Goal: Information Seeking & Learning: Check status

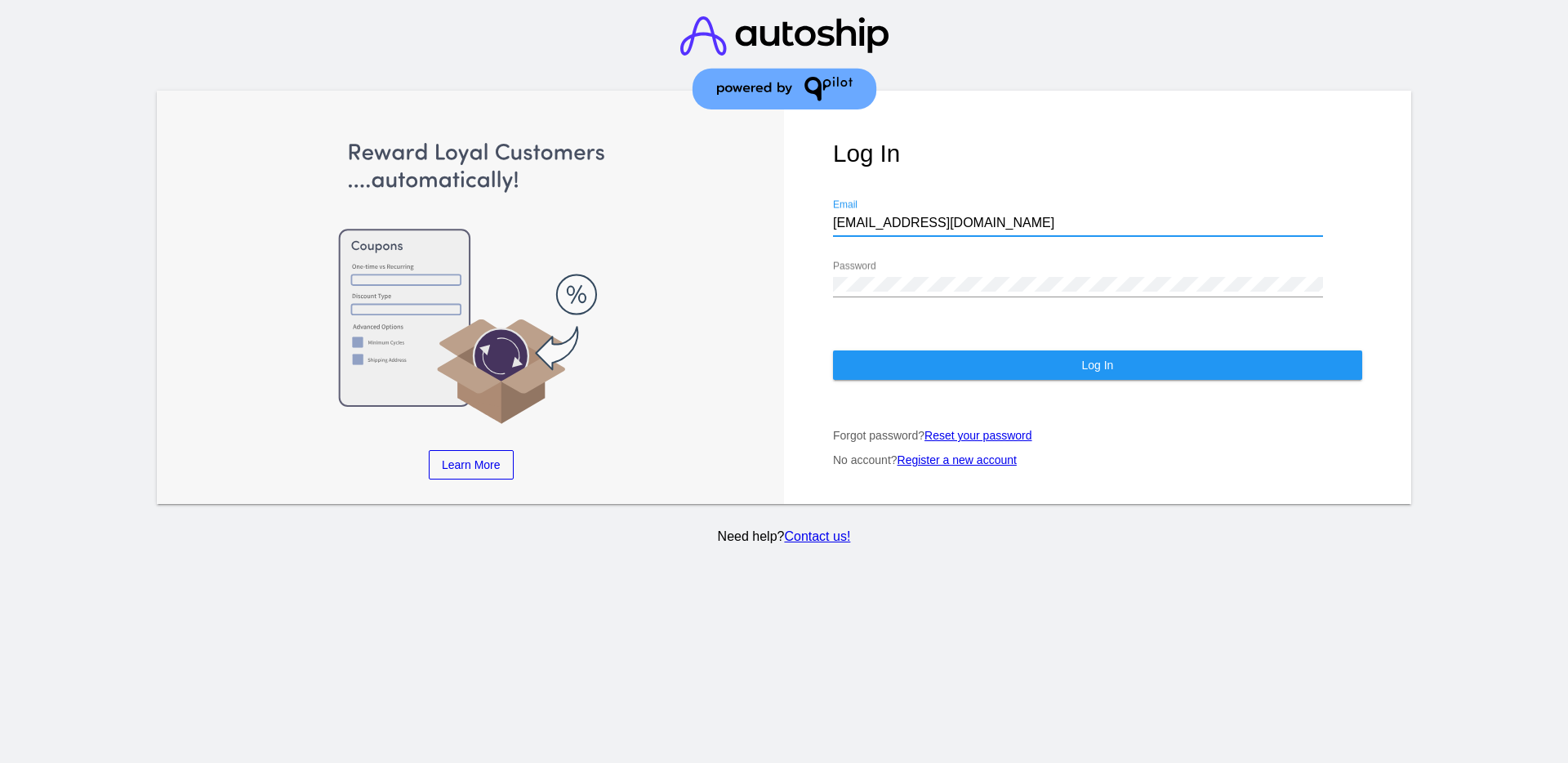
drag, startPoint x: 948, startPoint y: 228, endPoint x: 809, endPoint y: 218, distance: 139.4
click at [810, 218] on div "Log In [EMAIL_ADDRESS][DOMAIN_NAME] Email Password Log In Forgot password? Rese…" at bounding box center [1098, 297] width 628 height 413
paste input "[EMAIL_ADDRESS][DOMAIN_NAME]"
type input "[EMAIL_ADDRESS][DOMAIN_NAME]"
click at [823, 293] on div "Log In [EMAIL_ADDRESS][DOMAIN_NAME] Email Password Log In Forgot password? Rese…" at bounding box center [1098, 297] width 628 height 413
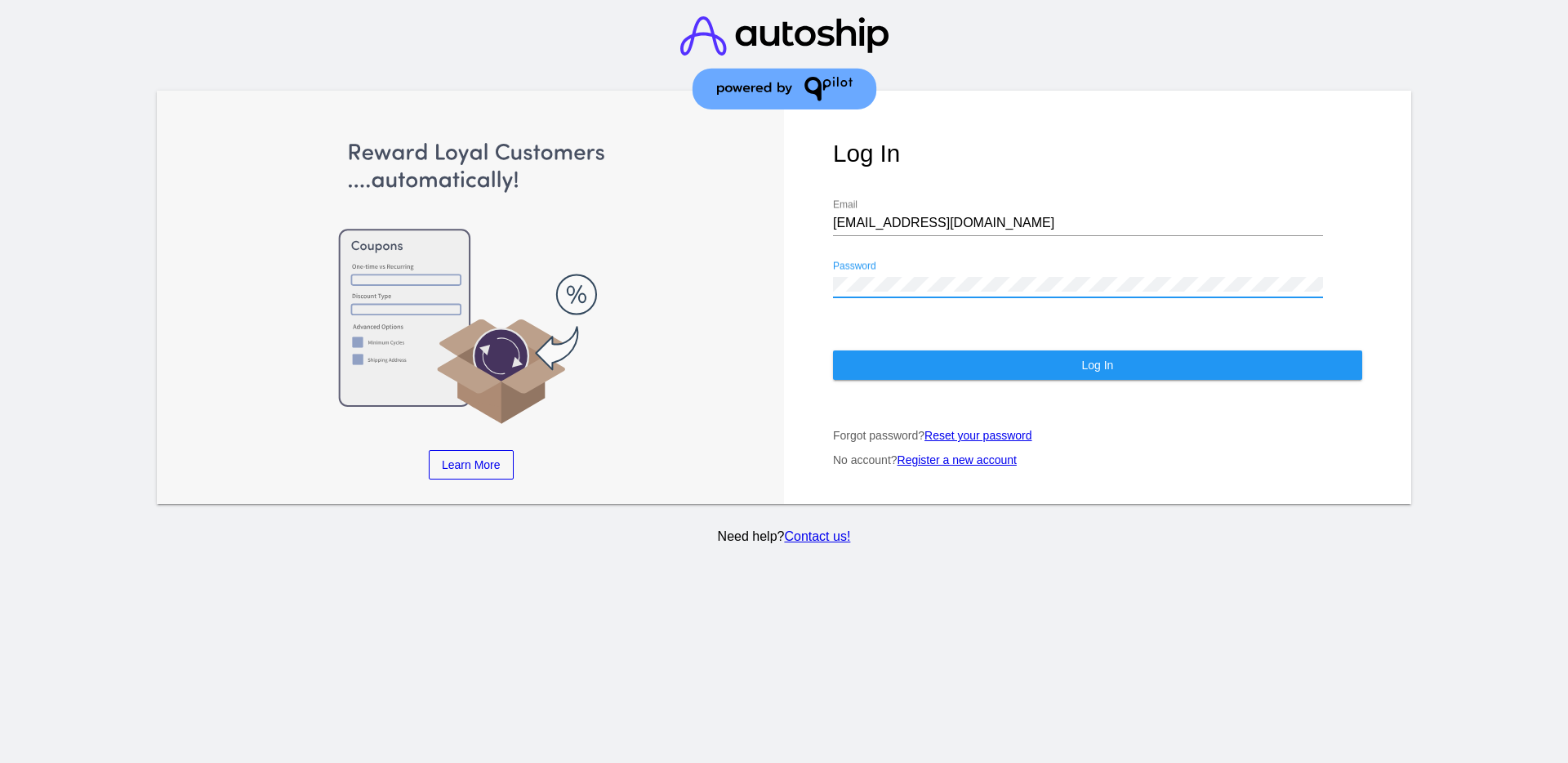
click at [918, 364] on button "Log In" at bounding box center [1098, 365] width 529 height 29
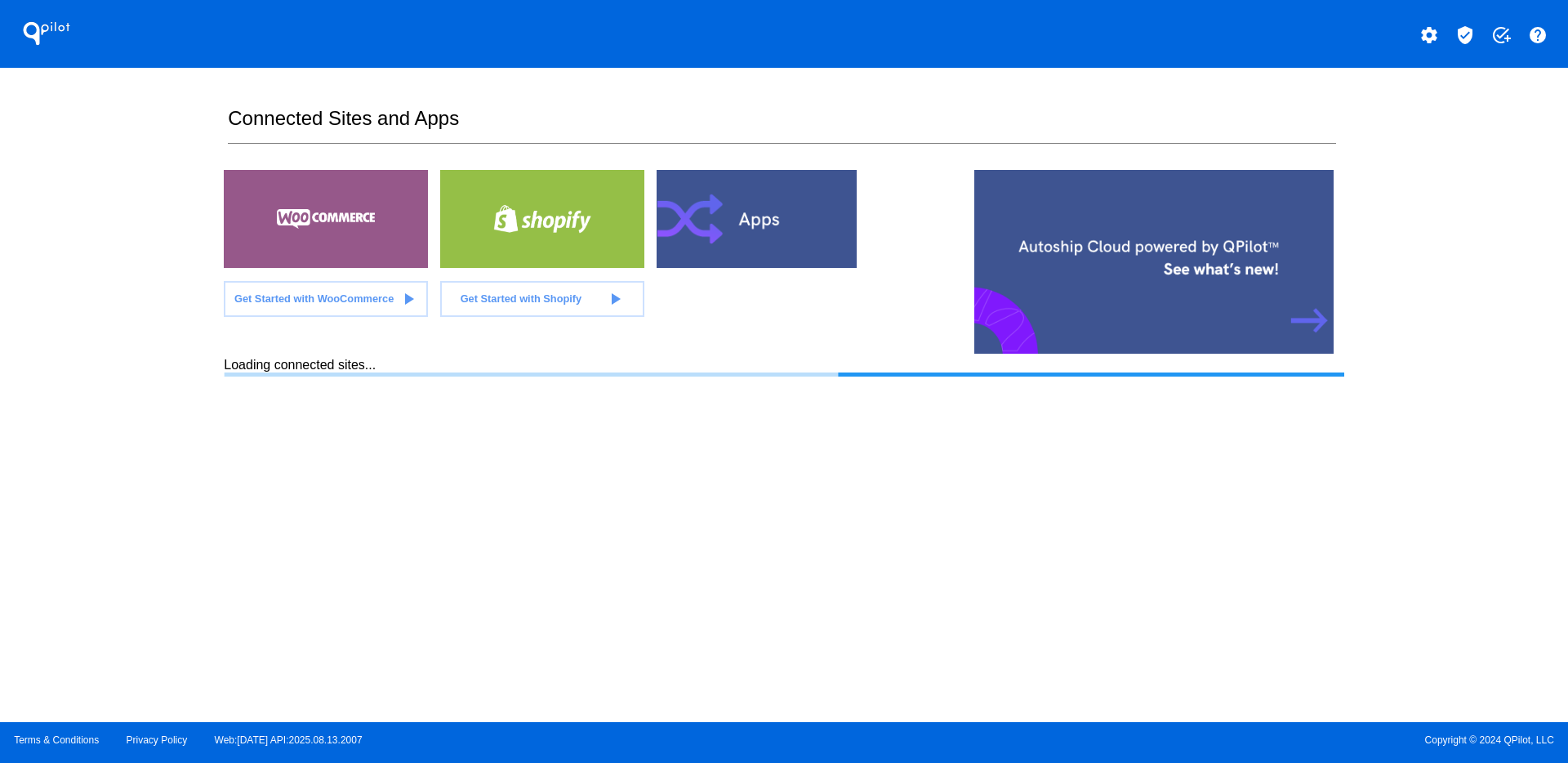
click at [1469, 44] on mat-icon "verified_user" at bounding box center [1465, 35] width 20 height 20
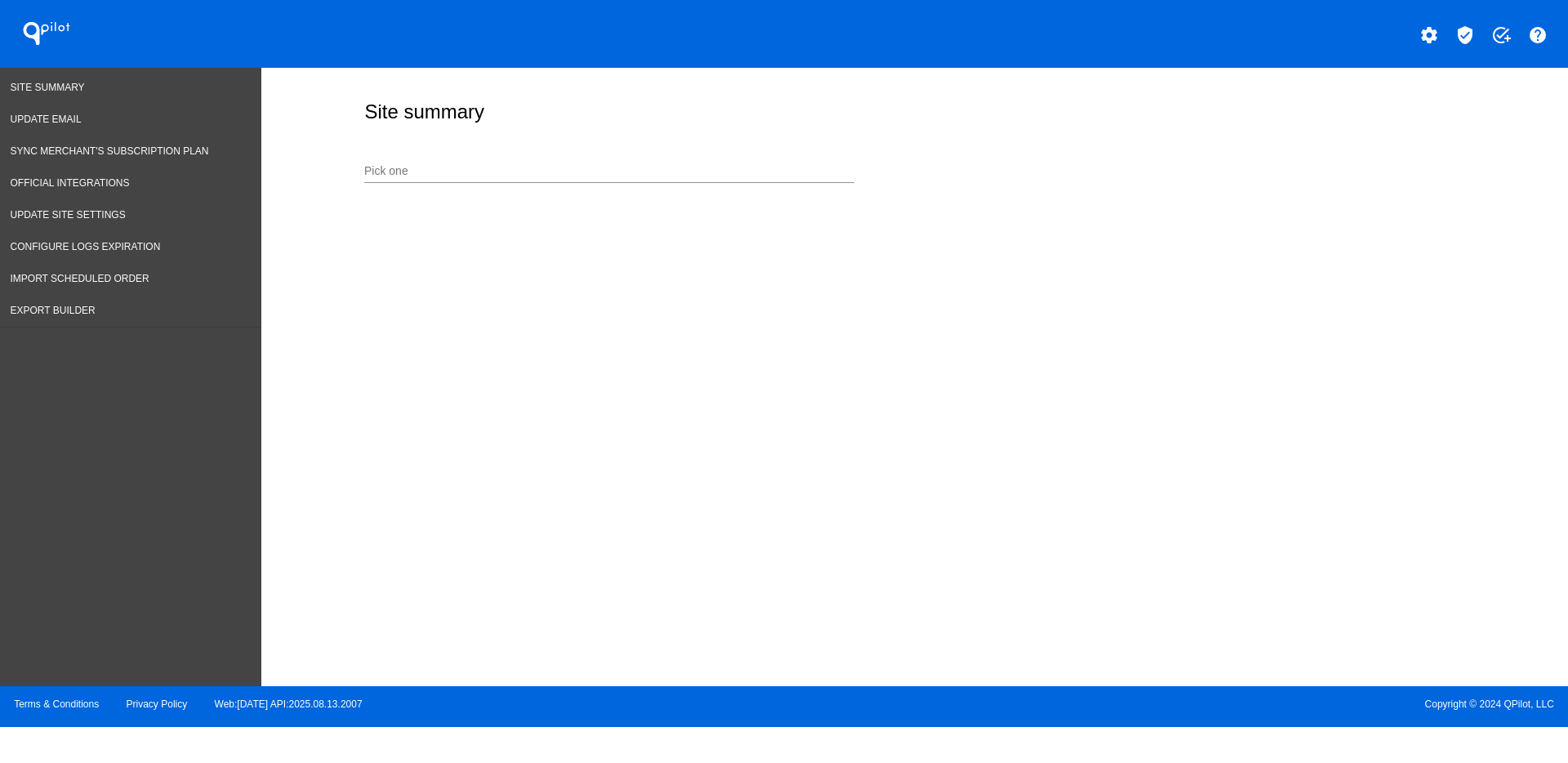
click at [635, 188] on div "Pick one" at bounding box center [609, 174] width 490 height 46
click at [629, 175] on input "Pick one" at bounding box center [609, 171] width 490 height 13
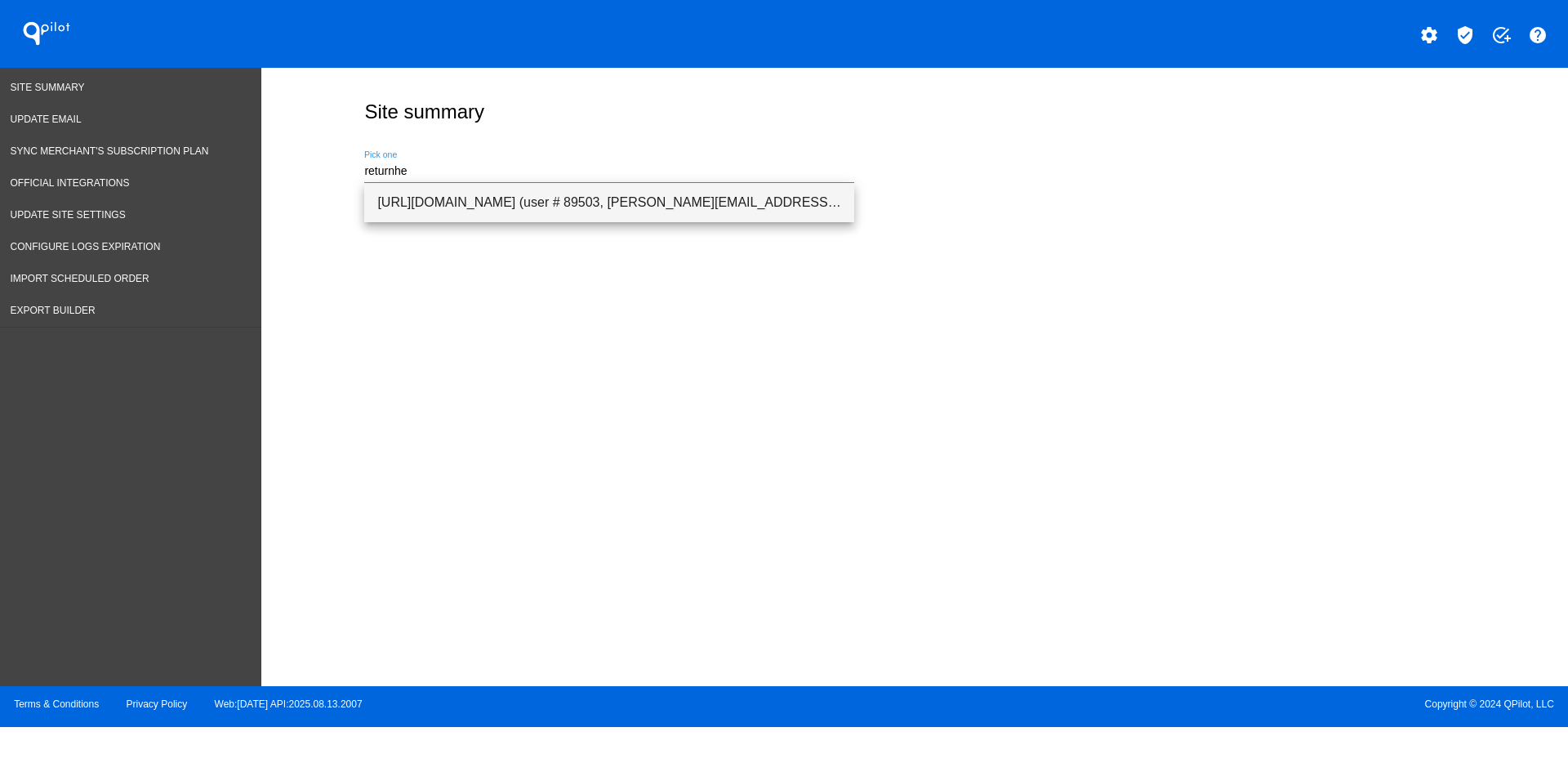
click at [671, 206] on span "[URL][DOMAIN_NAME] (user # 89503, [PERSON_NAME][EMAIL_ADDRESS][PERSON_NAME][DOM…" at bounding box center [609, 202] width 464 height 39
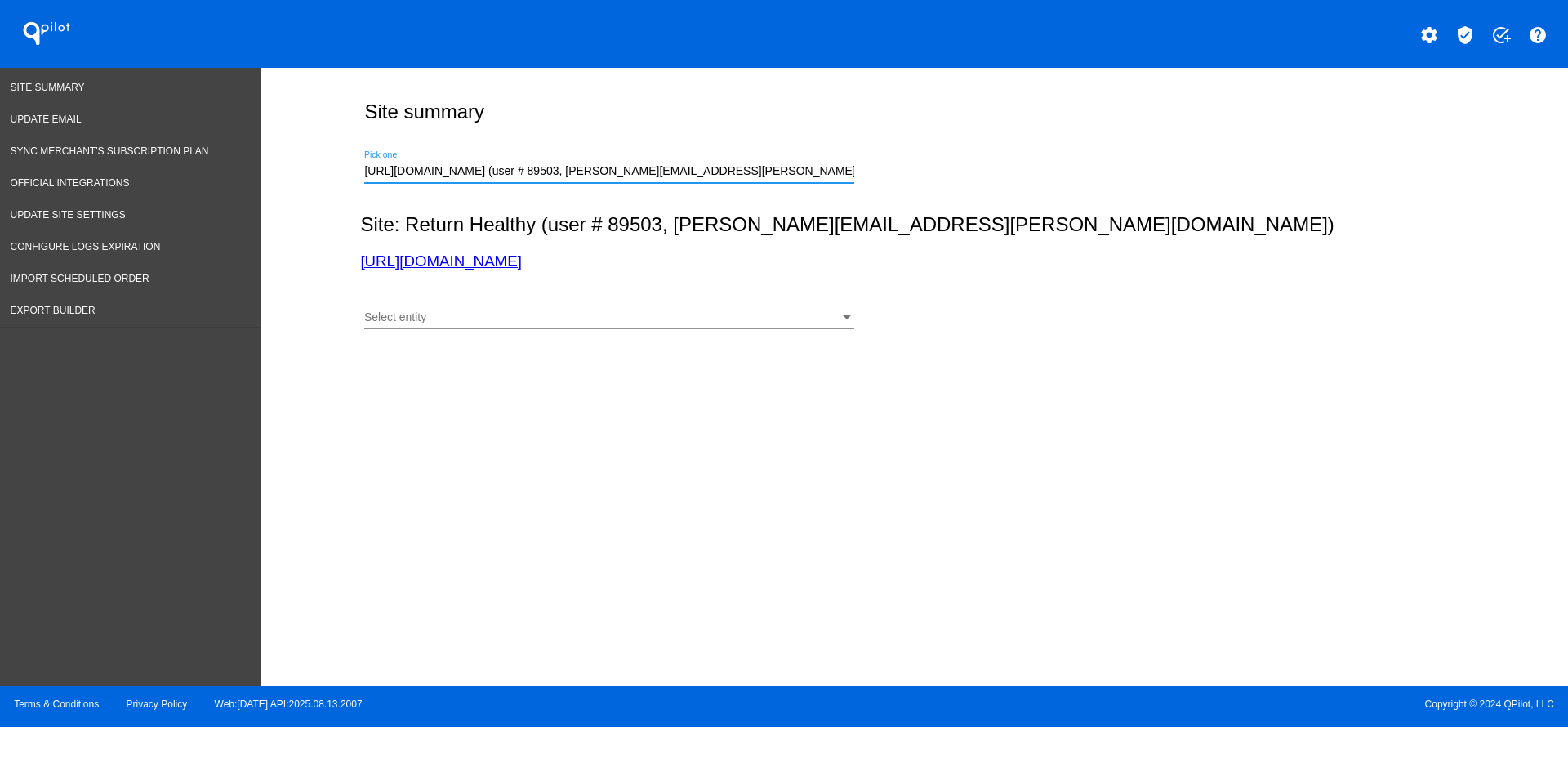
click at [658, 307] on div "Select entity Select entity" at bounding box center [609, 313] width 490 height 32
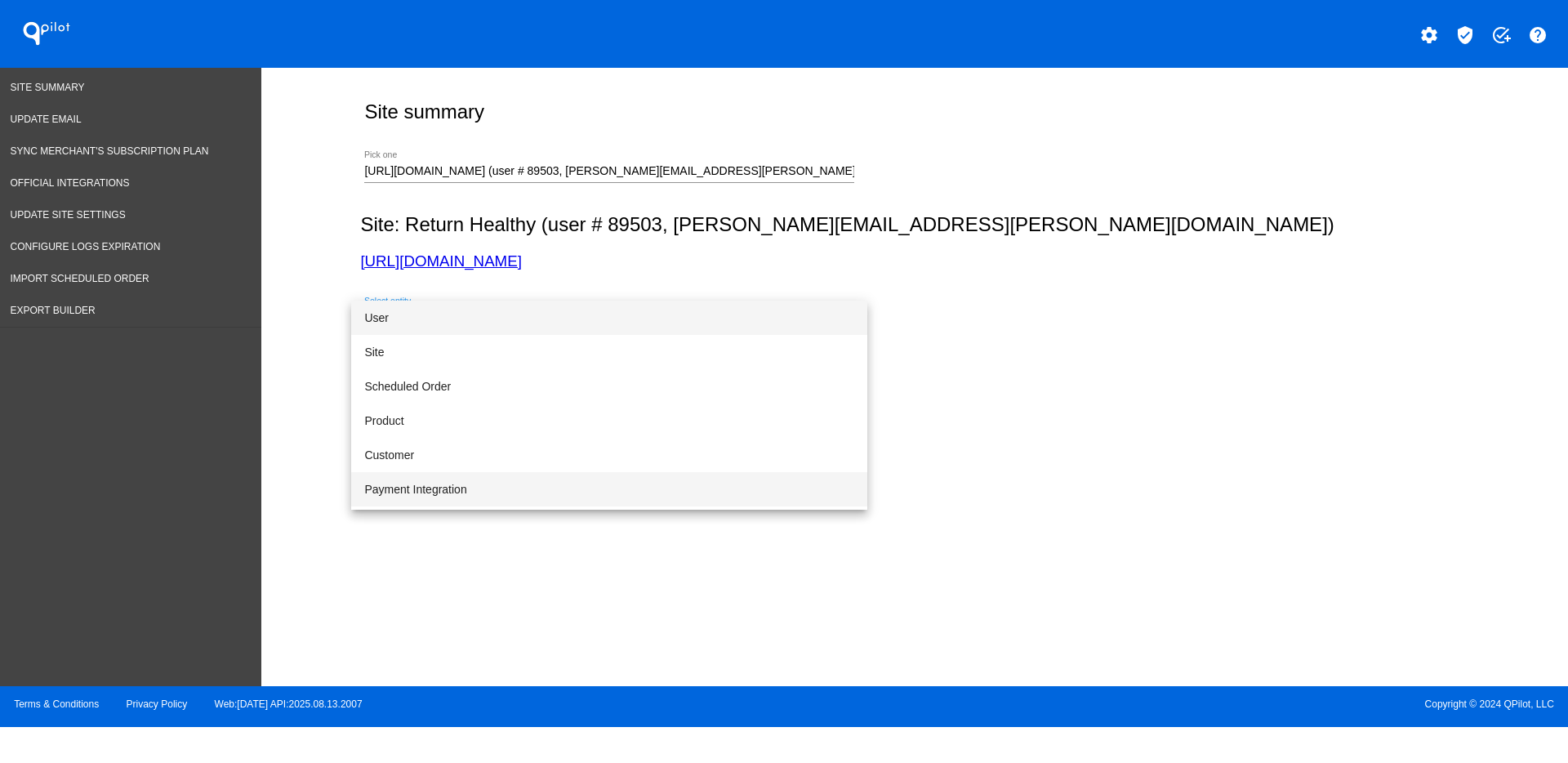
click at [587, 477] on span "Payment Integration" at bounding box center [609, 489] width 490 height 35
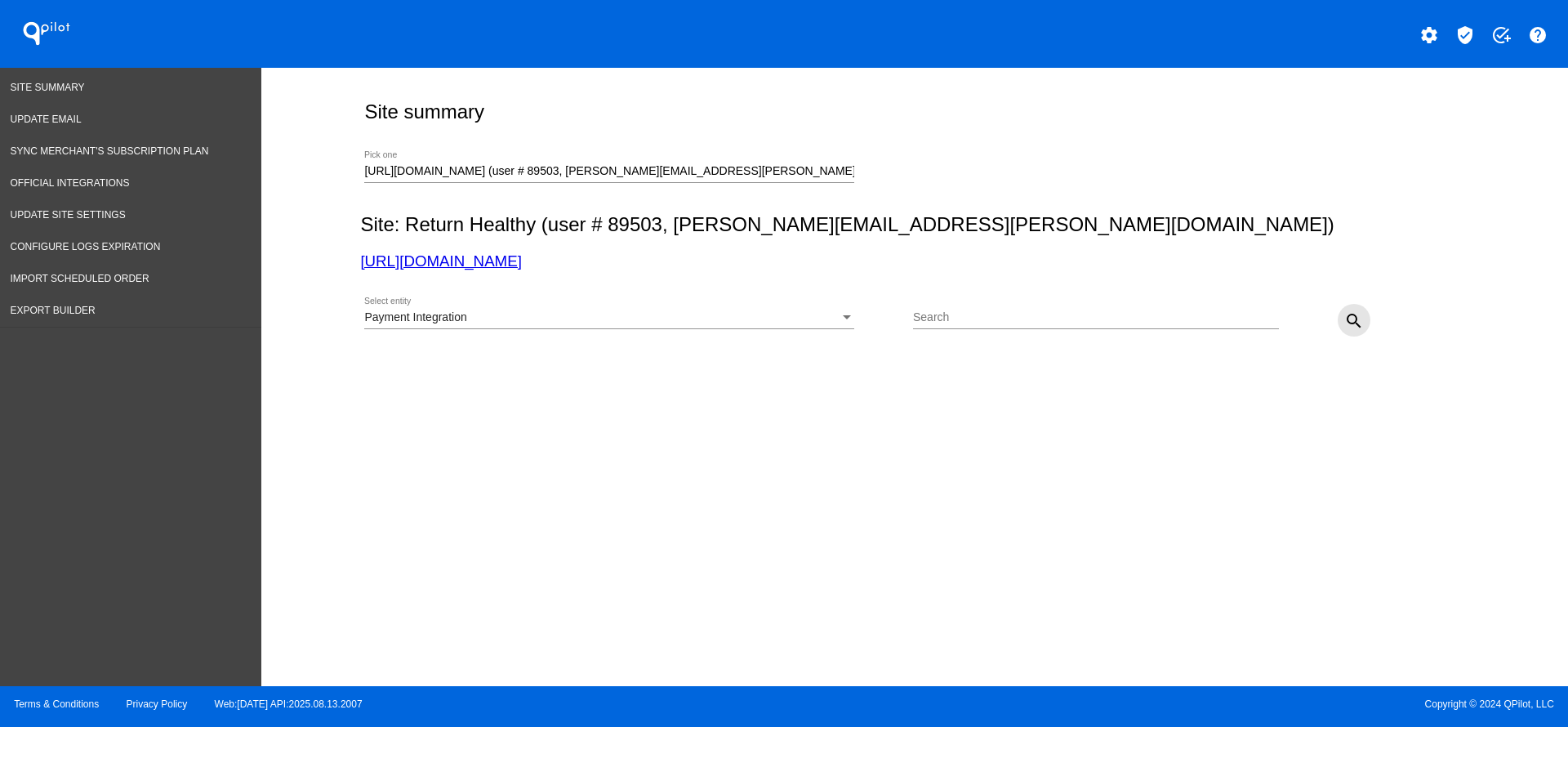
click at [1360, 321] on mat-icon "search" at bounding box center [1354, 321] width 20 height 20
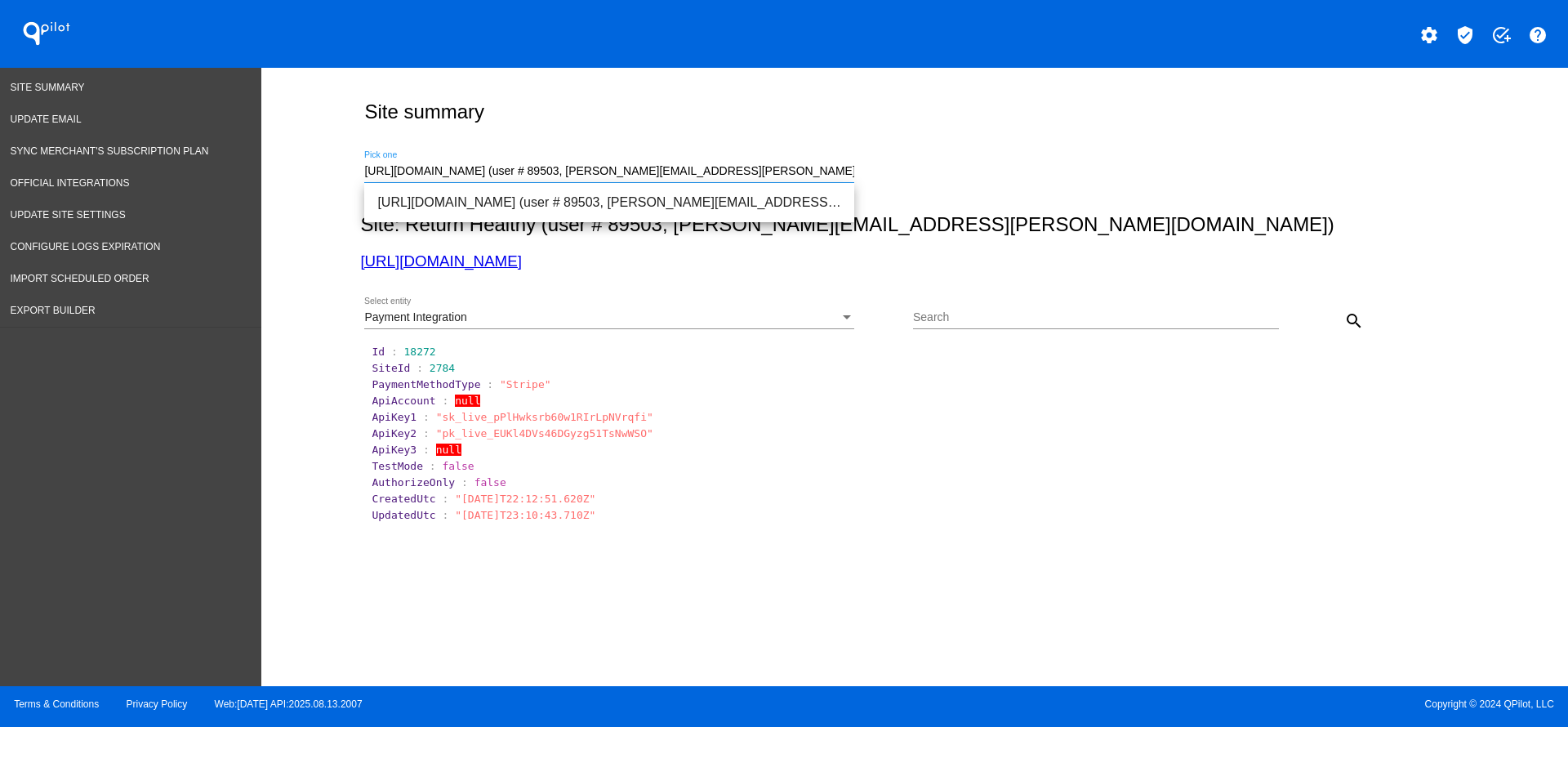
drag, startPoint x: 759, startPoint y: 168, endPoint x: 360, endPoint y: 157, distance: 399.2
click at [360, 157] on div "[URL][DOMAIN_NAME] (user # 89503, [PERSON_NAME][EMAIL_ADDRESS][PERSON_NAME][DOM…" at bounding box center [910, 169] width 1101 height 58
click at [708, 186] on span "[URL][DOMAIN_NAME] (user # 92780, [EMAIL_ADDRESS][DOMAIN_NAME]) - Production" at bounding box center [609, 202] width 464 height 39
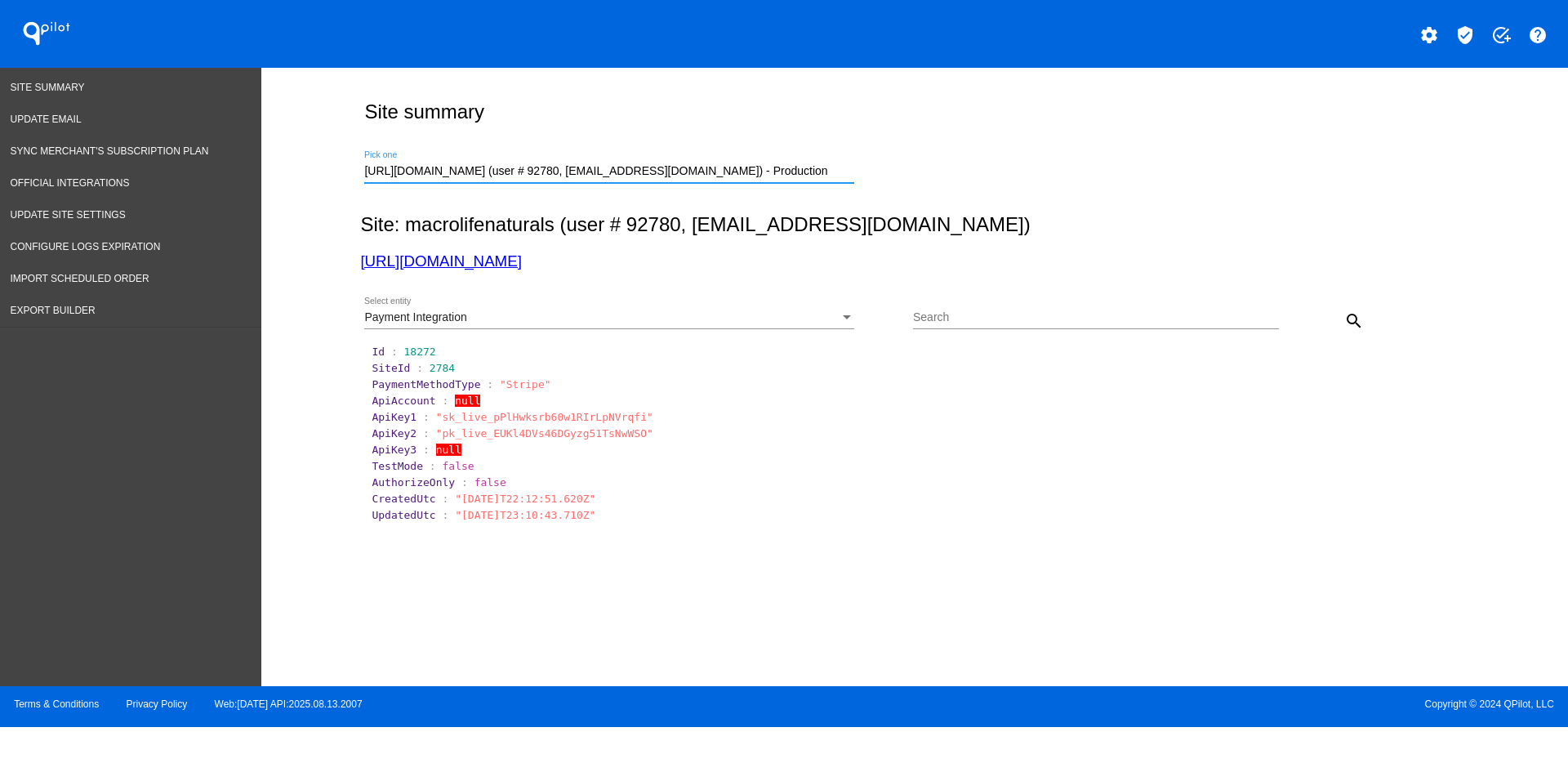
click at [798, 303] on div "Payment Integration Select entity" at bounding box center [609, 313] width 490 height 32
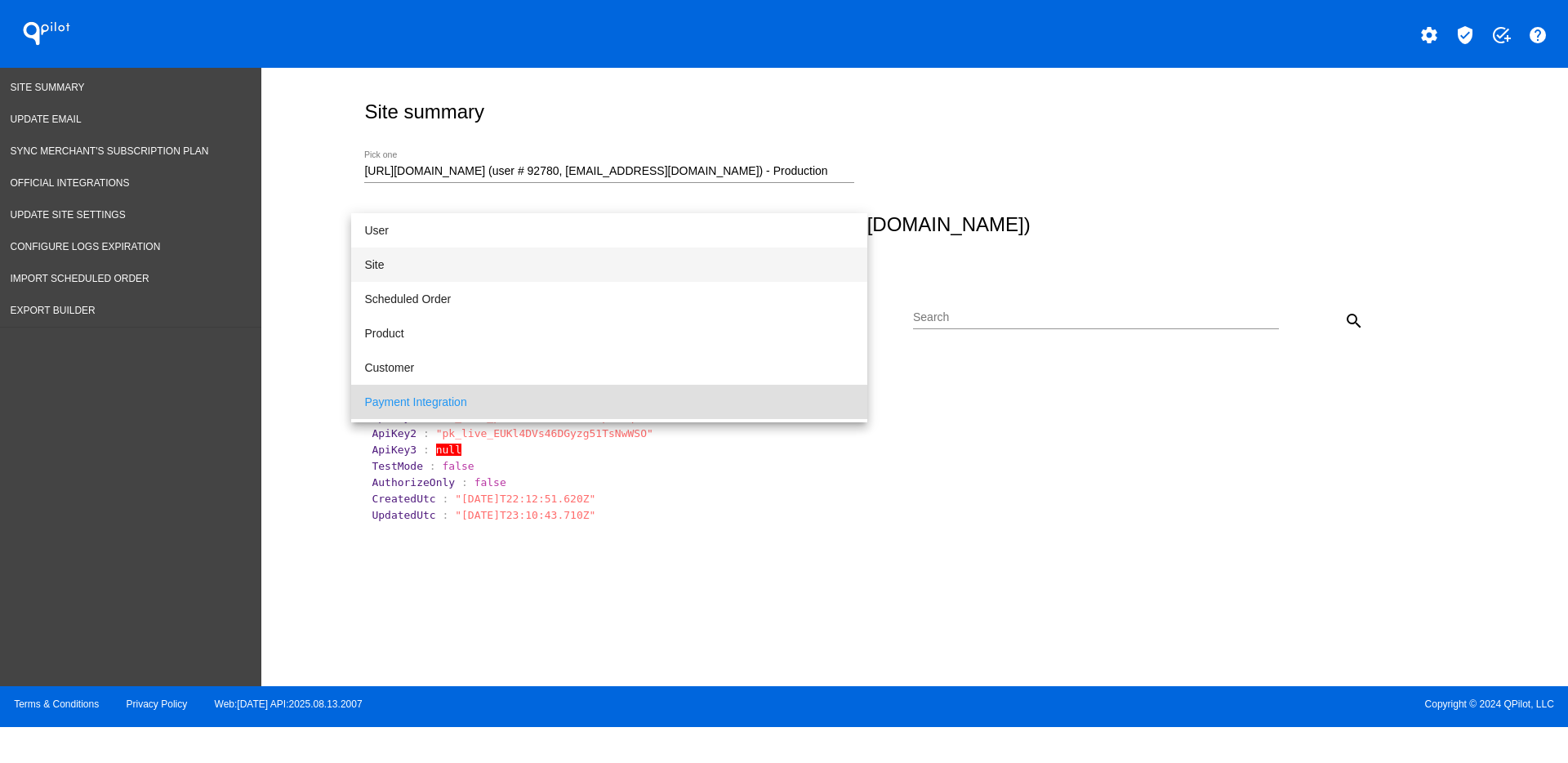
click at [674, 252] on span "Site" at bounding box center [609, 265] width 490 height 35
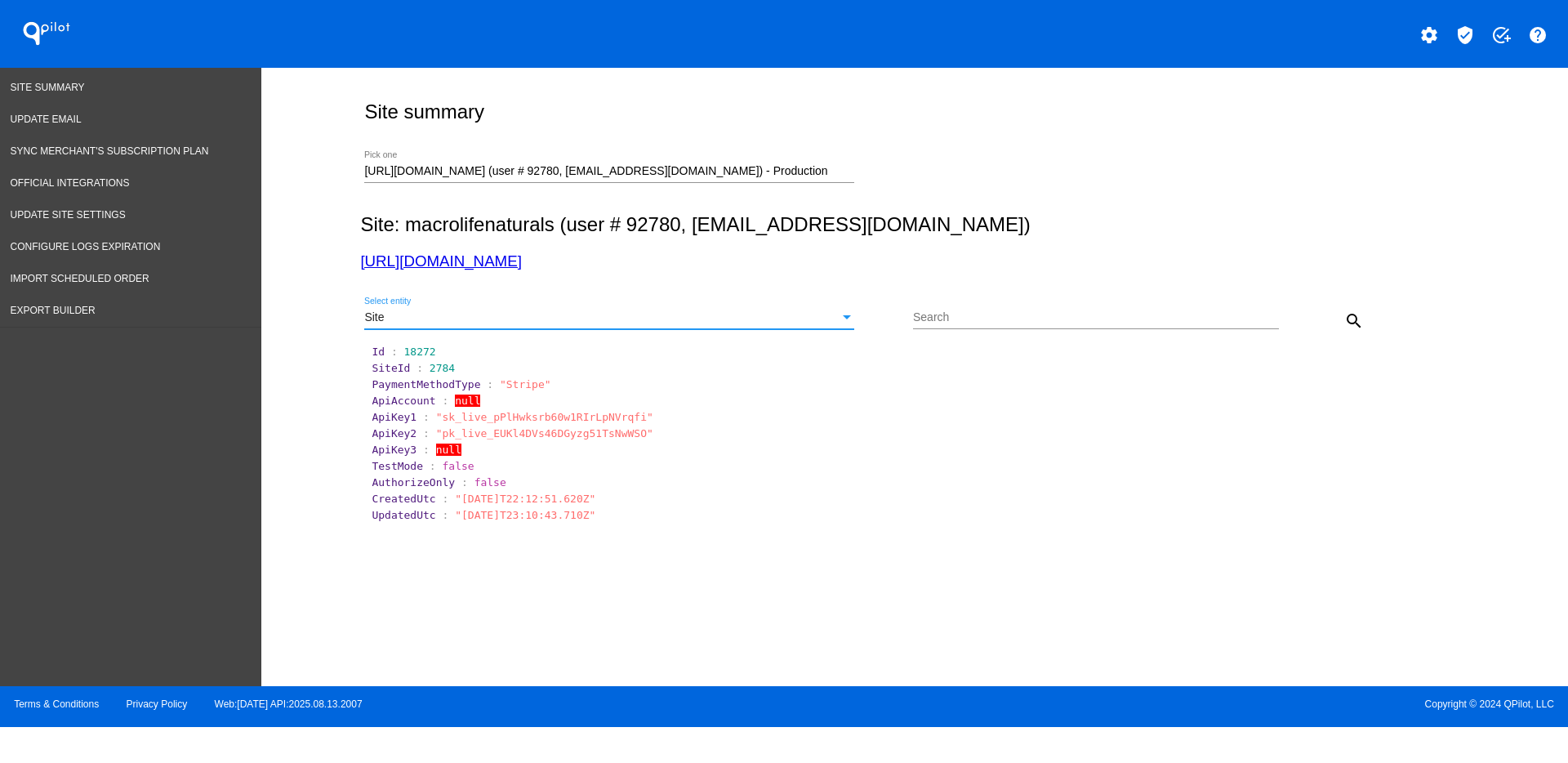
click at [1355, 330] on mat-icon "search" at bounding box center [1354, 321] width 20 height 20
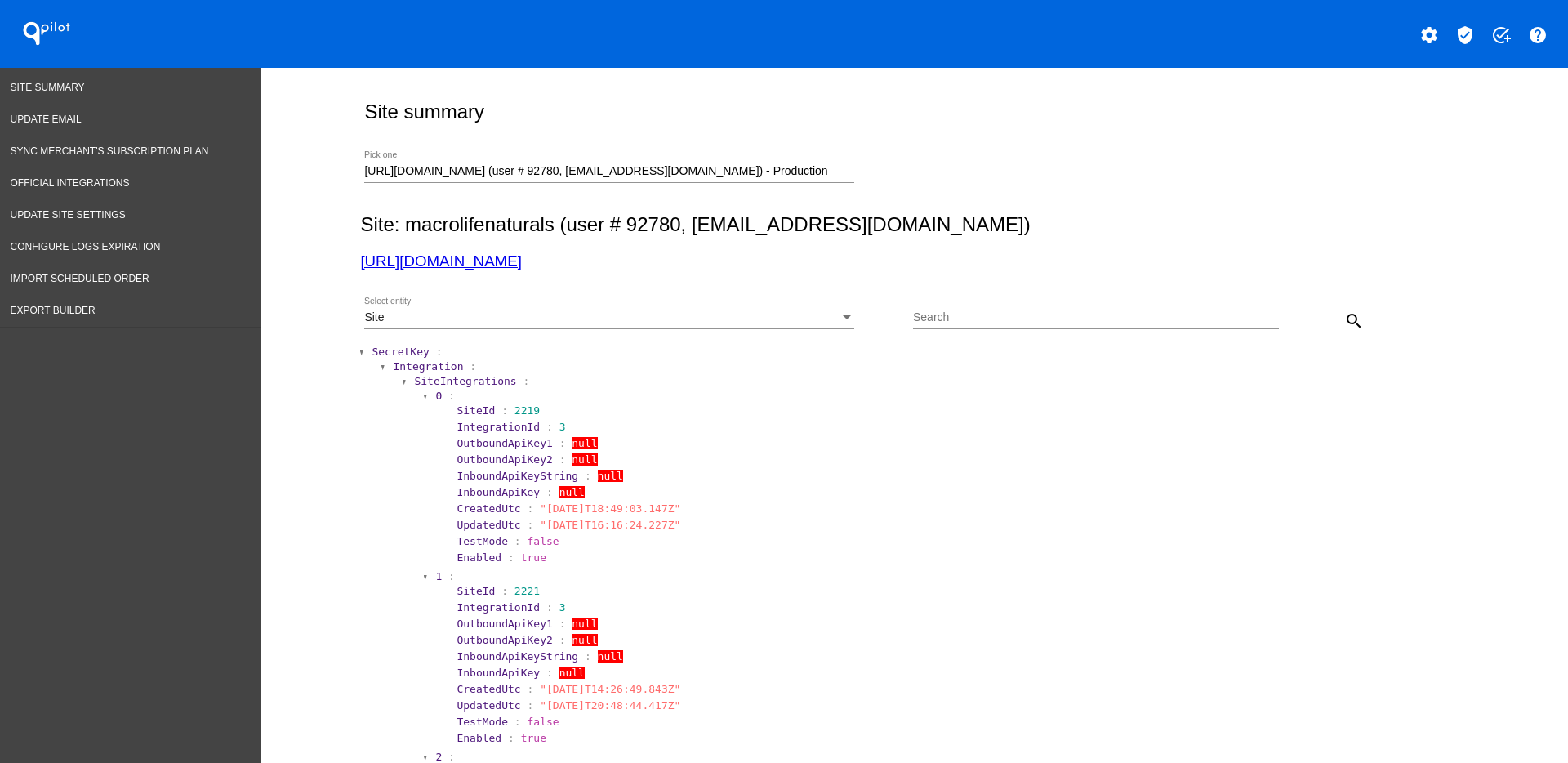
click at [377, 353] on span "SecretKey" at bounding box center [400, 351] width 57 height 12
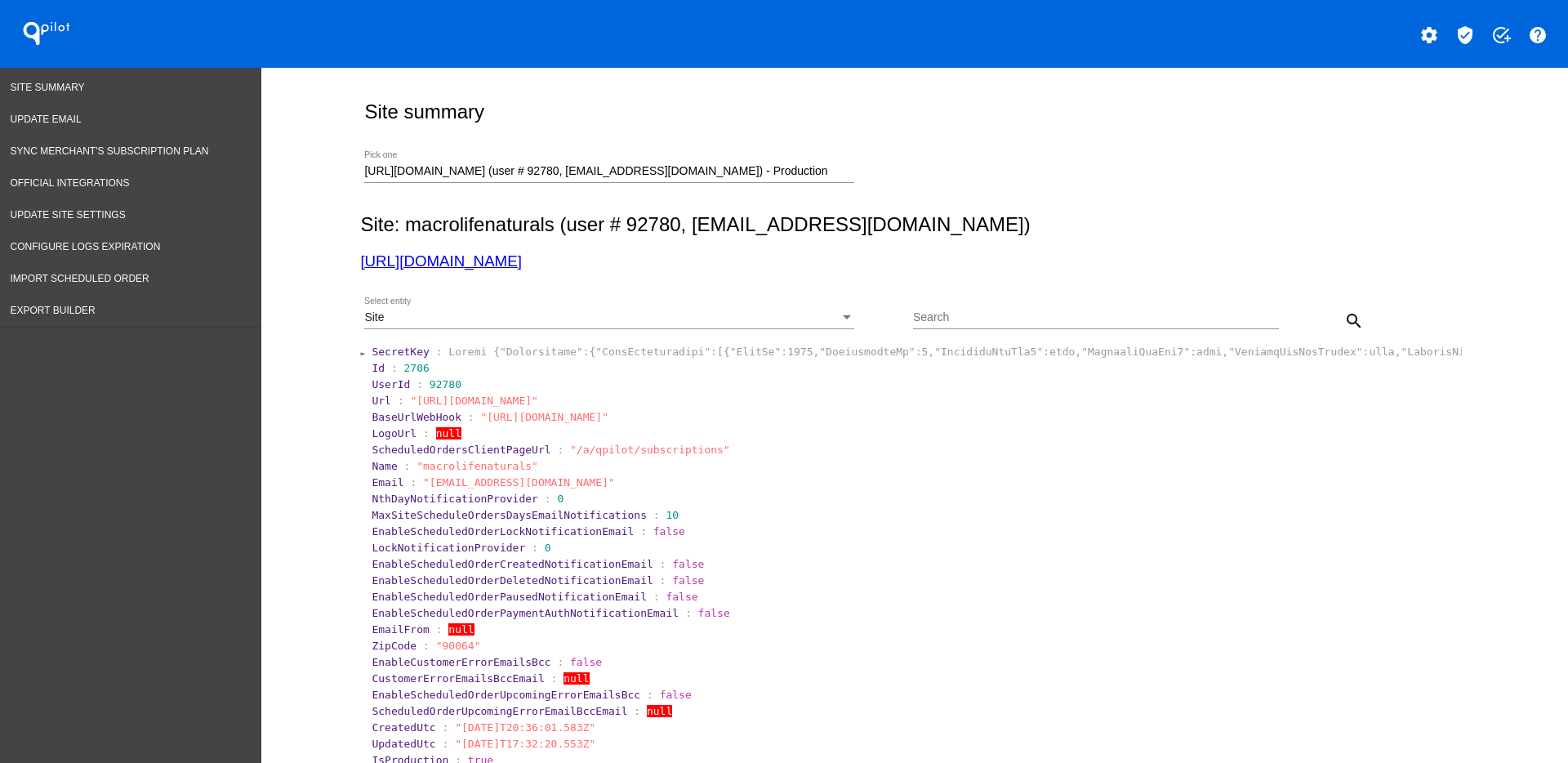
click at [808, 312] on div "Site" at bounding box center [602, 317] width 476 height 13
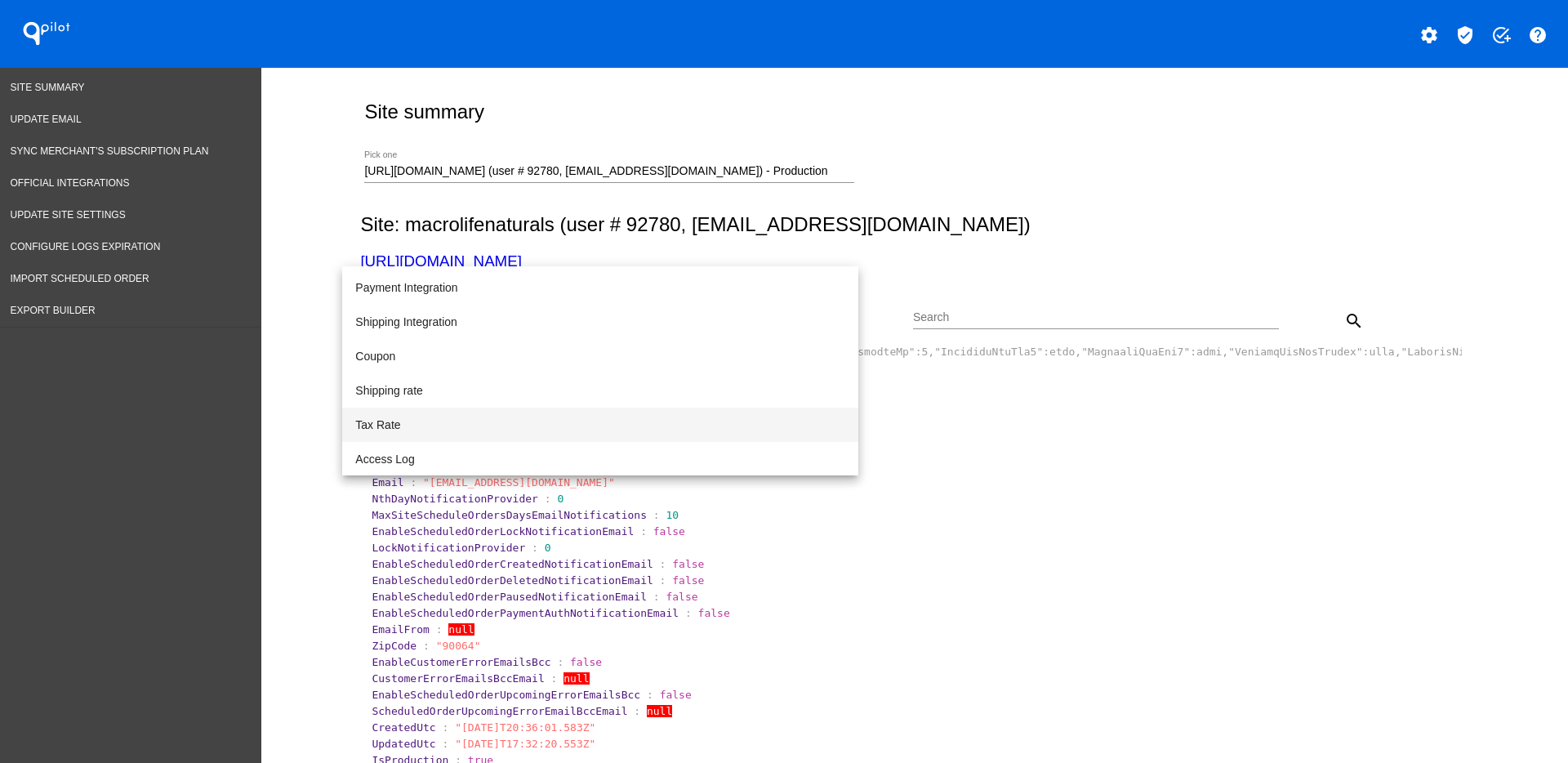
scroll to position [168, 0]
click at [729, 455] on span "Access Log" at bounding box center [600, 458] width 490 height 35
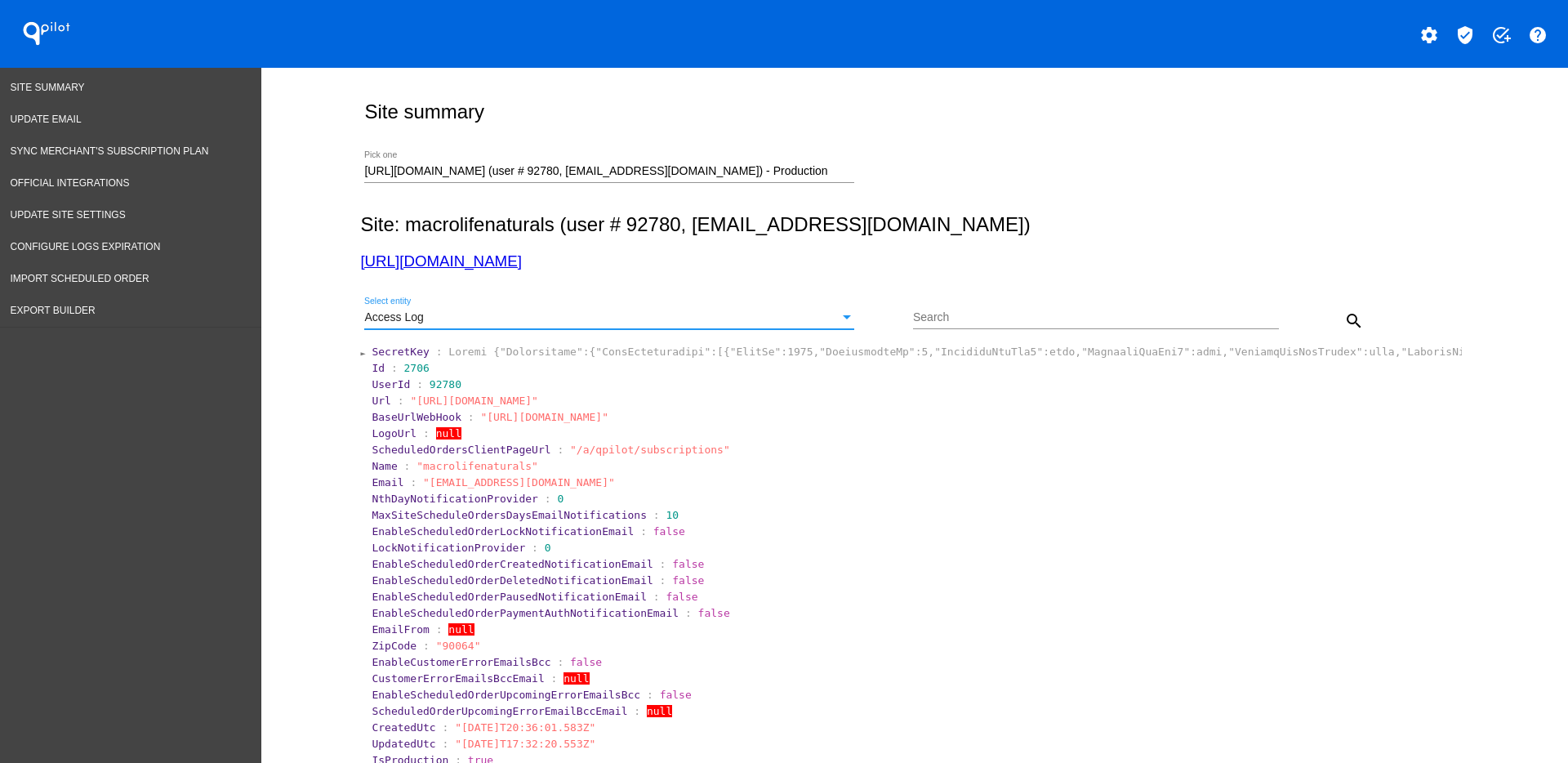
click at [1358, 316] on button "search" at bounding box center [1354, 320] width 33 height 33
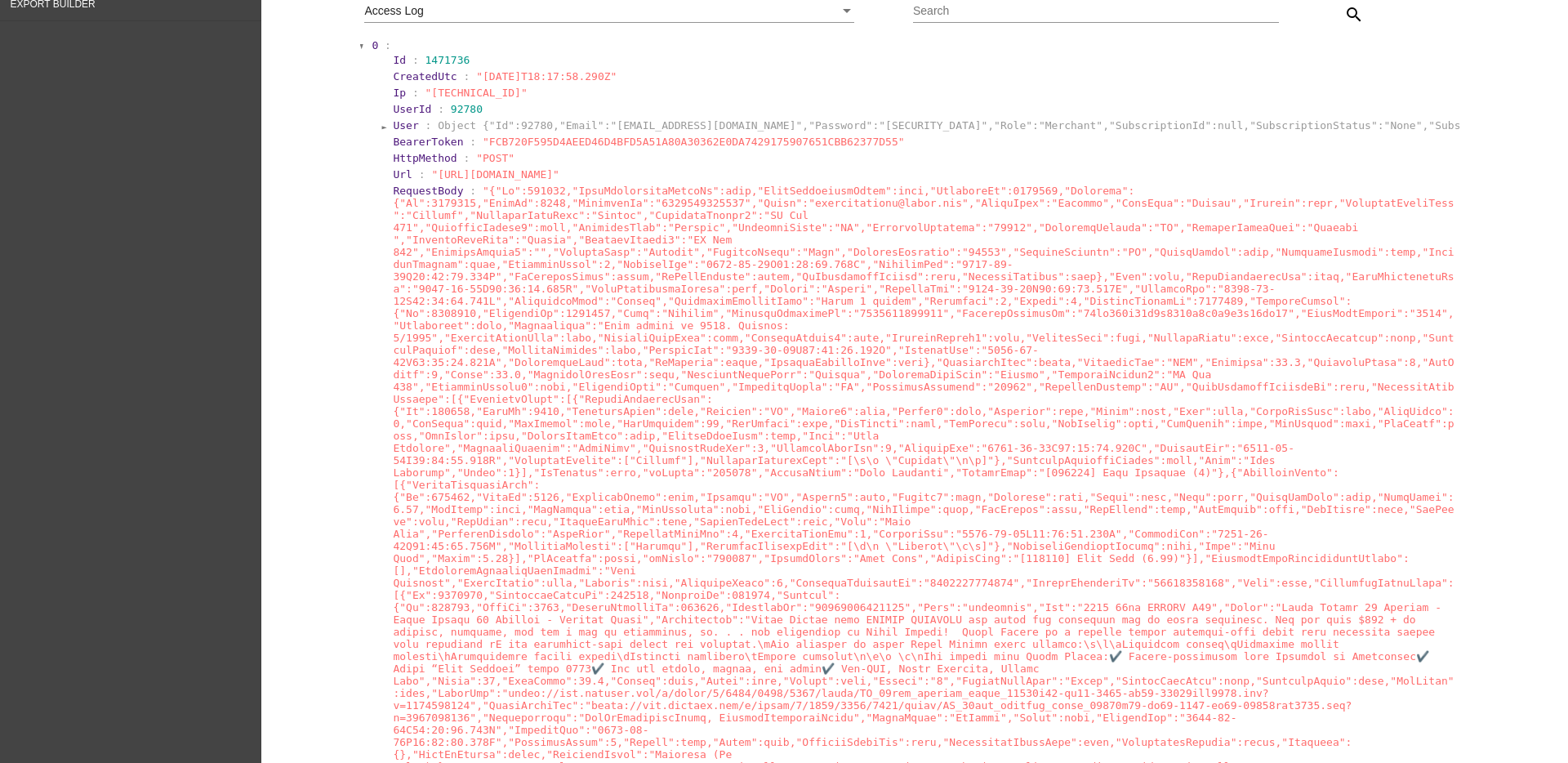
scroll to position [0, 0]
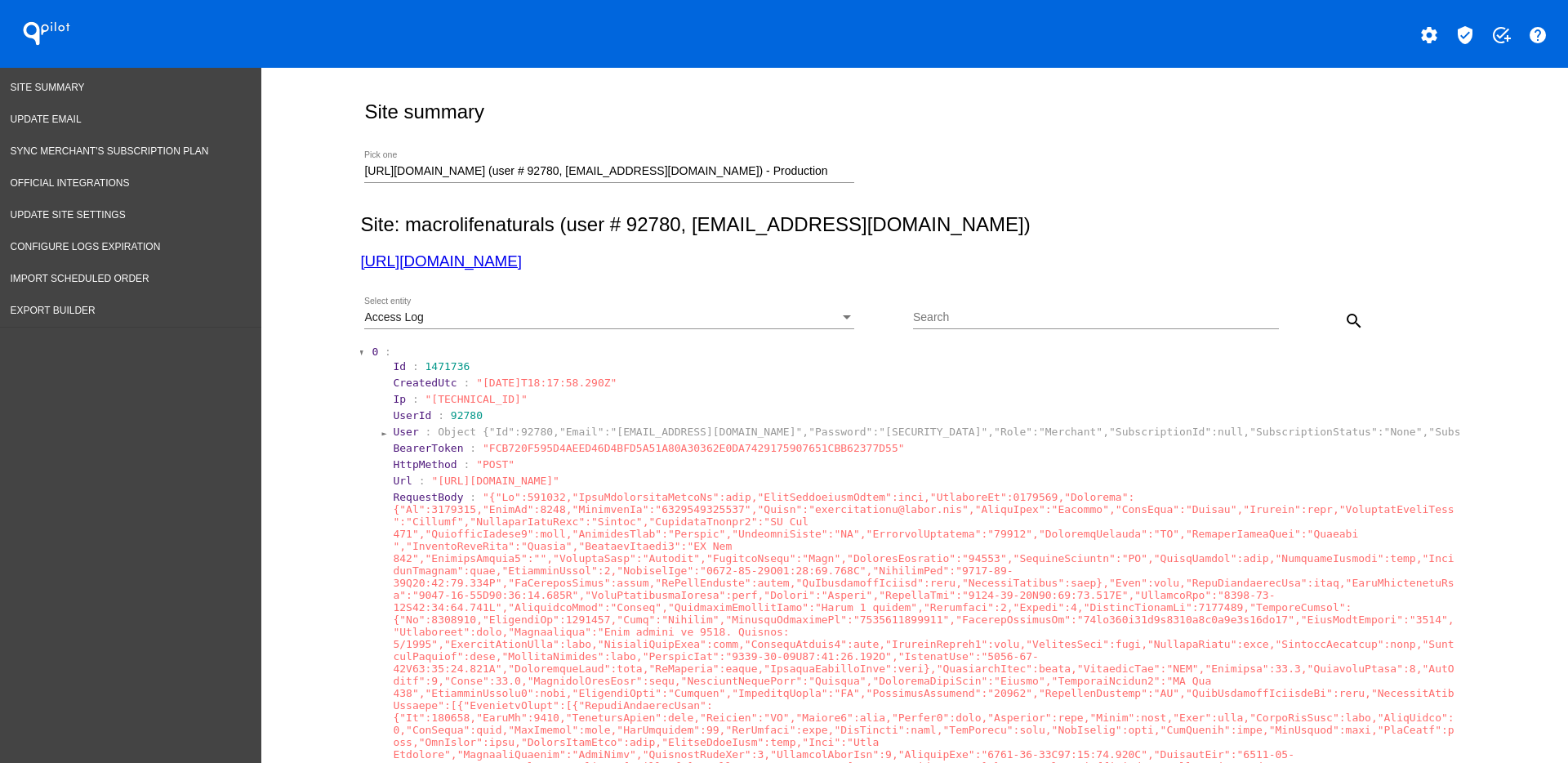
click at [781, 166] on input "[URL][DOMAIN_NAME] (user # 92780, [EMAIL_ADDRESS][DOMAIN_NAME]) - Production" at bounding box center [609, 171] width 490 height 13
click at [797, 165] on input "[URL][DOMAIN_NAME] (user # 92780, [EMAIL_ADDRESS][DOMAIN_NAME]) - Production" at bounding box center [609, 171] width 490 height 13
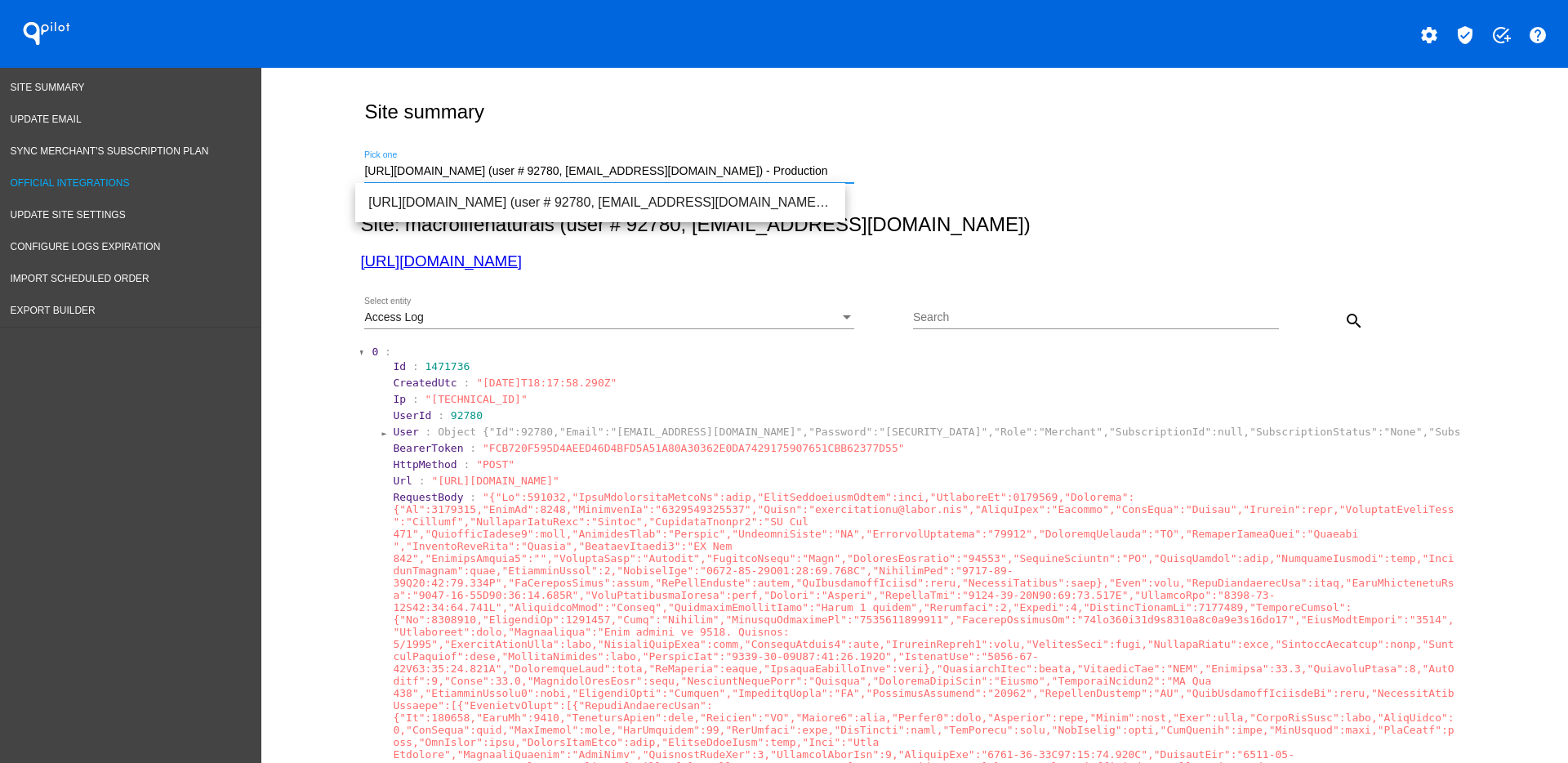
drag, startPoint x: 800, startPoint y: 166, endPoint x: 233, endPoint y: 171, distance: 567.0
click at [554, 191] on span "[URL][DOMAIN_NAME] (user # 89510, [PERSON_NAME][EMAIL_ADDRESS][DOMAIN_NAME]) - …" at bounding box center [600, 202] width 464 height 39
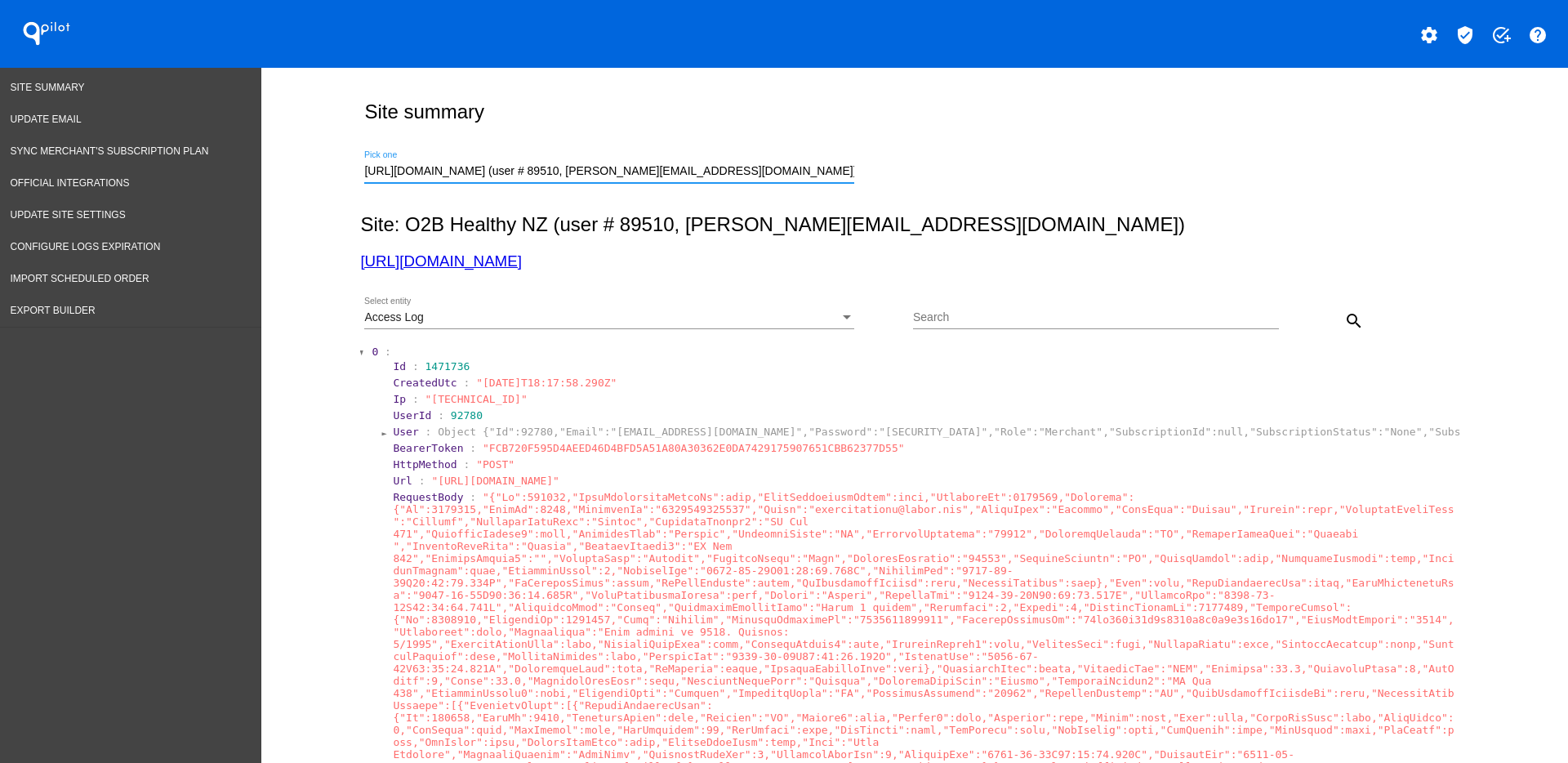
click at [645, 319] on div "Access Log" at bounding box center [602, 317] width 476 height 13
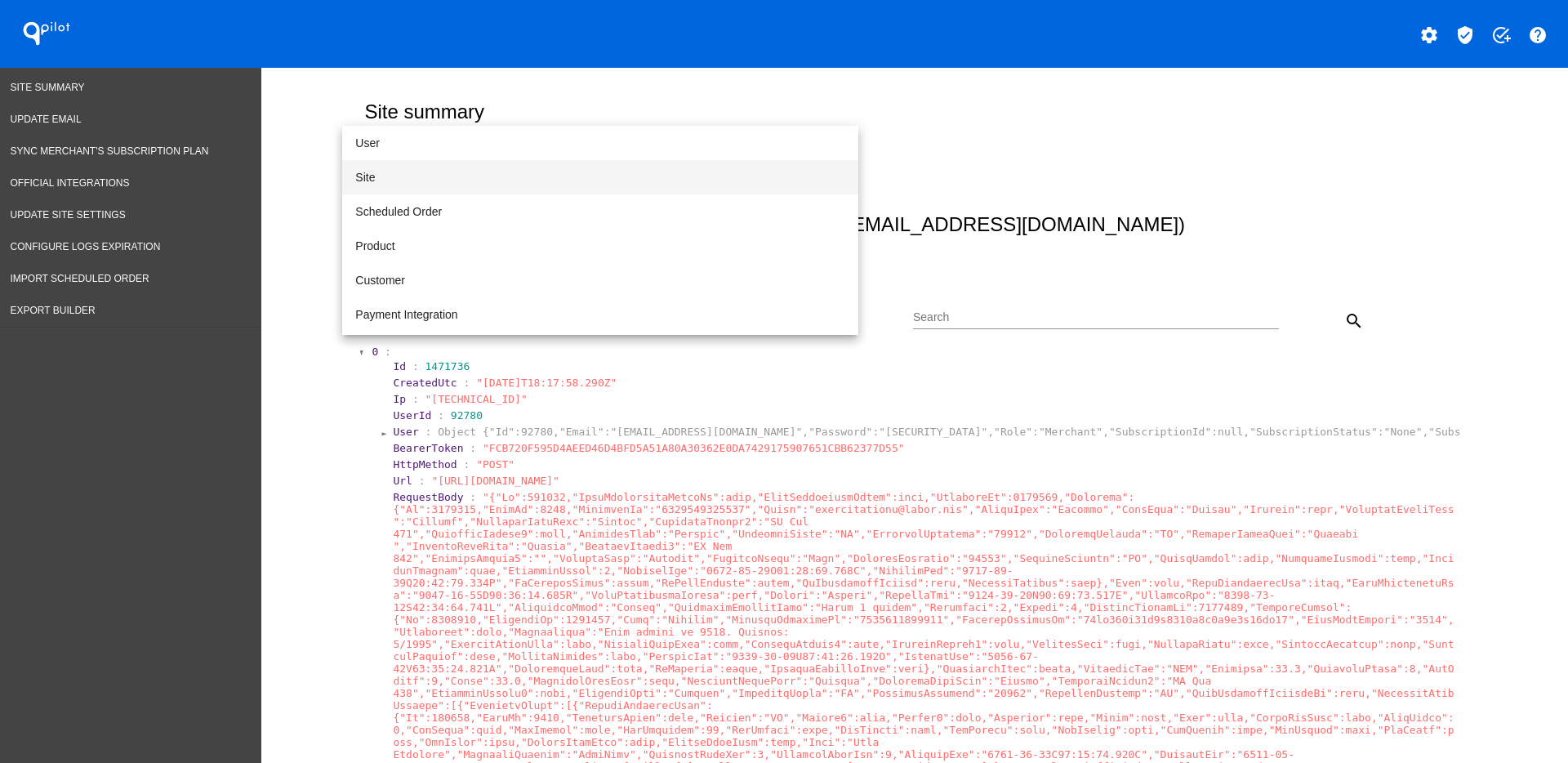
click at [561, 186] on span "Site" at bounding box center [600, 177] width 490 height 35
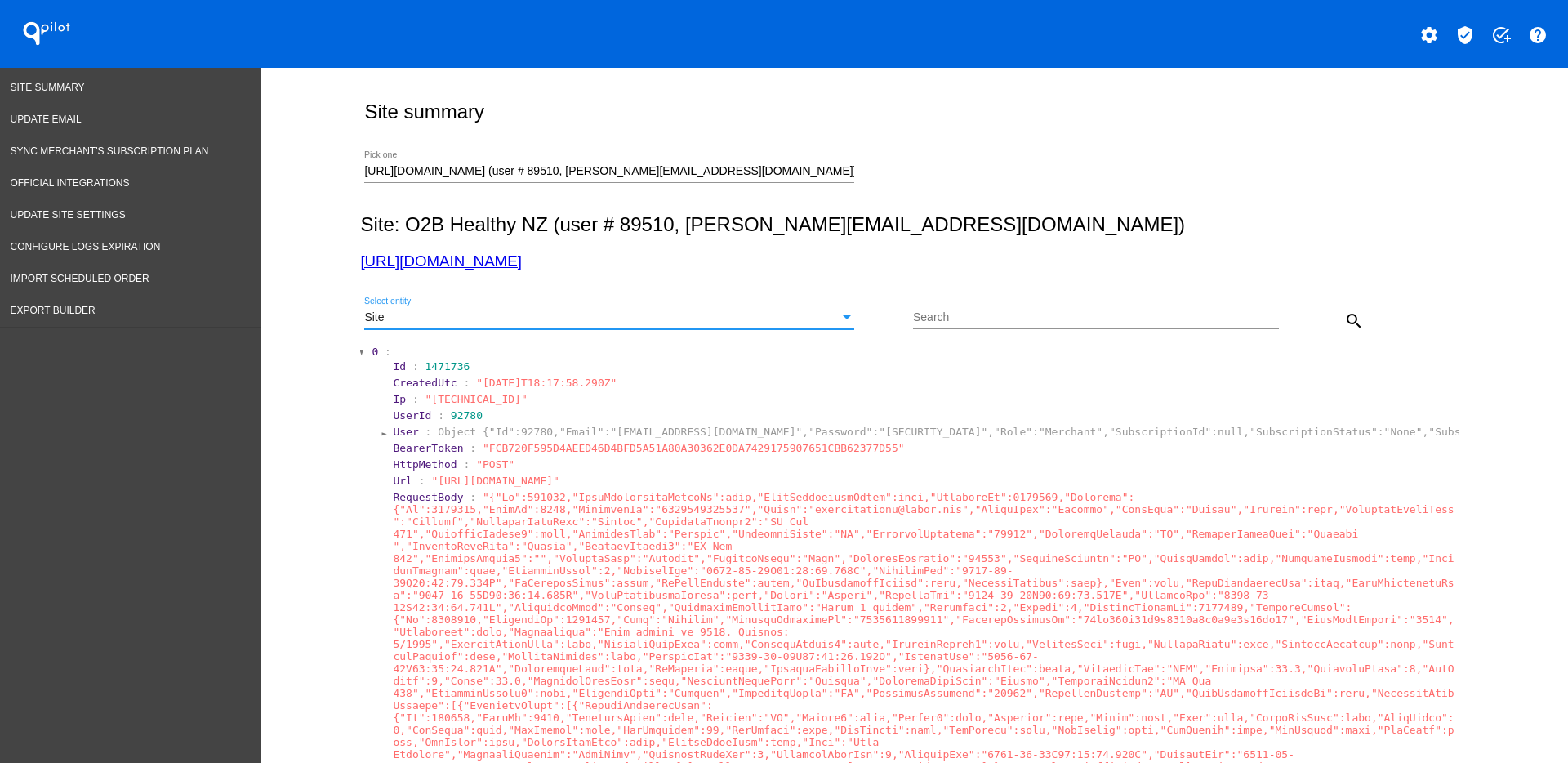
click at [1354, 322] on mat-icon "search" at bounding box center [1354, 321] width 20 height 20
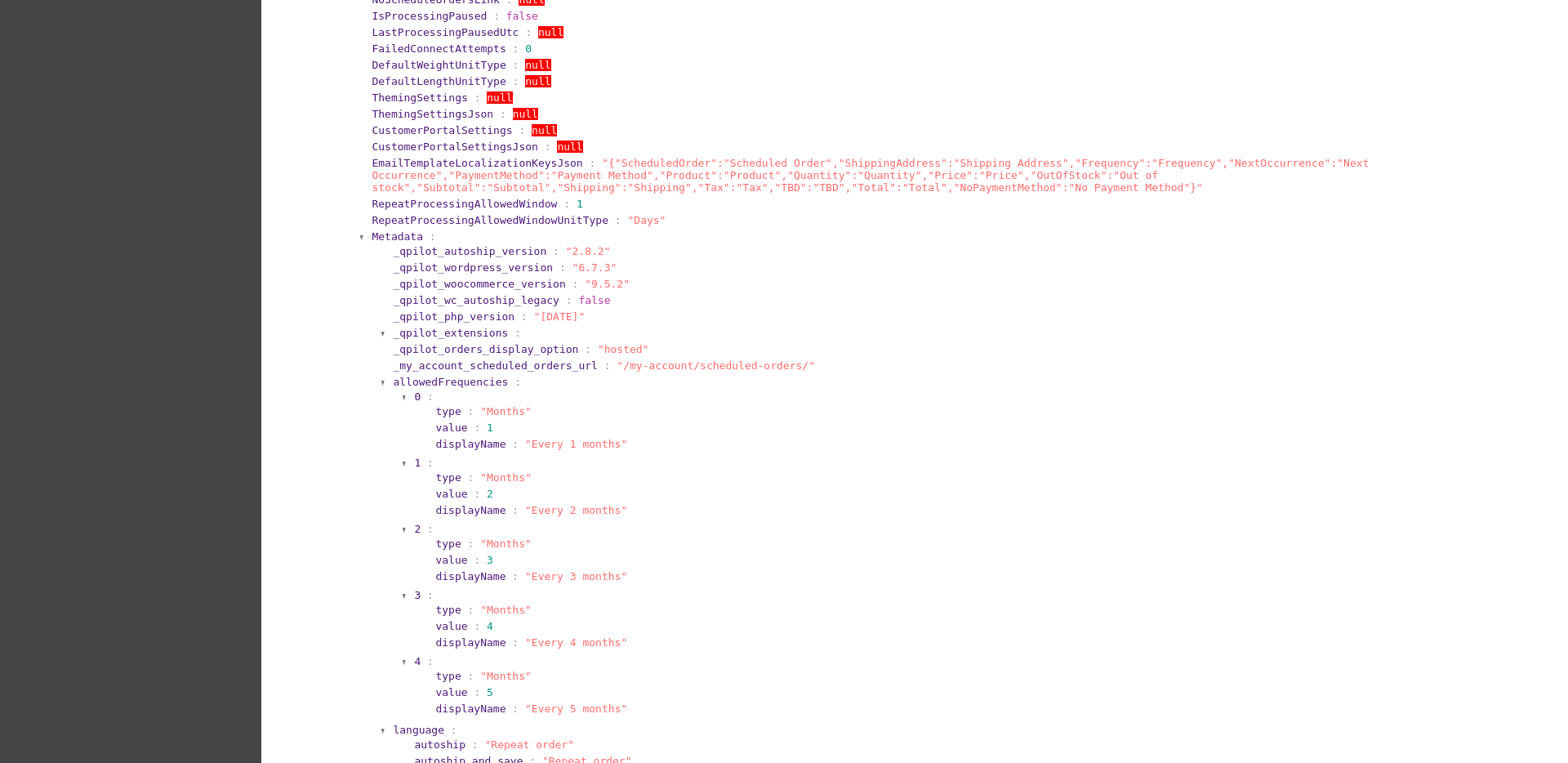
scroll to position [1021, 0]
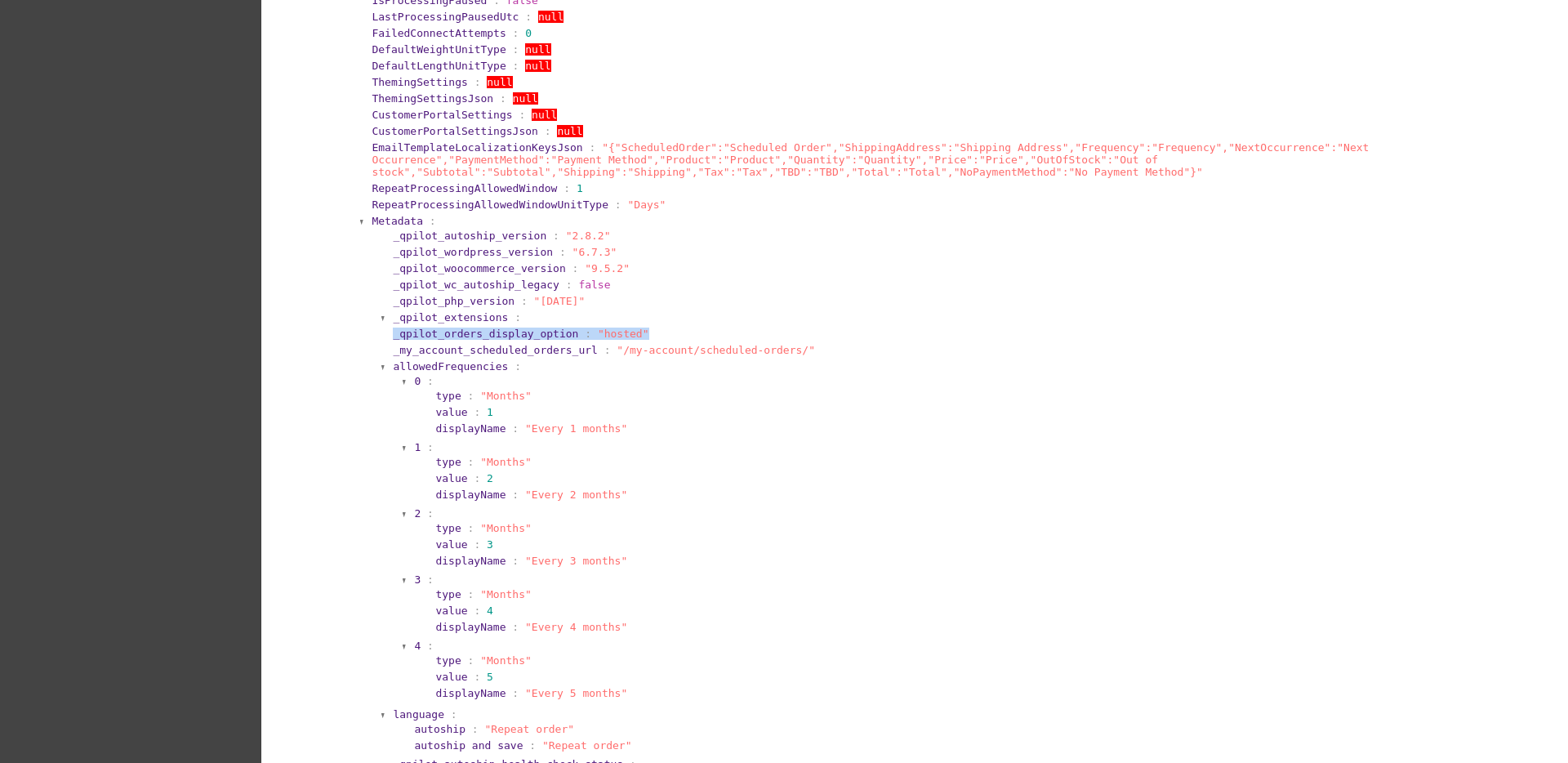
drag, startPoint x: 645, startPoint y: 327, endPoint x: 380, endPoint y: 340, distance: 265.3
click at [381, 340] on section "_qpilot_autoship_version : "2.8.2" _qpilot_wordpress_version : "6.7.3" _qpilot_…" at bounding box center [920, 549] width 1078 height 645
copy section "_qpilot_orders_display_option : "hosted""
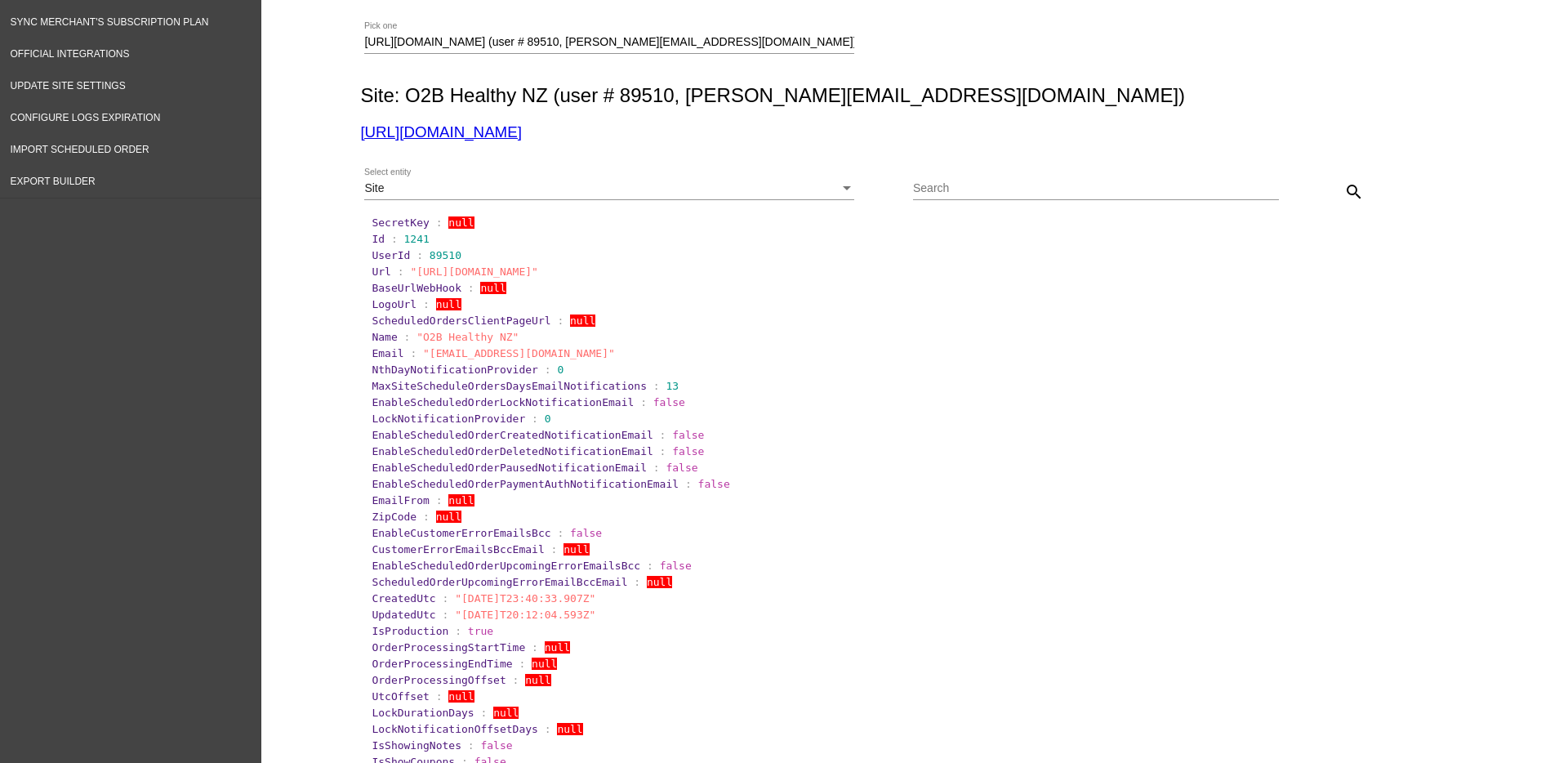
scroll to position [0, 0]
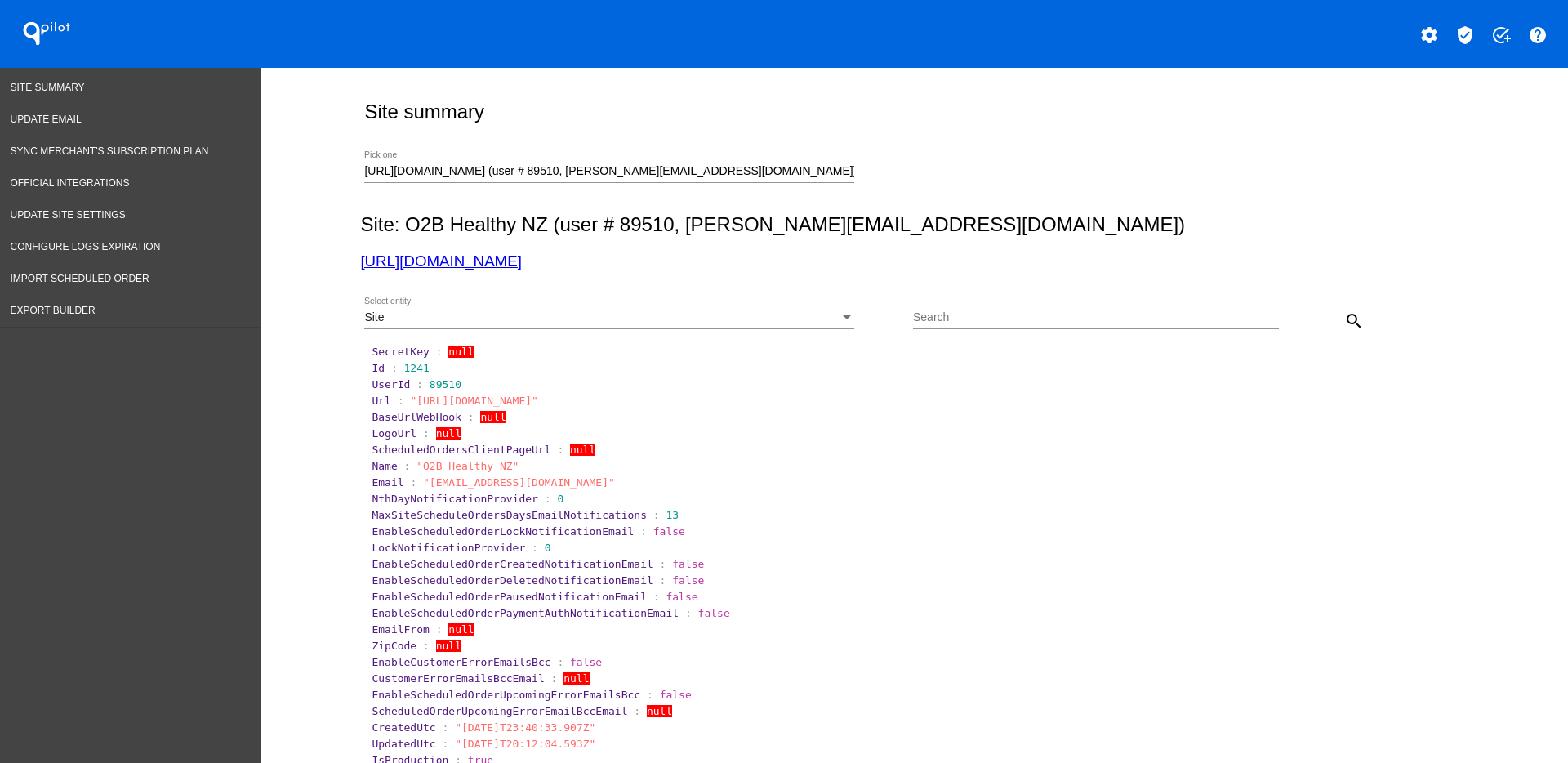
click at [521, 260] on link "[URL][DOMAIN_NAME]" at bounding box center [440, 260] width 161 height 17
click at [787, 311] on div "Site" at bounding box center [602, 317] width 476 height 13
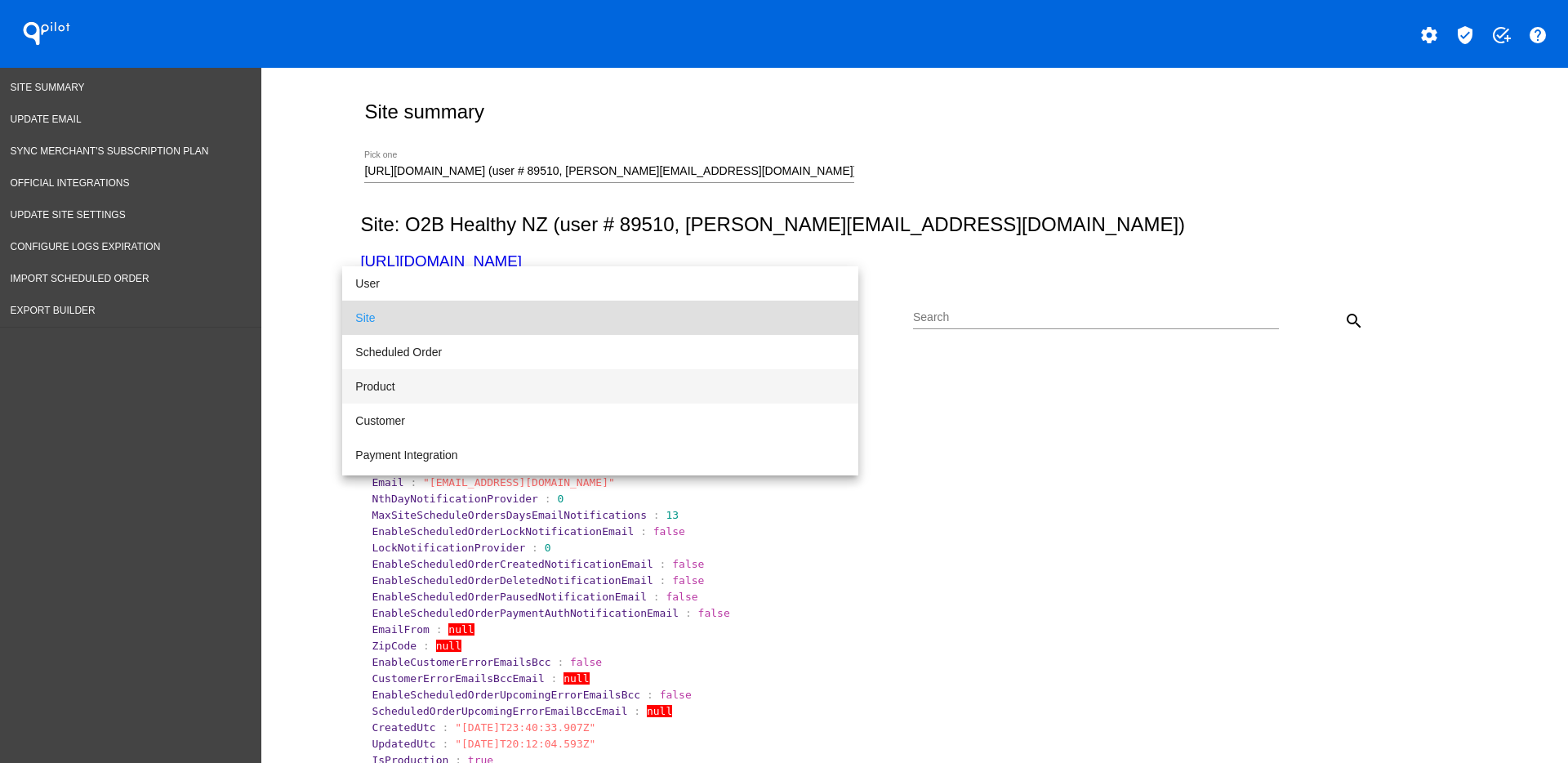
click at [685, 393] on span "Product" at bounding box center [600, 387] width 490 height 35
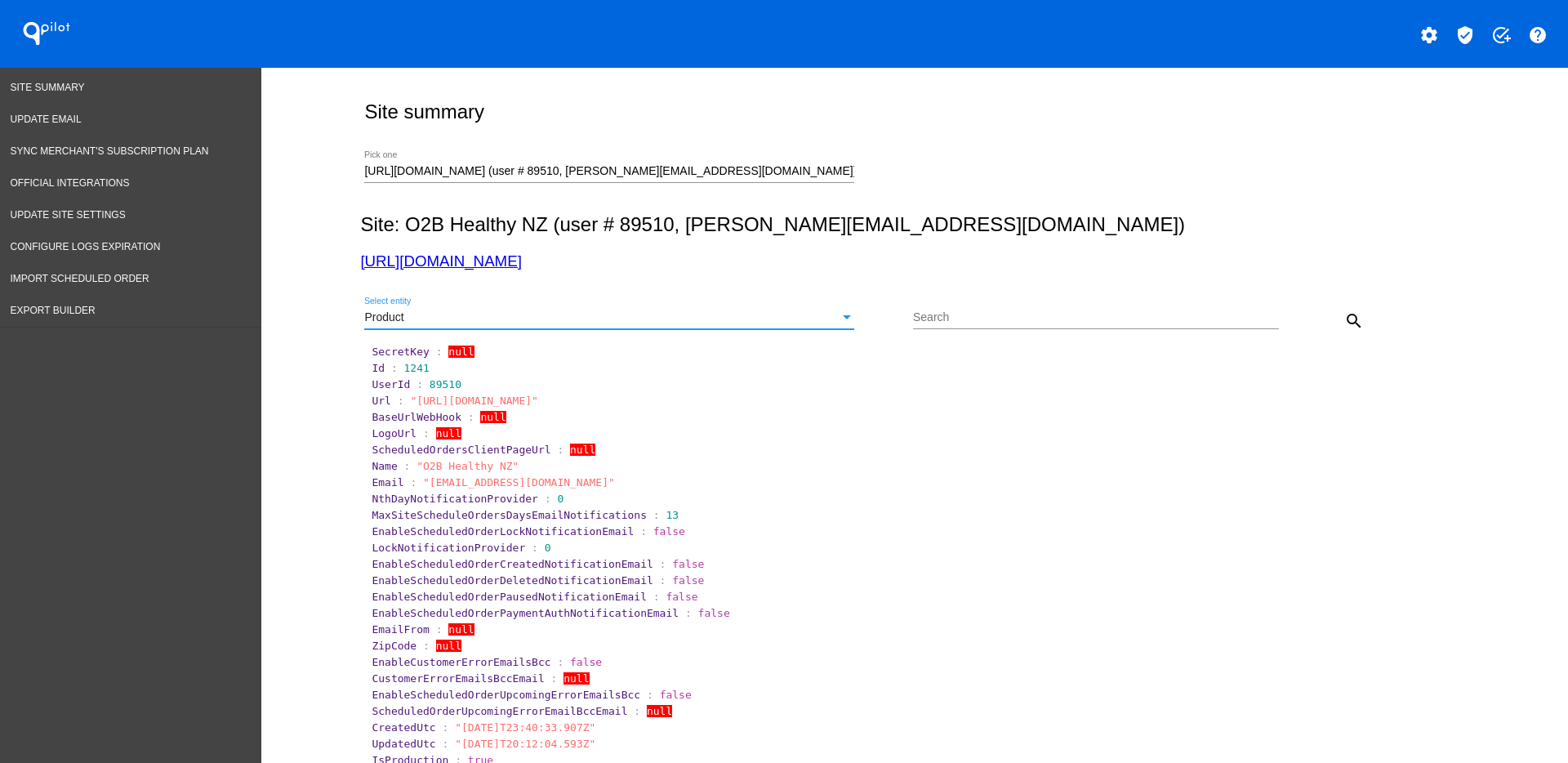
click at [1346, 325] on mat-icon "search" at bounding box center [1354, 321] width 20 height 20
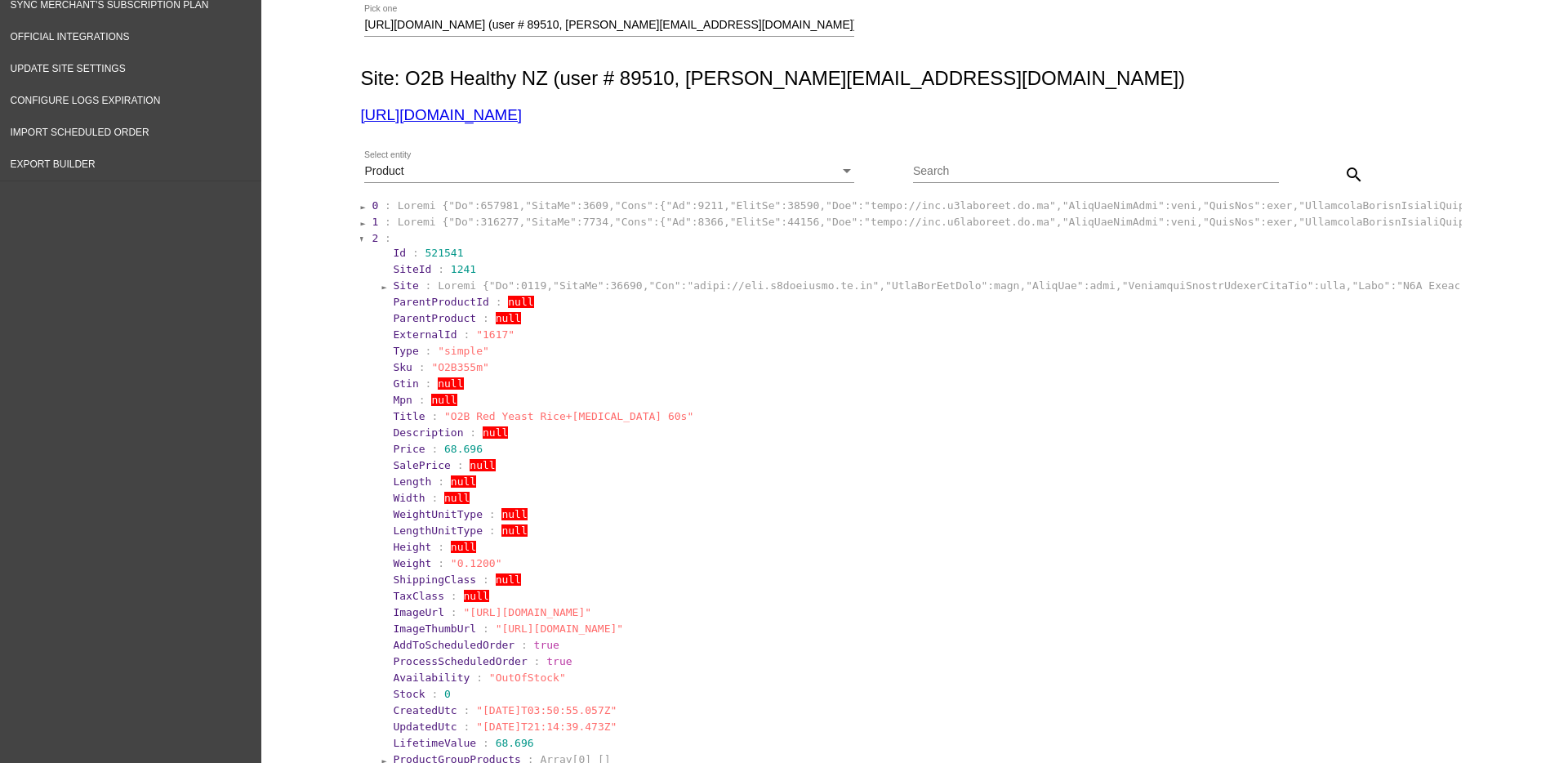
scroll to position [306, 0]
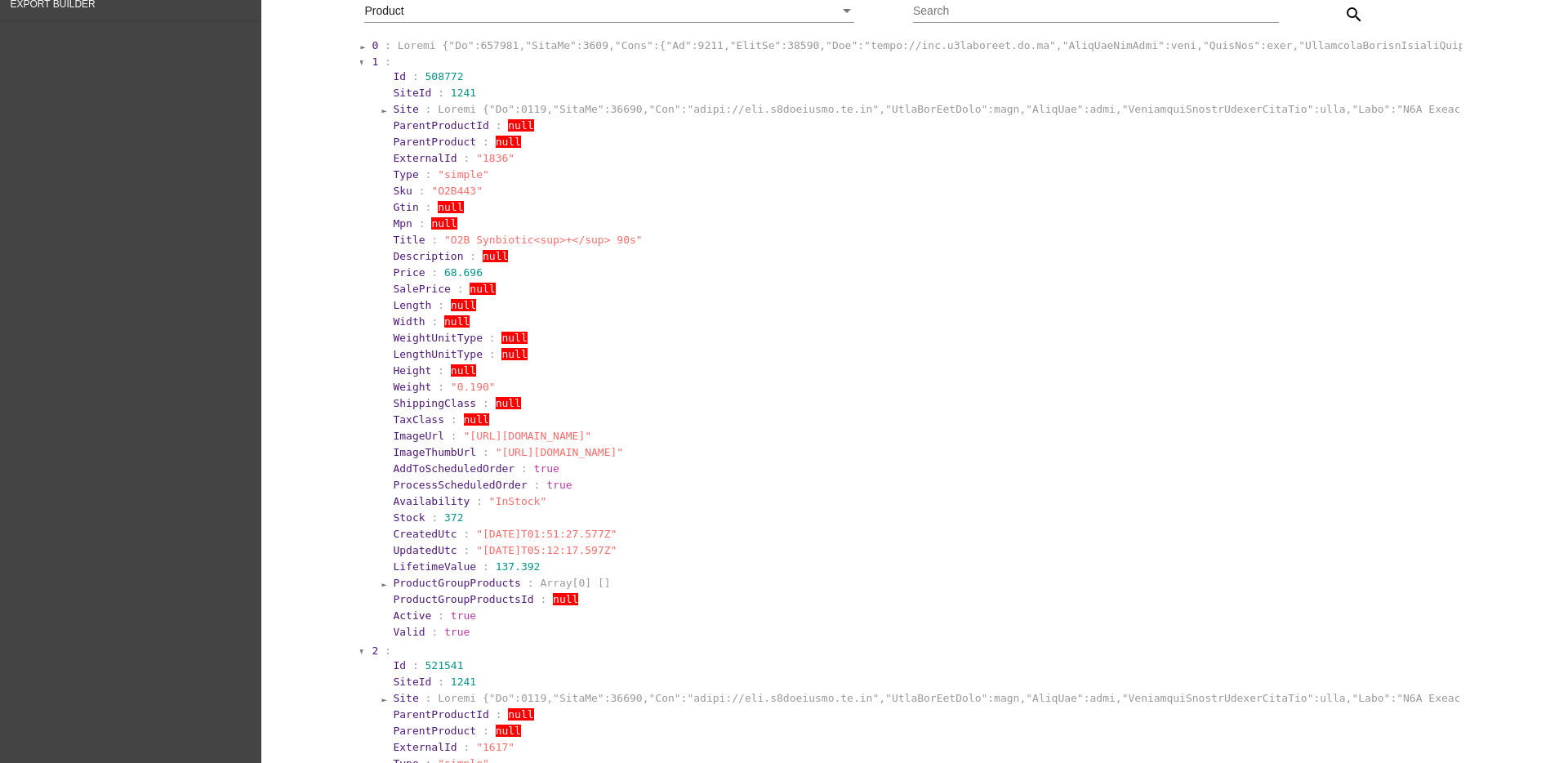
scroll to position [0, 0]
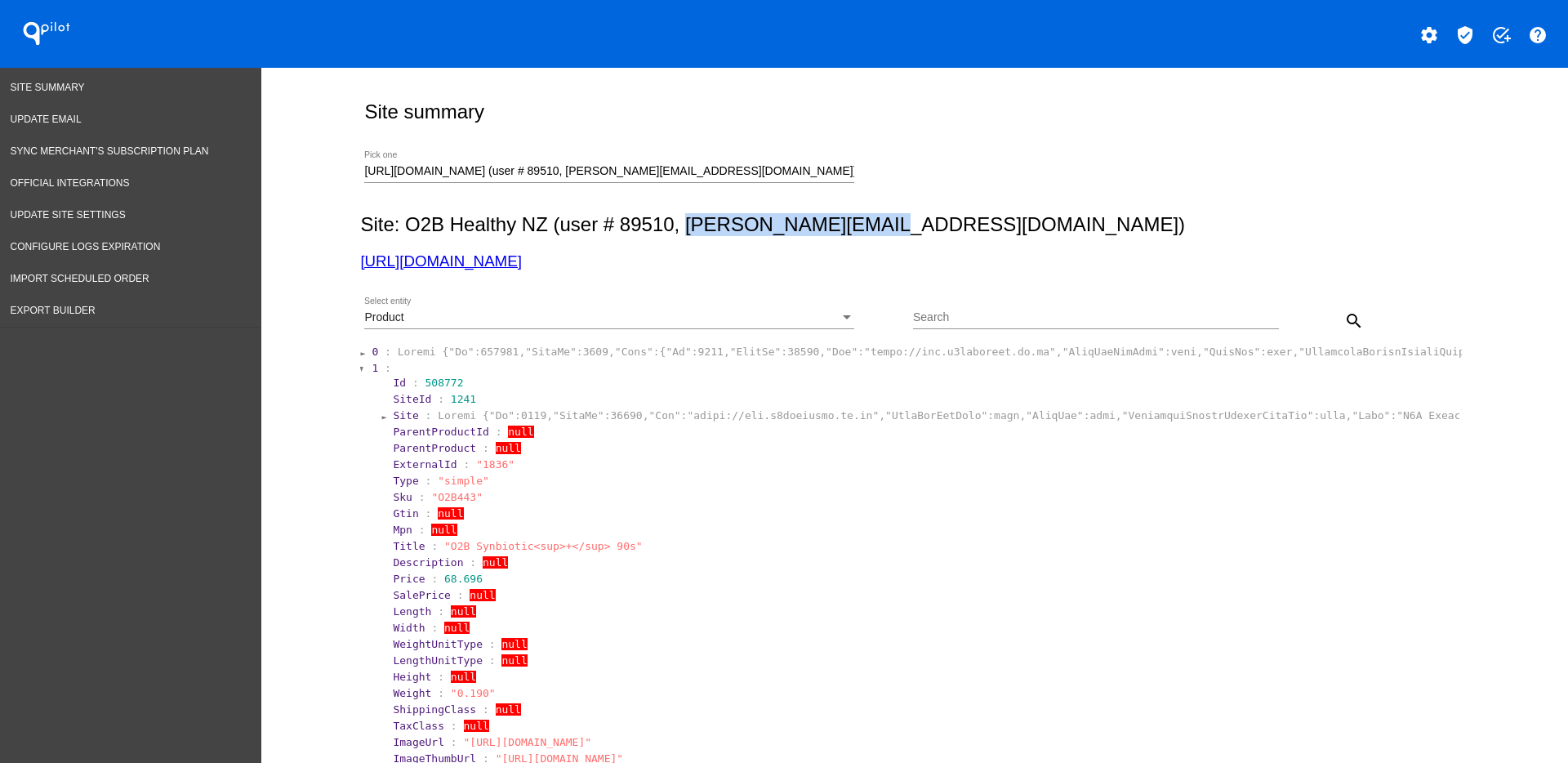
drag, startPoint x: 679, startPoint y: 223, endPoint x: 866, endPoint y: 226, distance: 187.0
click at [866, 226] on h2 "Site: O2B Healthy NZ (user # 89510, [PERSON_NAME][EMAIL_ADDRESS][DOMAIN_NAME])" at bounding box center [910, 224] width 1101 height 23
copy h2 "[PERSON_NAME][EMAIL_ADDRESS][DOMAIN_NAME]"
click at [618, 333] on div "Product Select entity" at bounding box center [609, 320] width 490 height 46
click at [624, 325] on div "Product Select entity" at bounding box center [609, 313] width 490 height 32
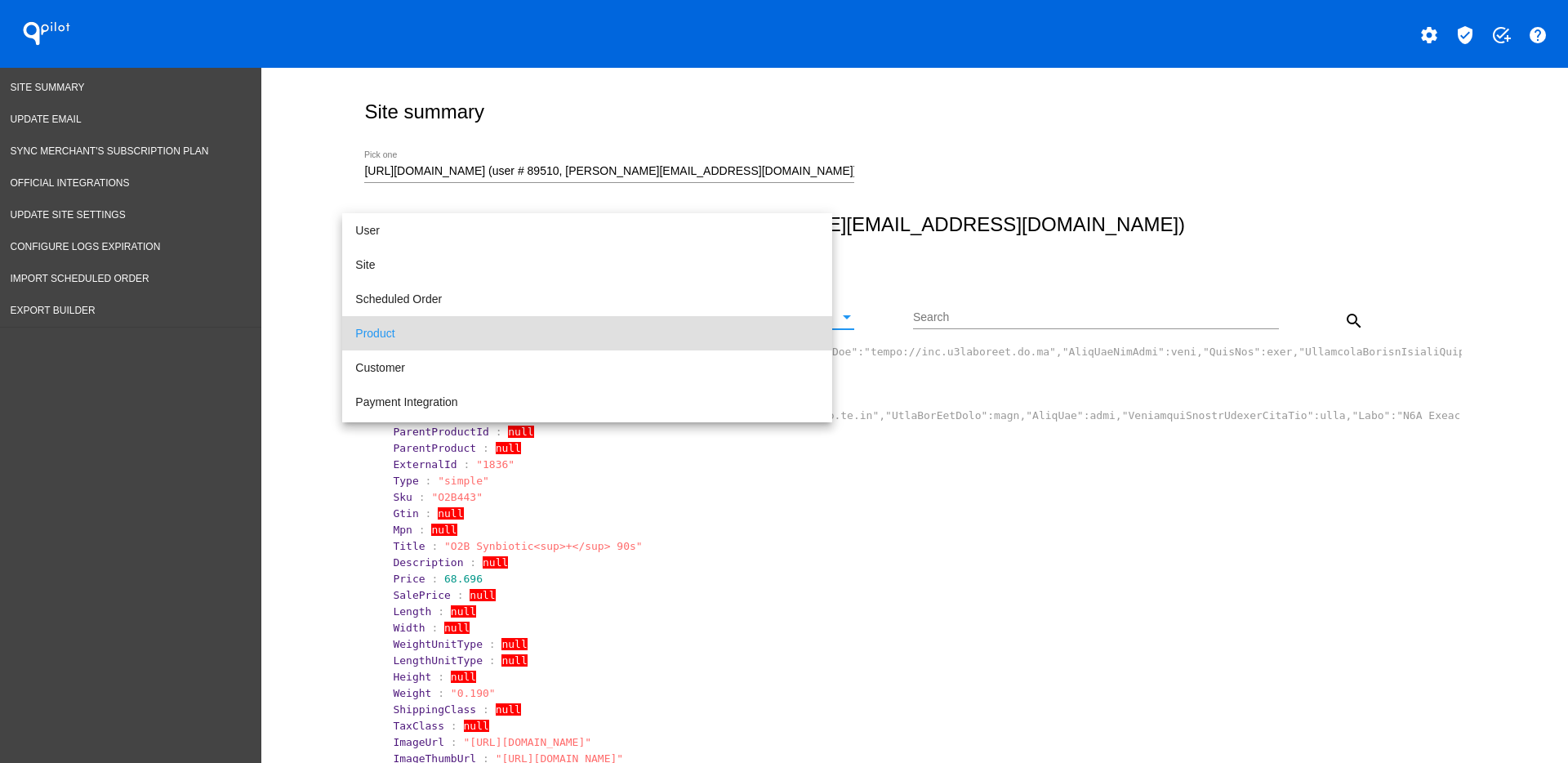
scroll to position [15, 0]
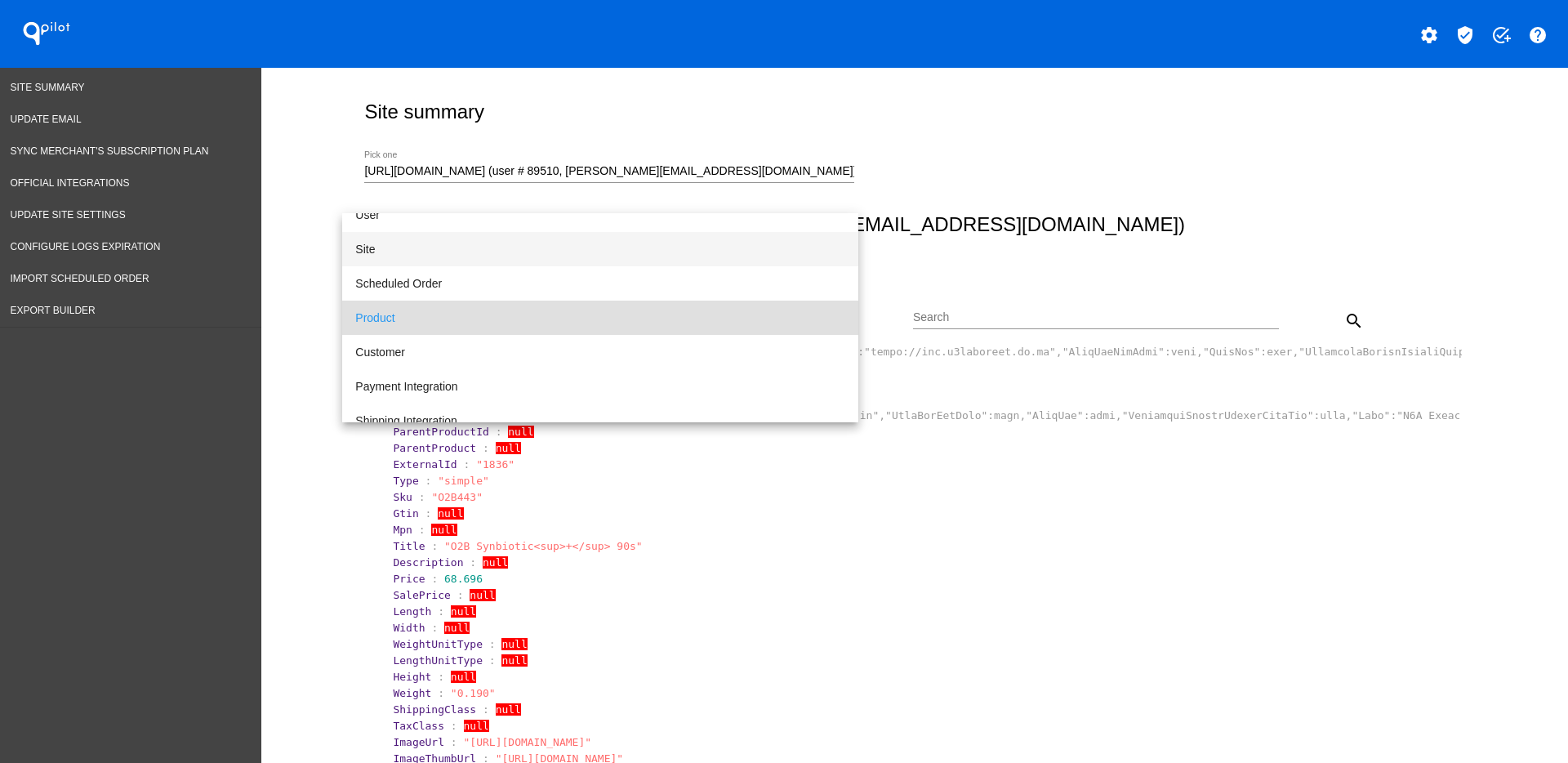
click at [601, 249] on span "Site" at bounding box center [600, 249] width 490 height 35
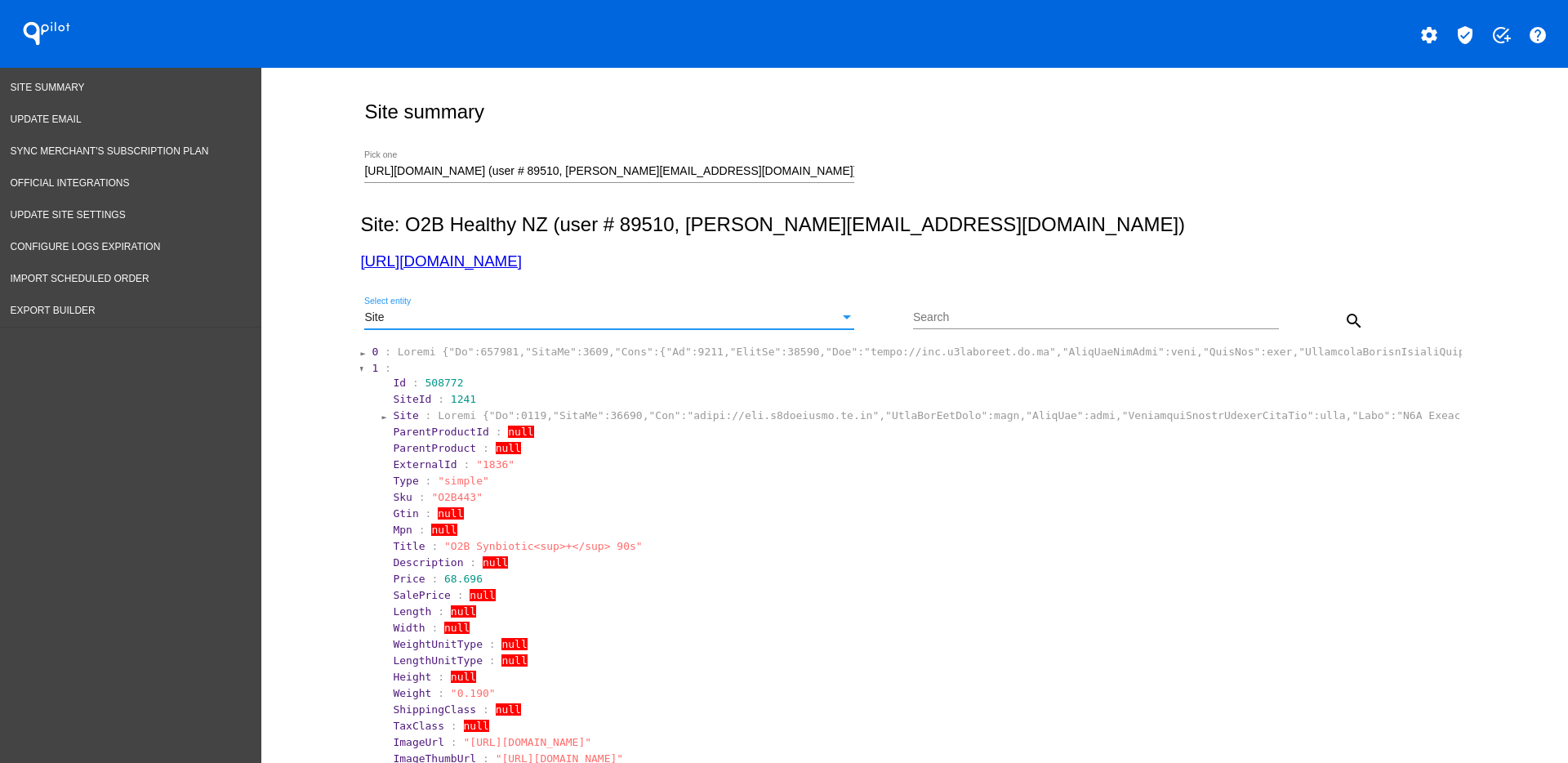
click at [1344, 321] on mat-icon "search" at bounding box center [1354, 321] width 20 height 20
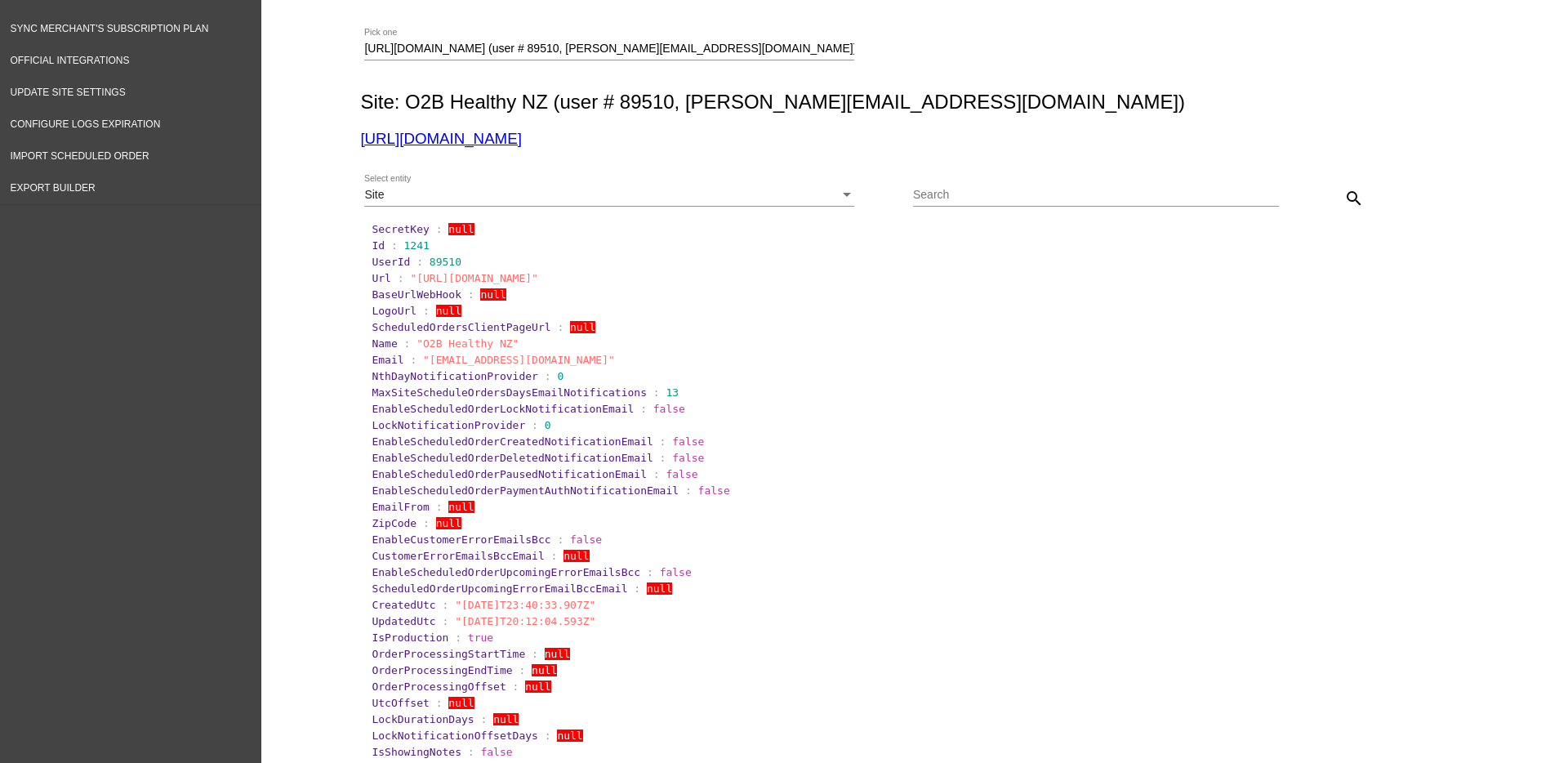
scroll to position [0, 0]
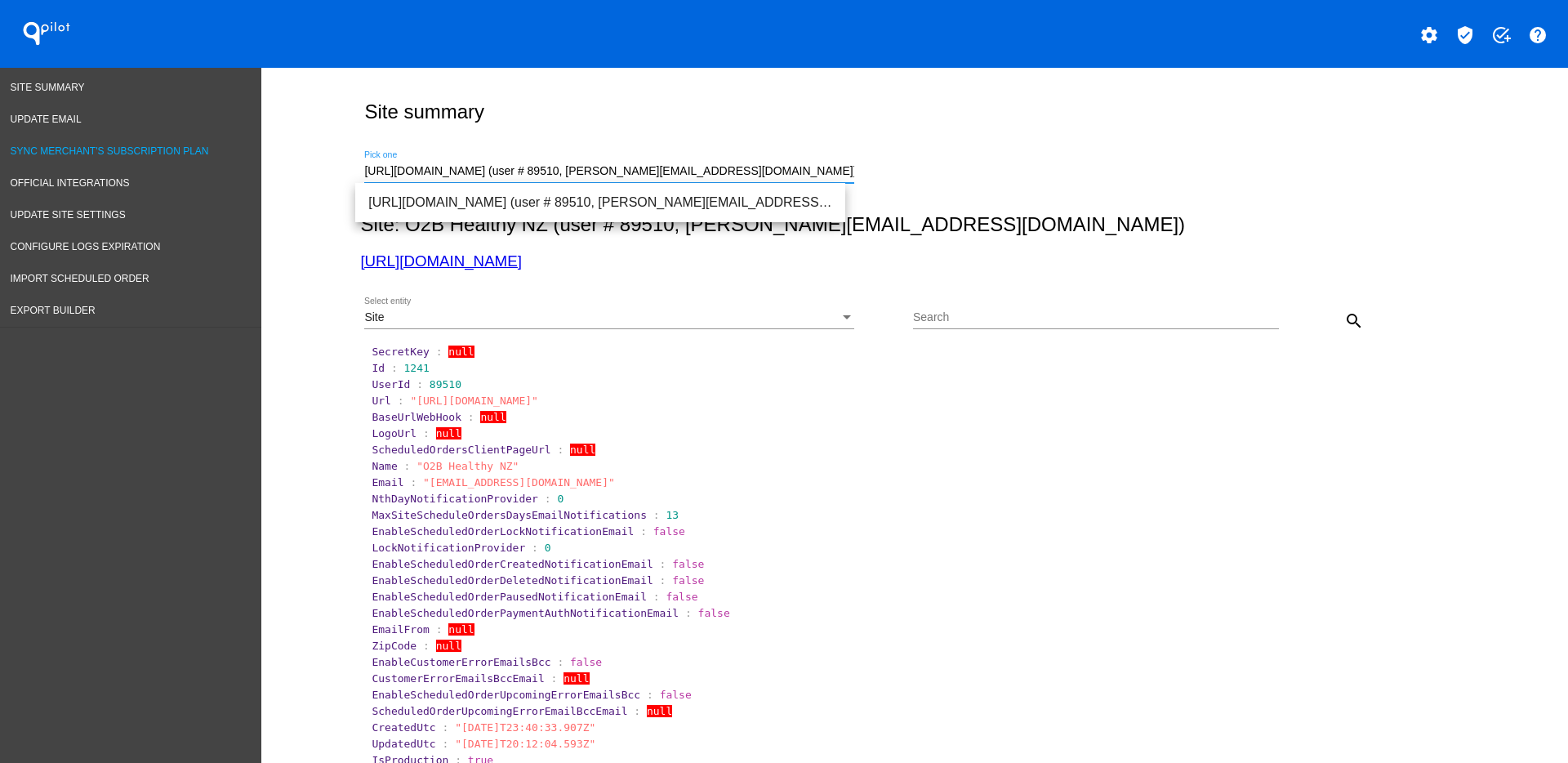
drag, startPoint x: 798, startPoint y: 170, endPoint x: 256, endPoint y: 145, distance: 542.6
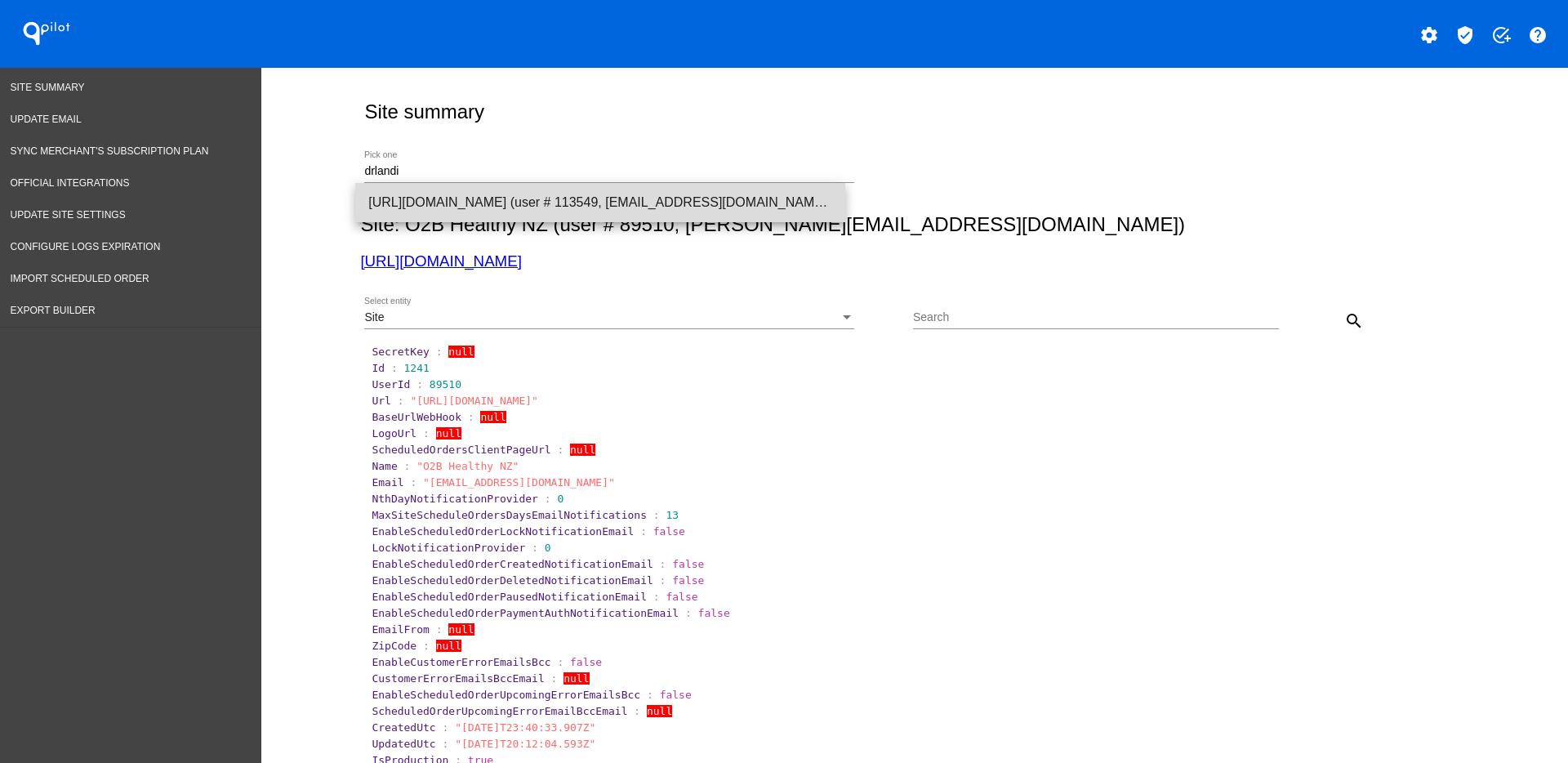
click at [533, 213] on span "[URL][DOMAIN_NAME] (user # 113549, [EMAIL_ADDRESS][DOMAIN_NAME]) - Production" at bounding box center [600, 202] width 464 height 39
type input "[URL][DOMAIN_NAME] (user # 113549, [EMAIL_ADDRESS][DOMAIN_NAME]) - Production"
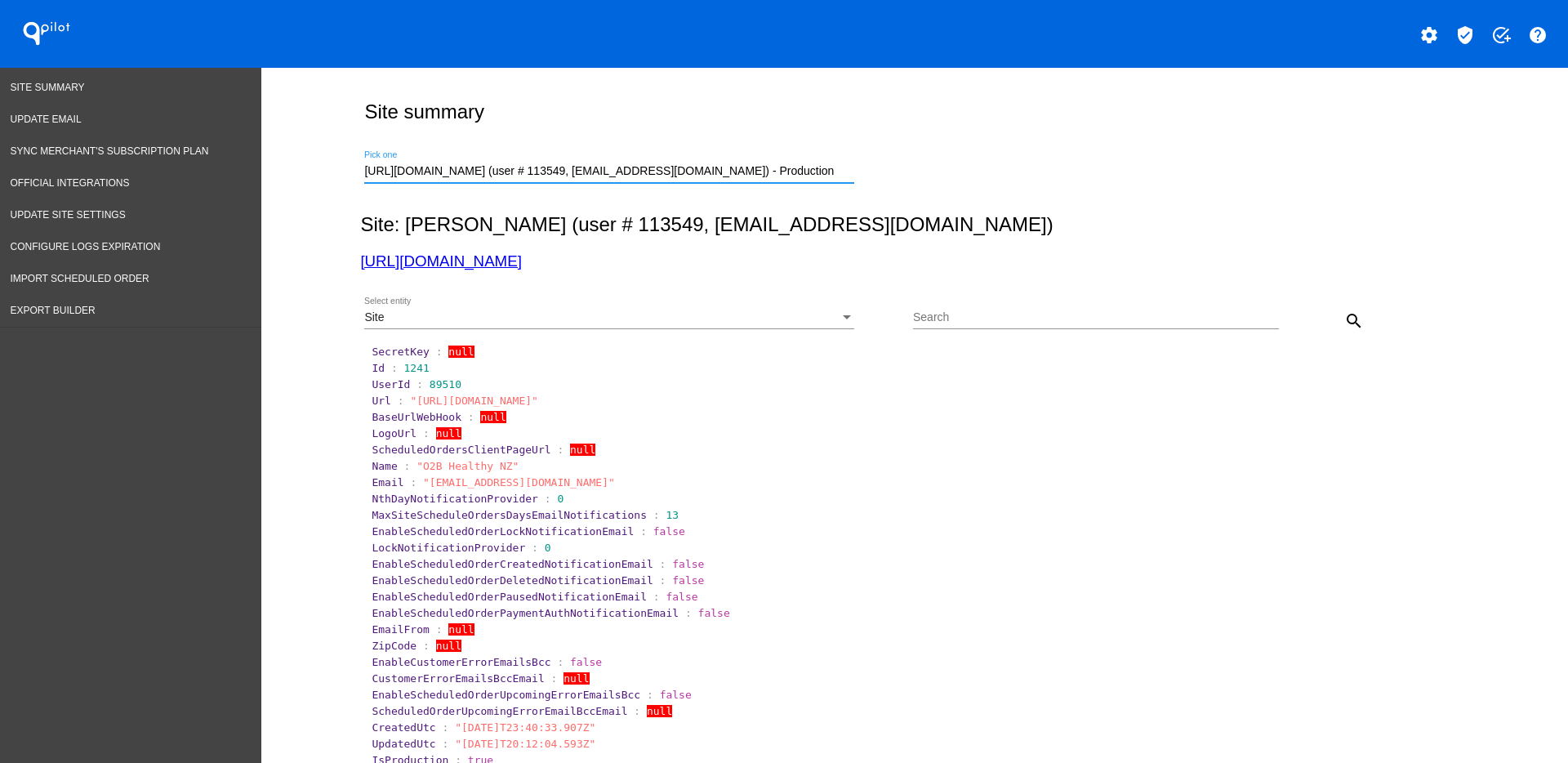
click at [805, 314] on div "Site" at bounding box center [602, 317] width 476 height 13
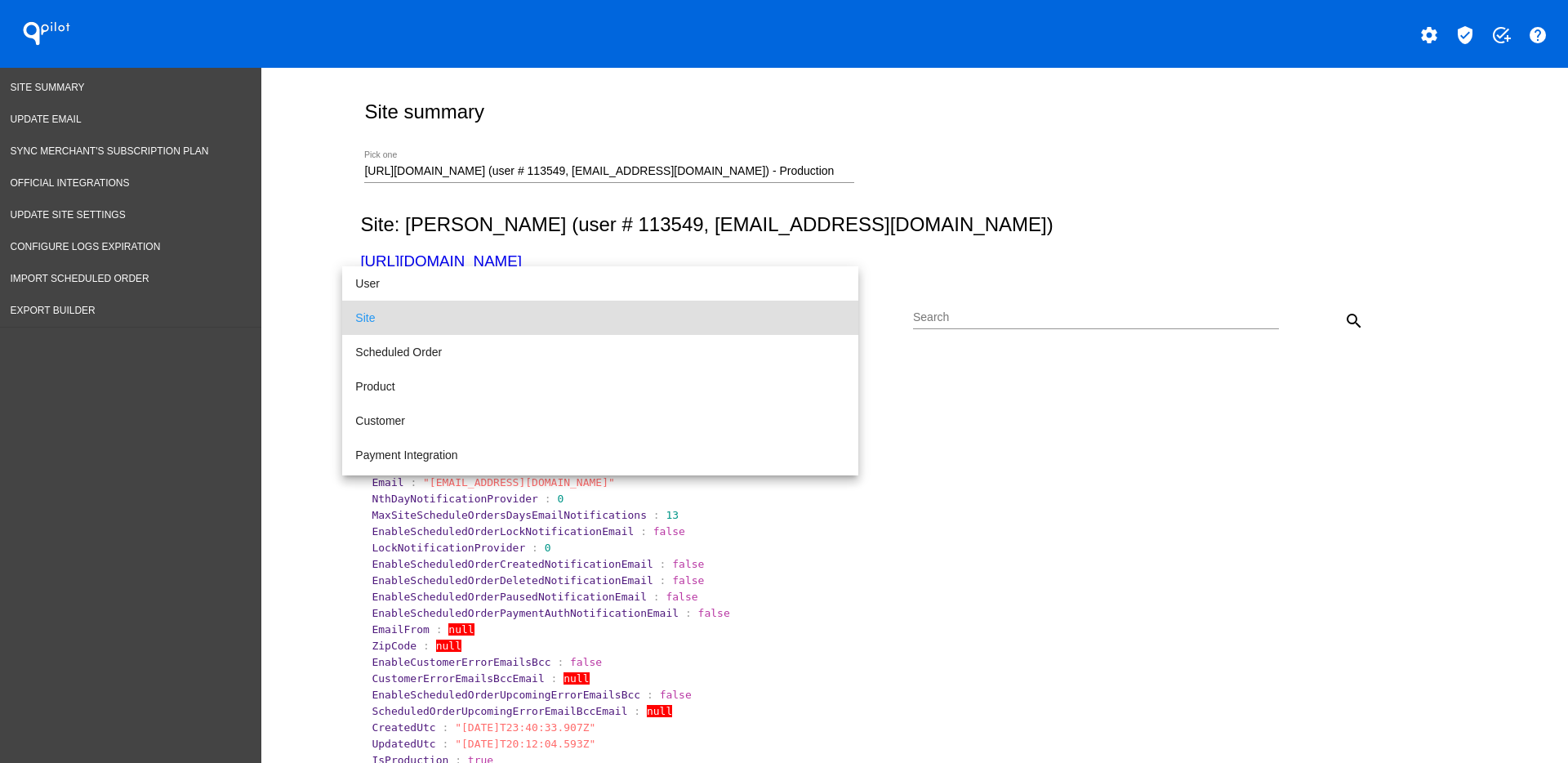
click at [1346, 316] on div at bounding box center [784, 381] width 1568 height 763
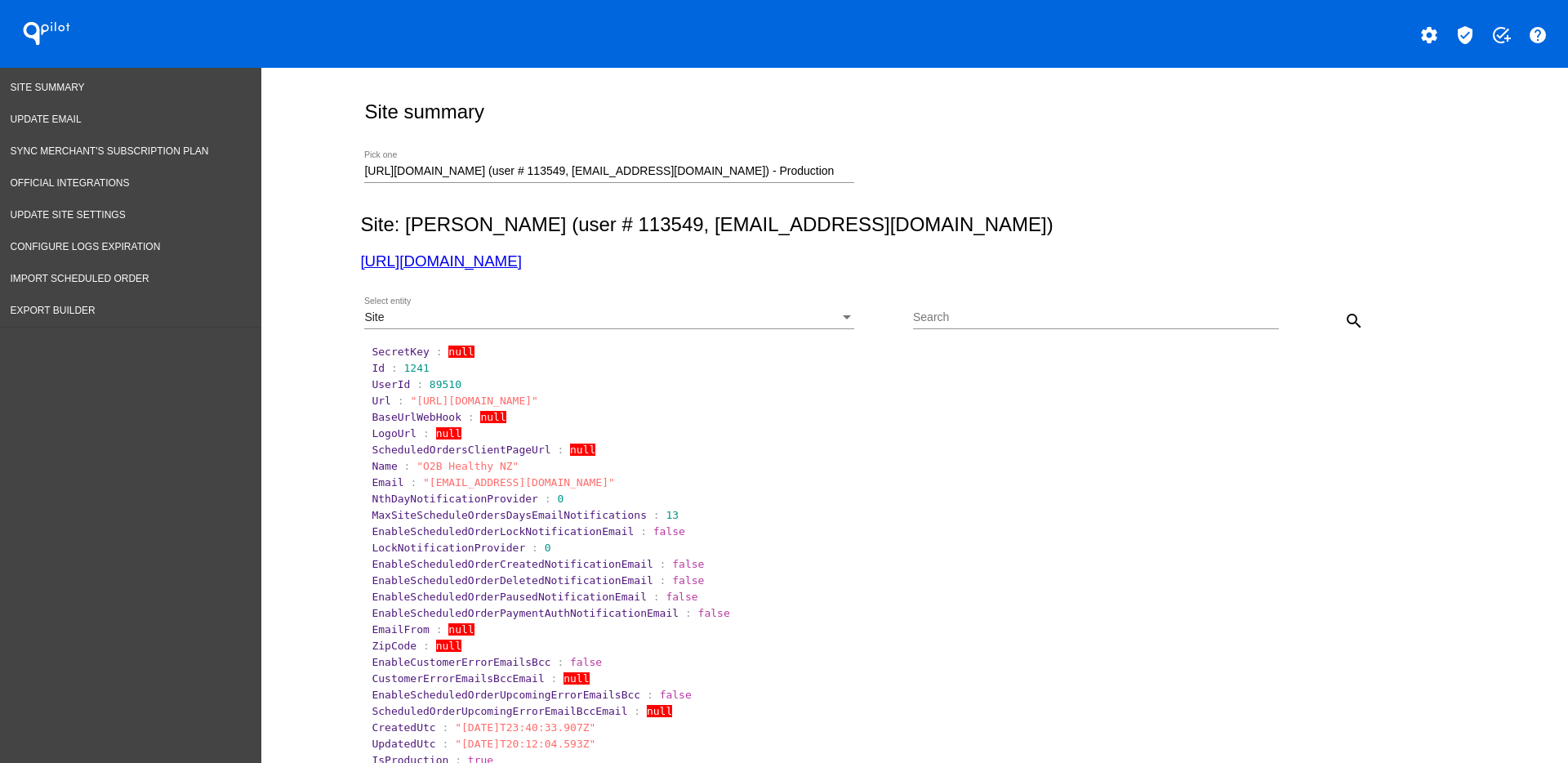
click at [1344, 314] on mat-icon "search" at bounding box center [1354, 321] width 20 height 20
click at [829, 306] on div "Site Select entity" at bounding box center [609, 313] width 490 height 32
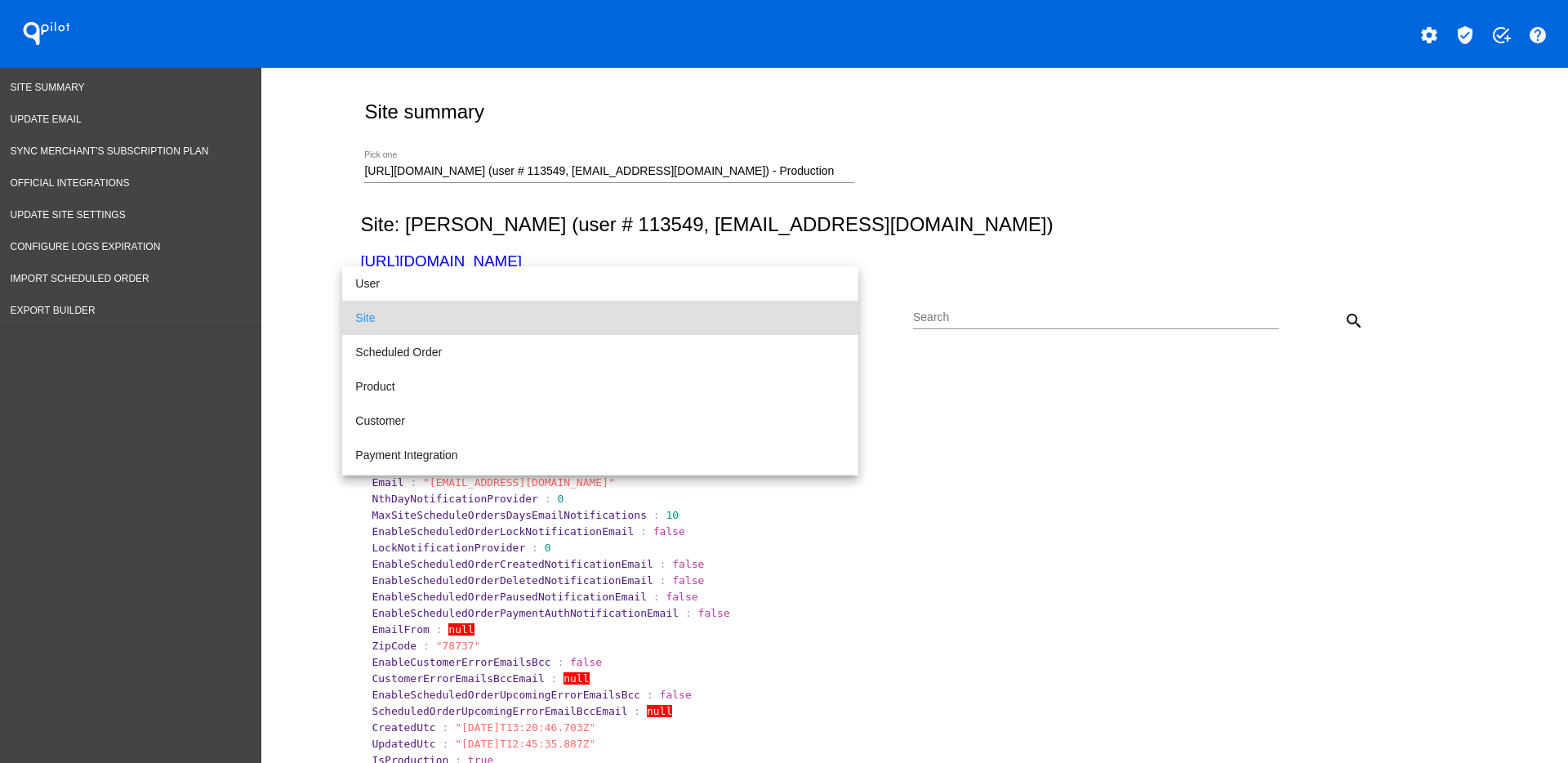
click at [1033, 451] on div at bounding box center [784, 381] width 1568 height 763
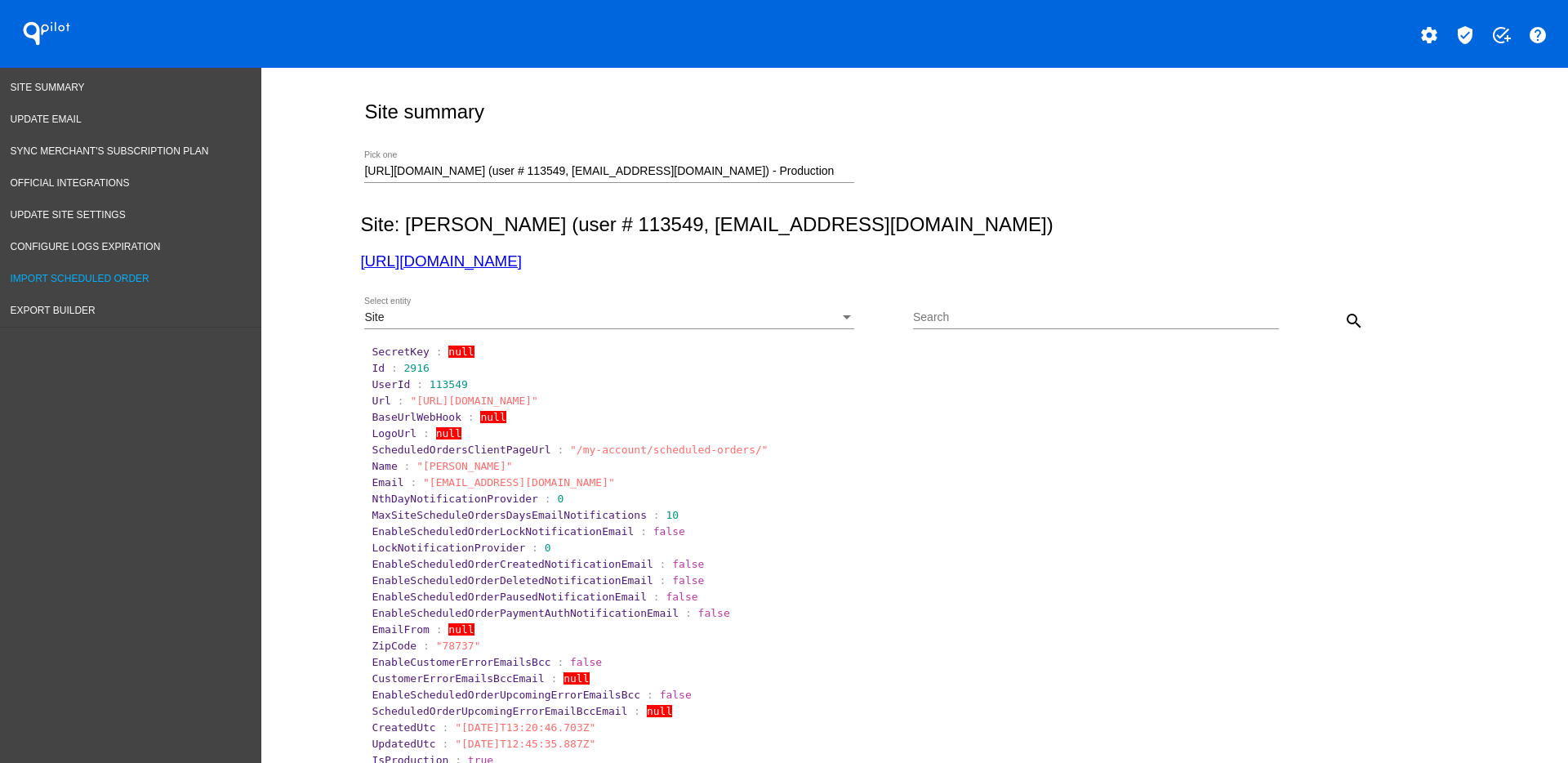
click at [109, 280] on span "Import Scheduled Order" at bounding box center [80, 278] width 139 height 12
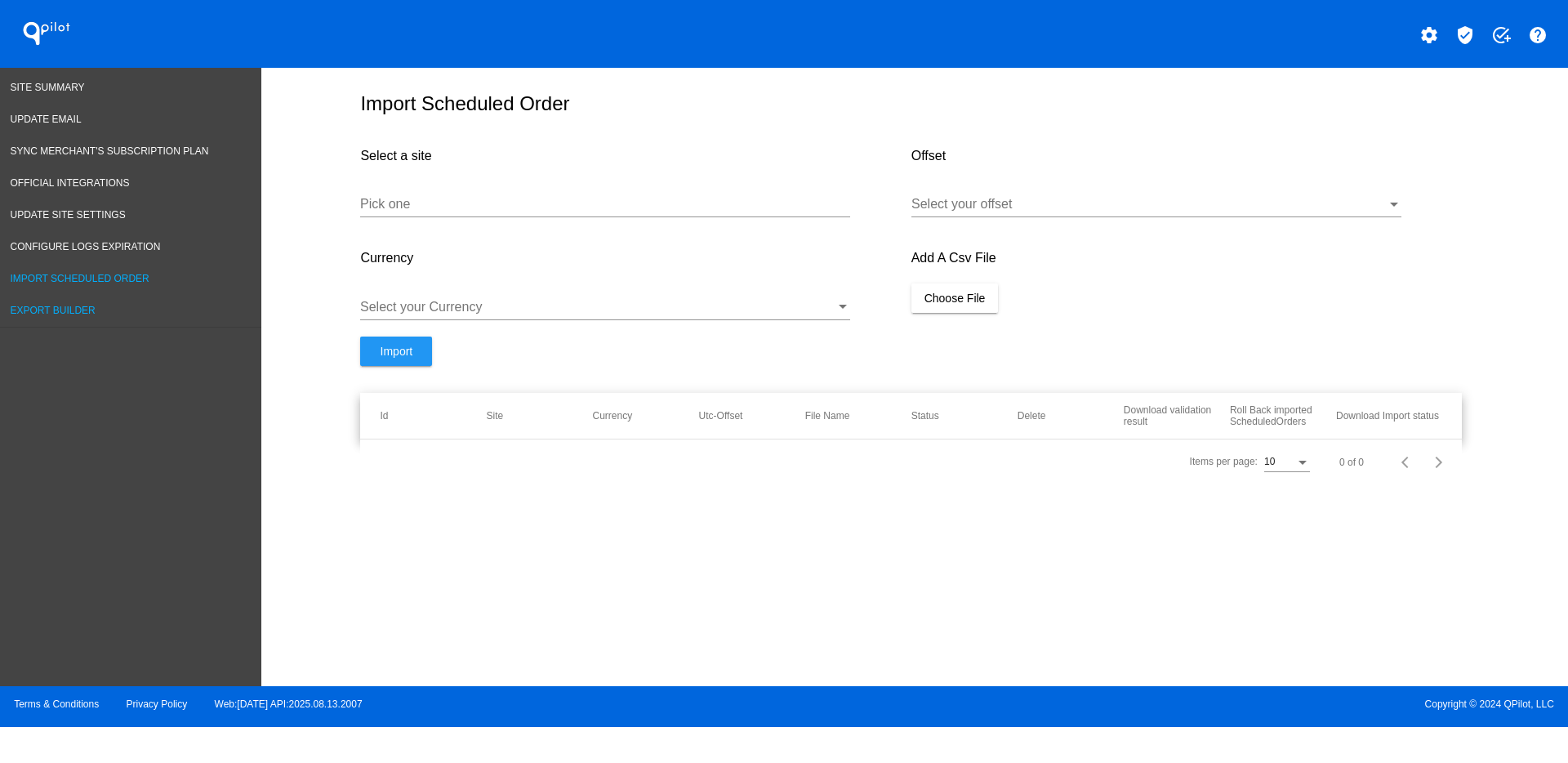
click at [65, 313] on span "Export Builder" at bounding box center [53, 310] width 85 height 12
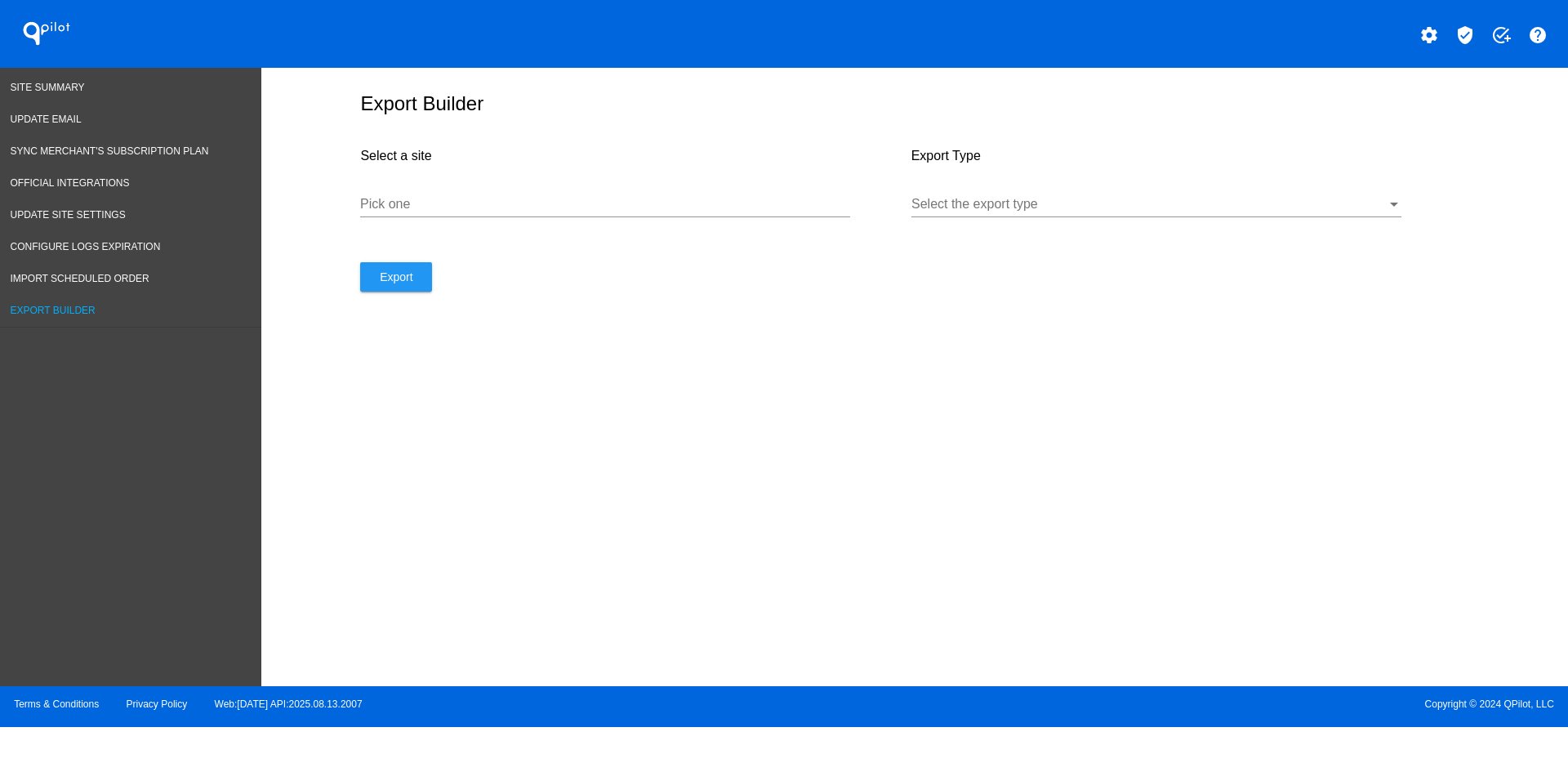
click at [496, 197] on input "Pick one" at bounding box center [605, 204] width 490 height 15
paste input "[URL][DOMAIN_NAME]"
click at [1011, 193] on div "Select the export type" at bounding box center [1156, 198] width 490 height 36
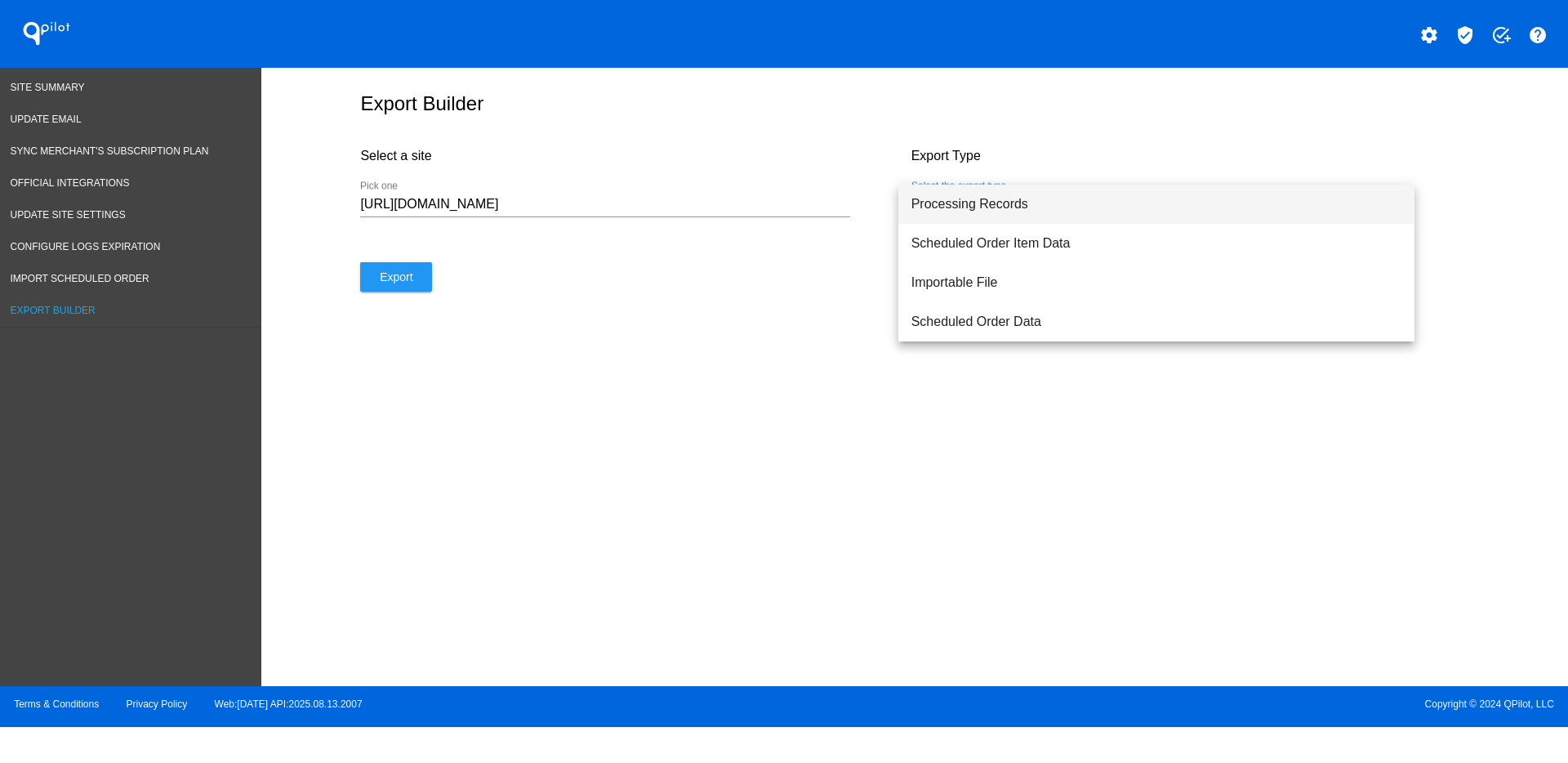
click at [997, 219] on span "Processing Records" at bounding box center [1156, 204] width 490 height 39
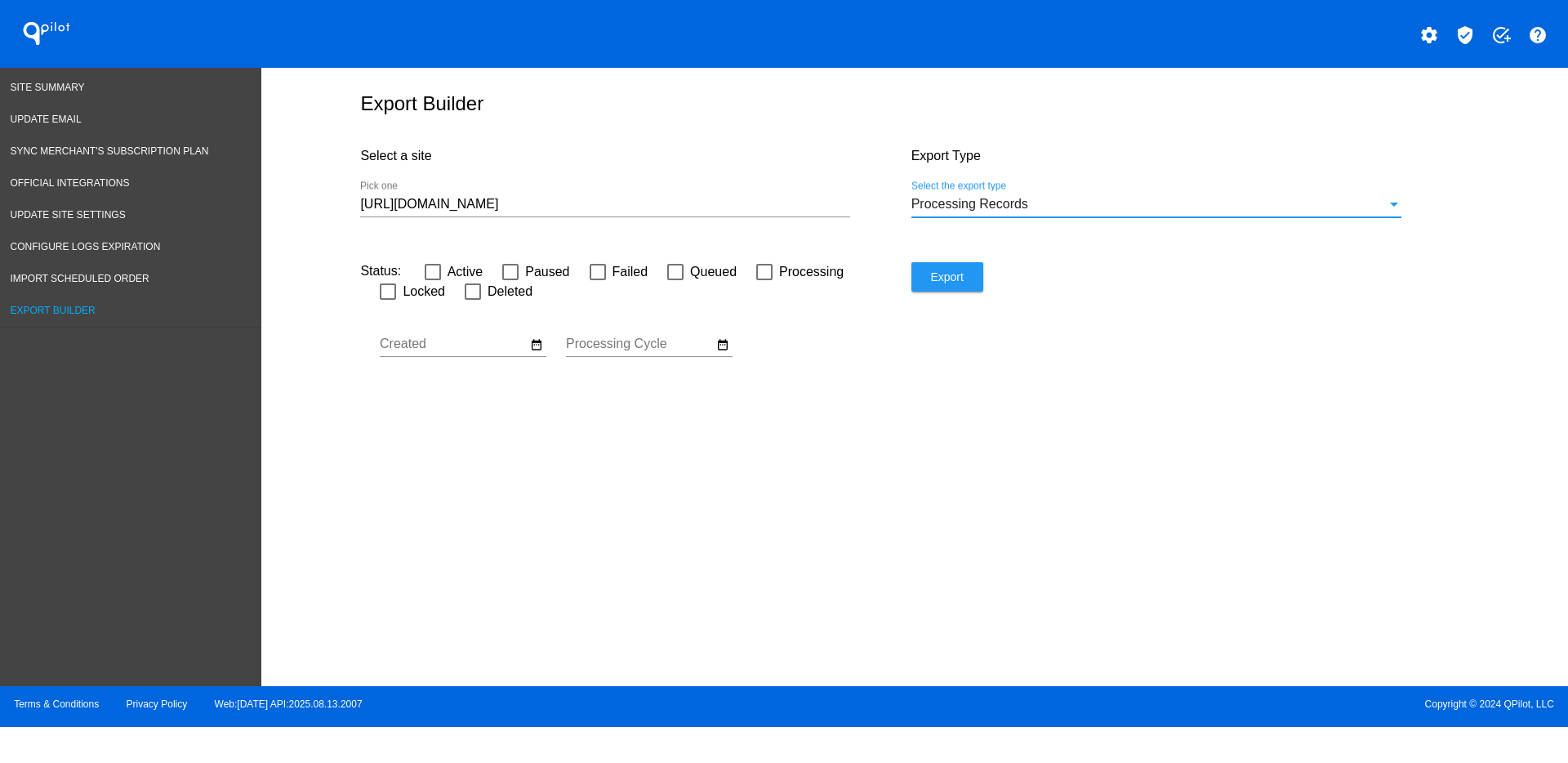
click at [554, 208] on input "[URL][DOMAIN_NAME]" at bounding box center [605, 204] width 490 height 15
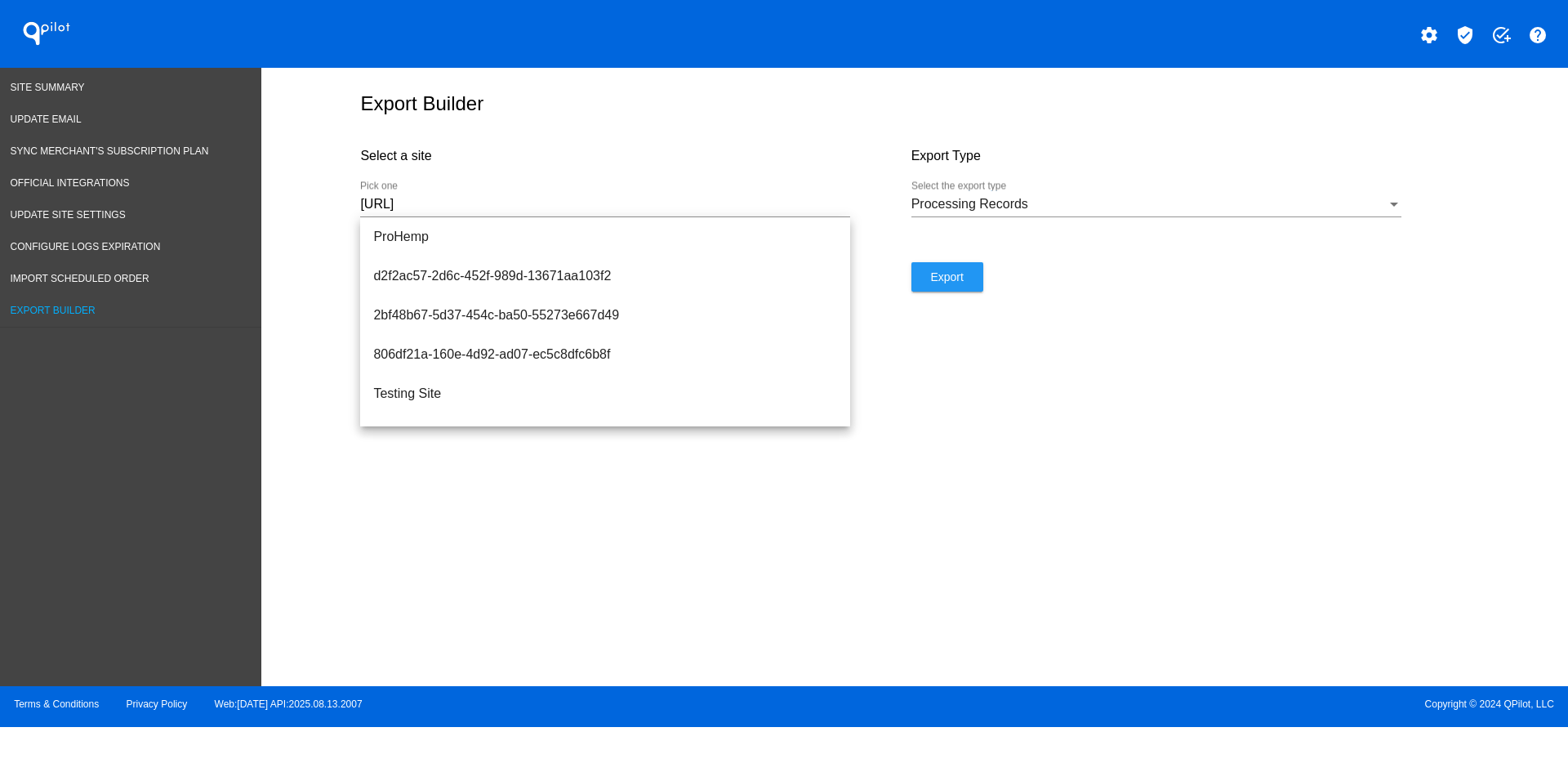
click at [568, 216] on div at bounding box center [605, 216] width 490 height 1
click at [578, 202] on input "[URL]" at bounding box center [605, 204] width 490 height 15
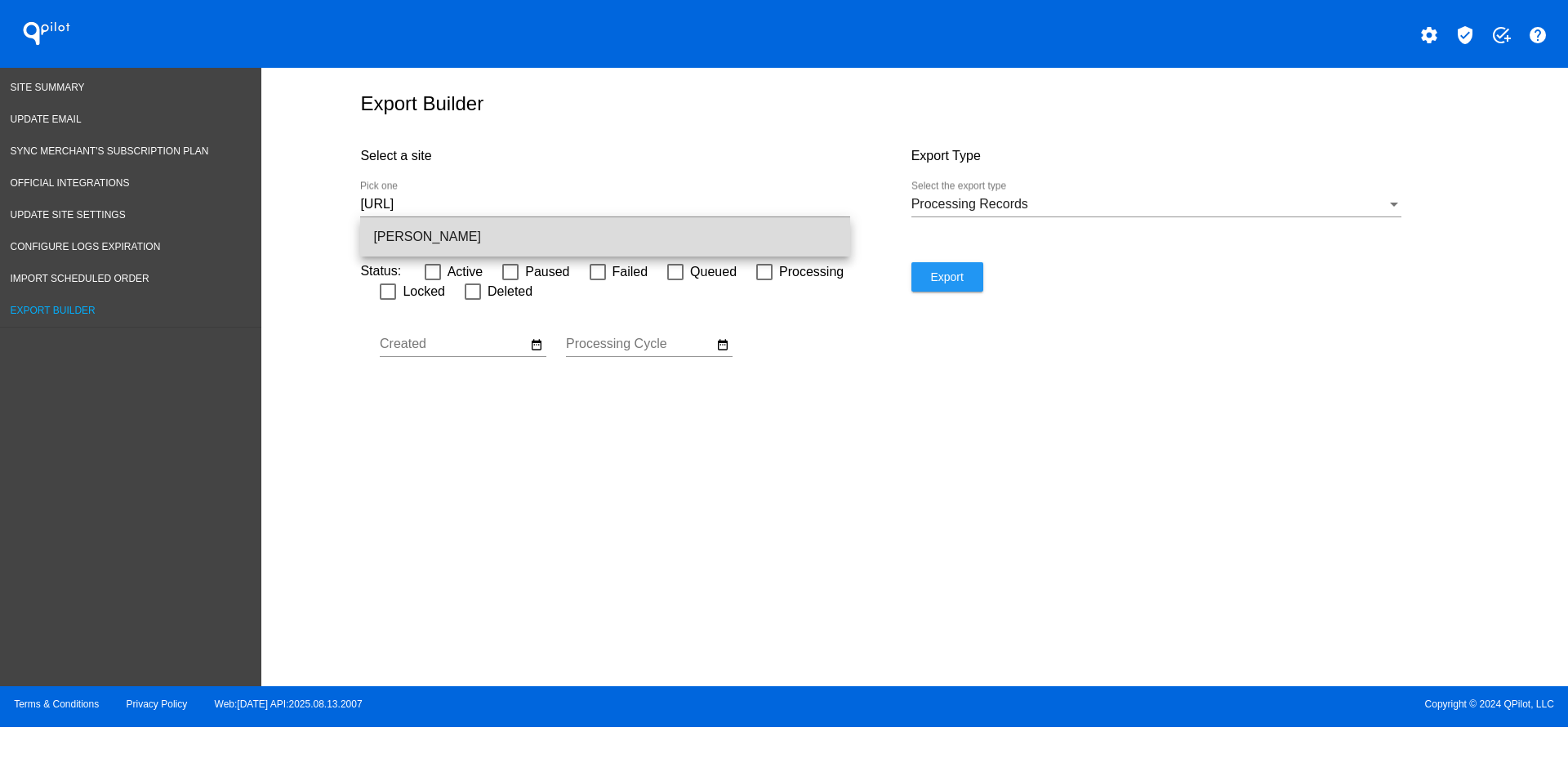
click at [592, 230] on span "[PERSON_NAME]" at bounding box center [605, 236] width 464 height 39
type input "[PERSON_NAME]"
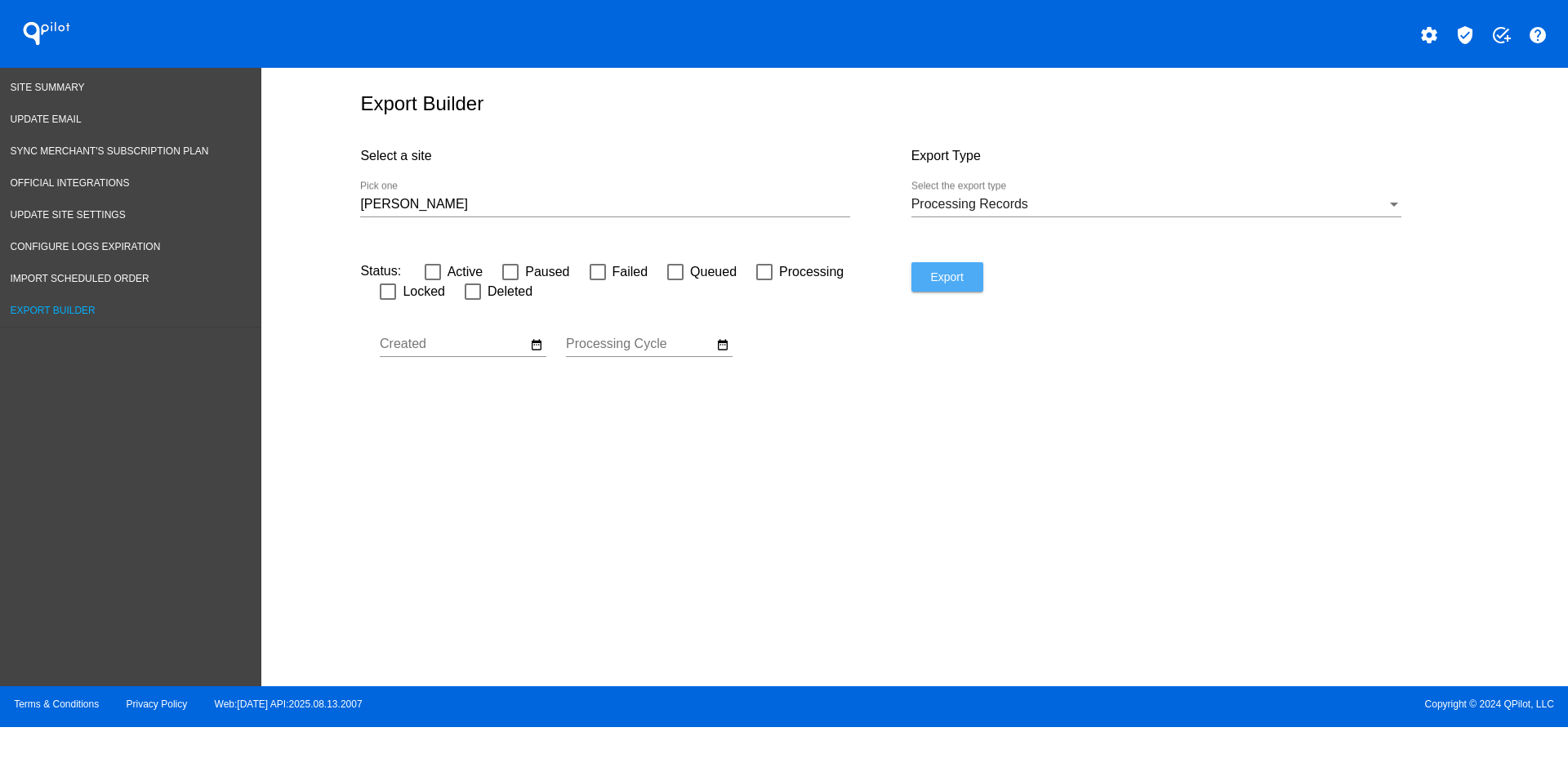
click at [959, 282] on span "Export" at bounding box center [947, 276] width 33 height 13
click at [1402, 209] on div "Export Type Processing Records Select the export type" at bounding box center [1186, 197] width 550 height 131
click at [1510, 145] on div "Export Builder Select a site [PERSON_NAME] Pick one Export Type Processing Reco…" at bounding box center [914, 373] width 1307 height 610
click at [55, 80] on link "Site Summary" at bounding box center [130, 87] width 261 height 32
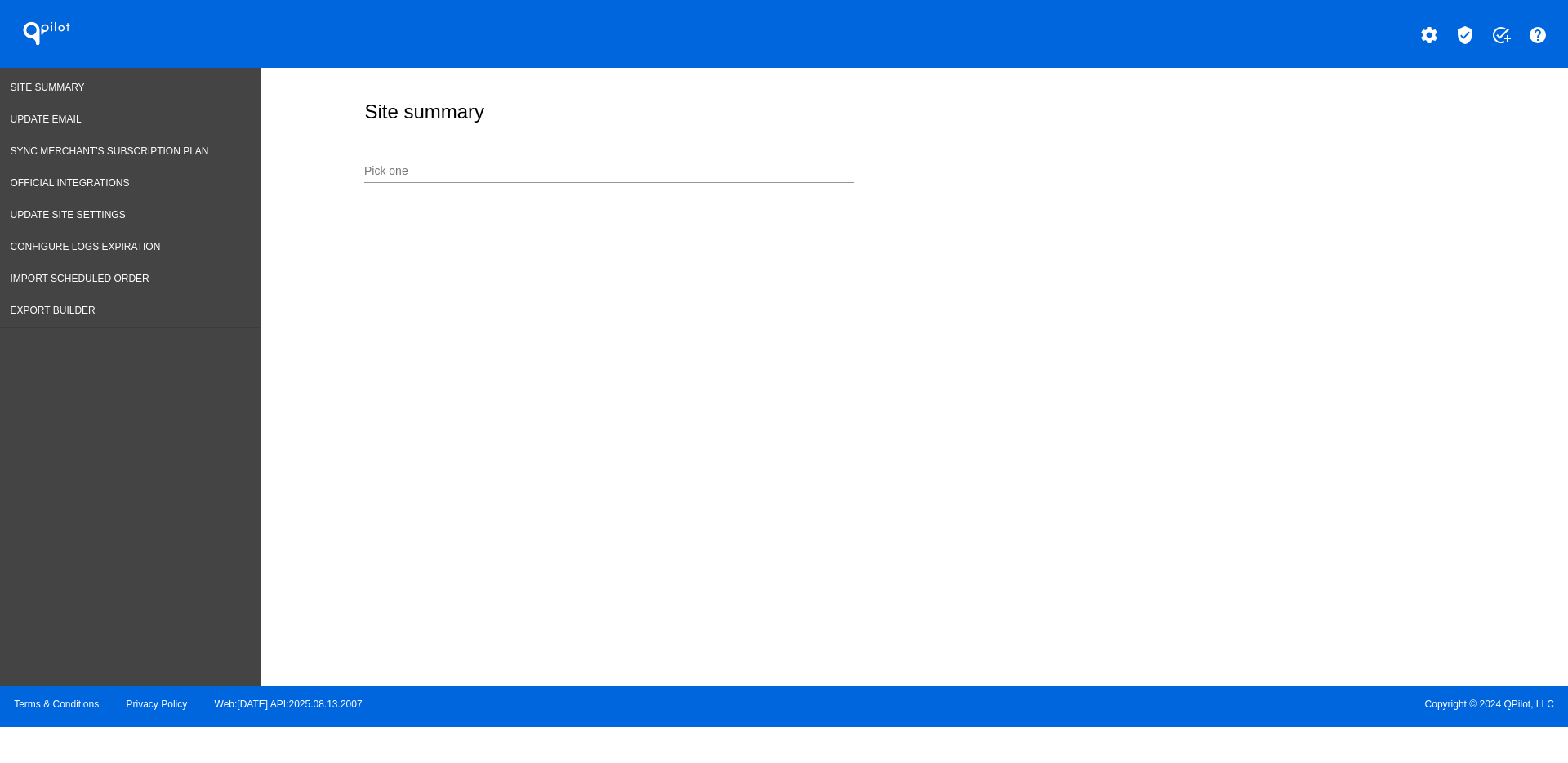
click at [728, 163] on div "Pick one" at bounding box center [609, 166] width 490 height 32
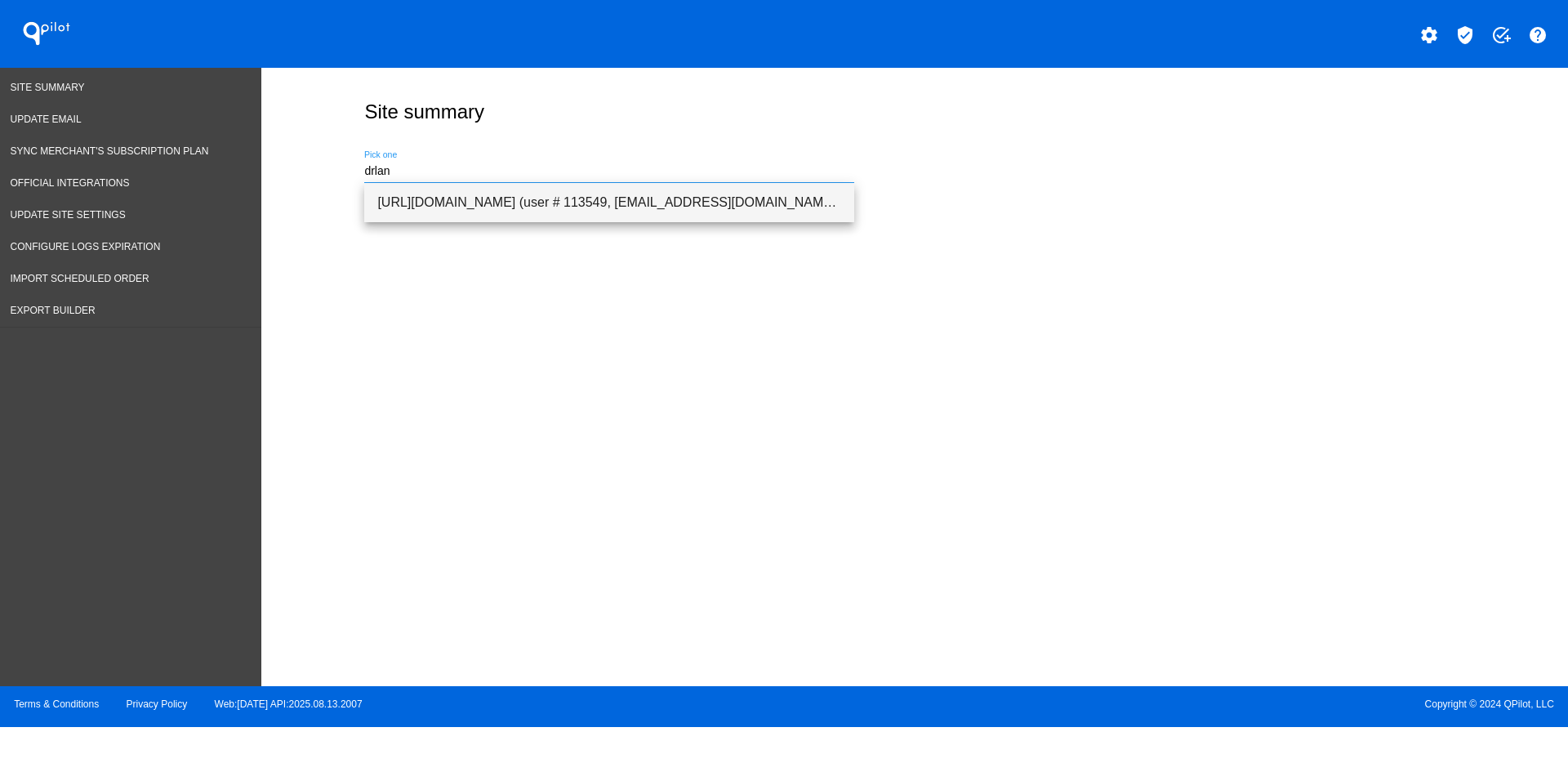
click at [712, 207] on span "[URL][DOMAIN_NAME] (user # 113549, [EMAIL_ADDRESS][DOMAIN_NAME]) - Production" at bounding box center [609, 202] width 464 height 39
type input "[URL][DOMAIN_NAME] (user # 113549, [EMAIL_ADDRESS][DOMAIN_NAME]) - Production"
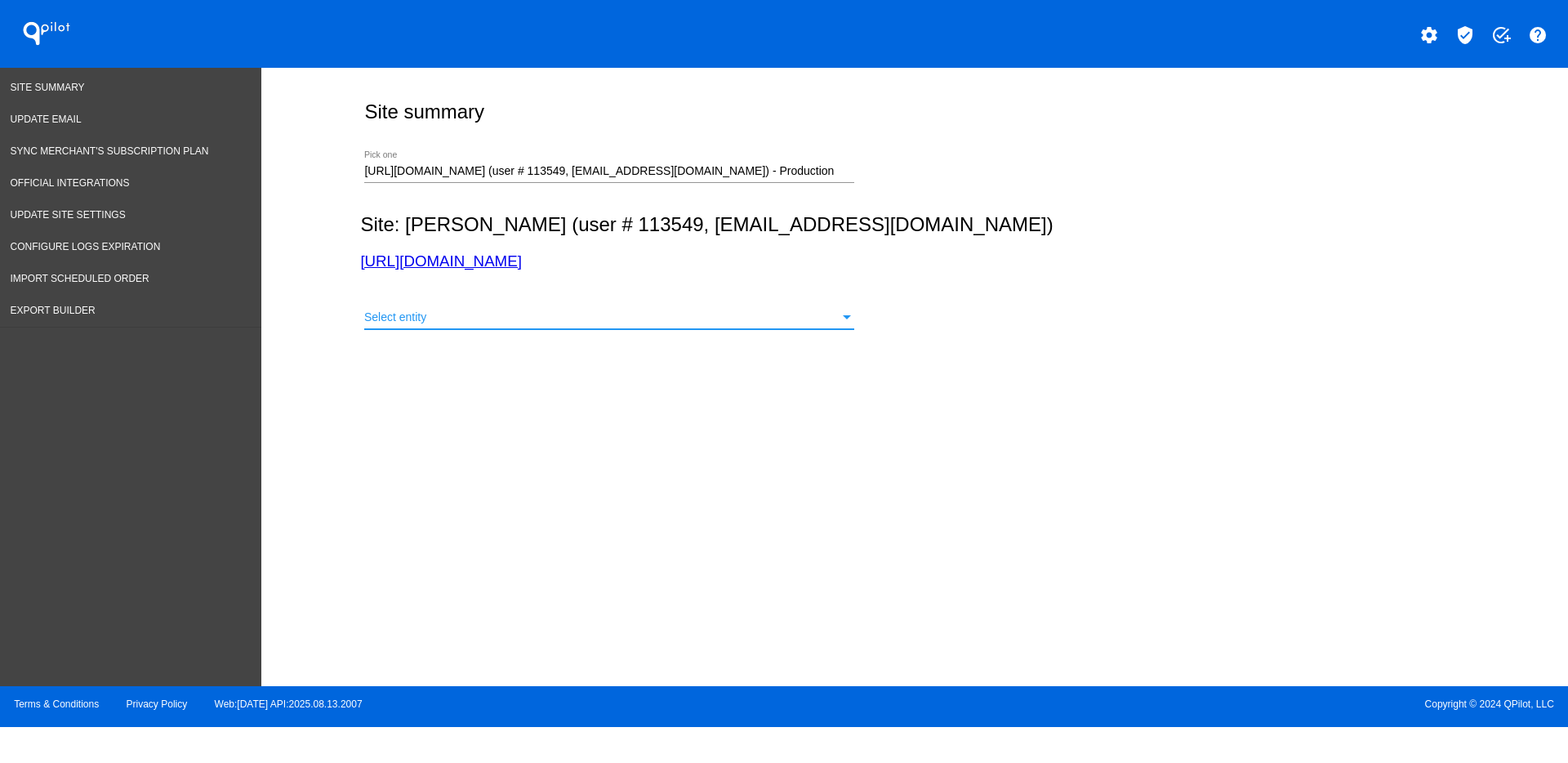
click at [658, 320] on div "Select entity" at bounding box center [602, 317] width 476 height 13
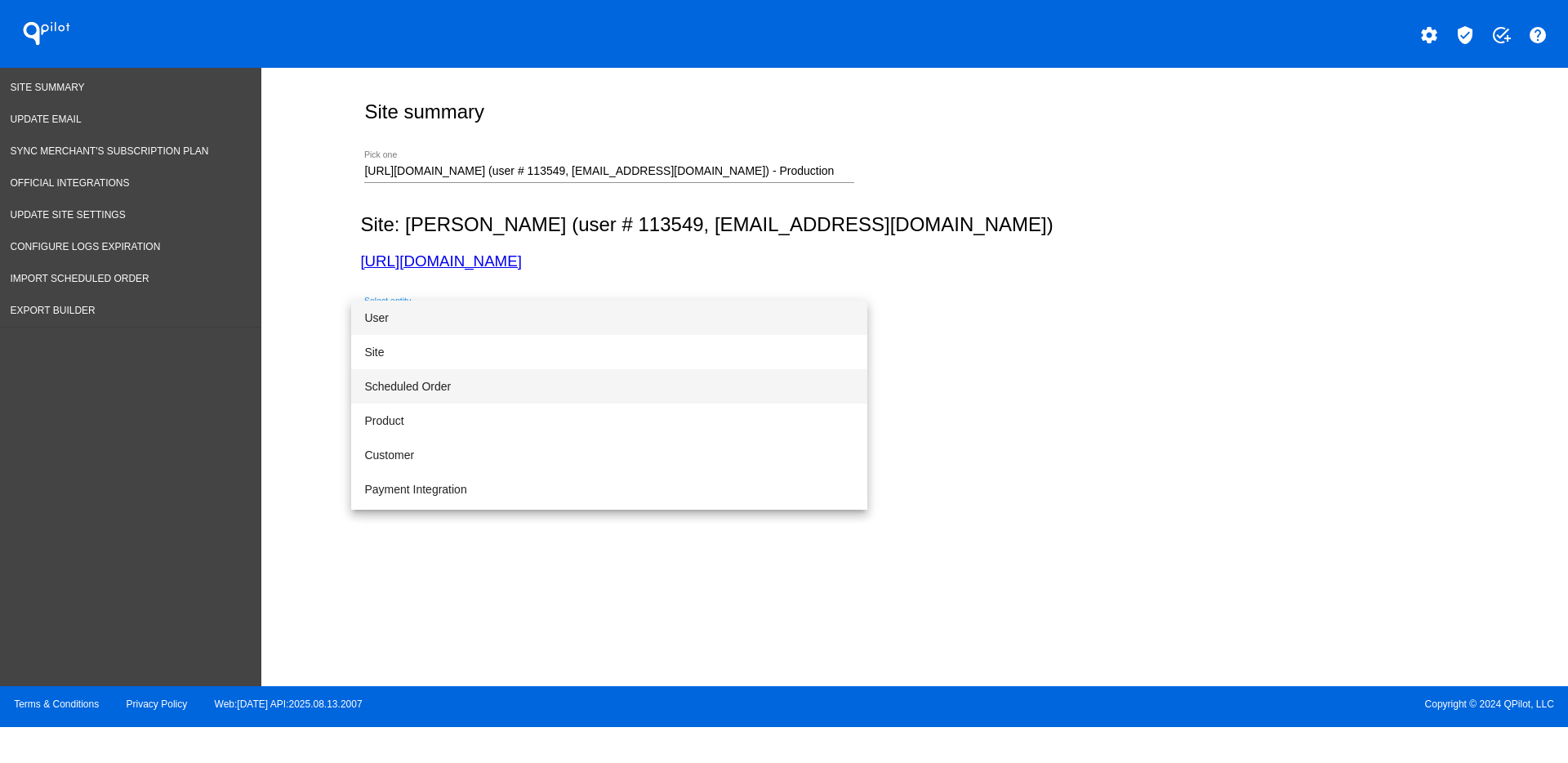
click at [653, 384] on span "Scheduled Order" at bounding box center [609, 387] width 490 height 35
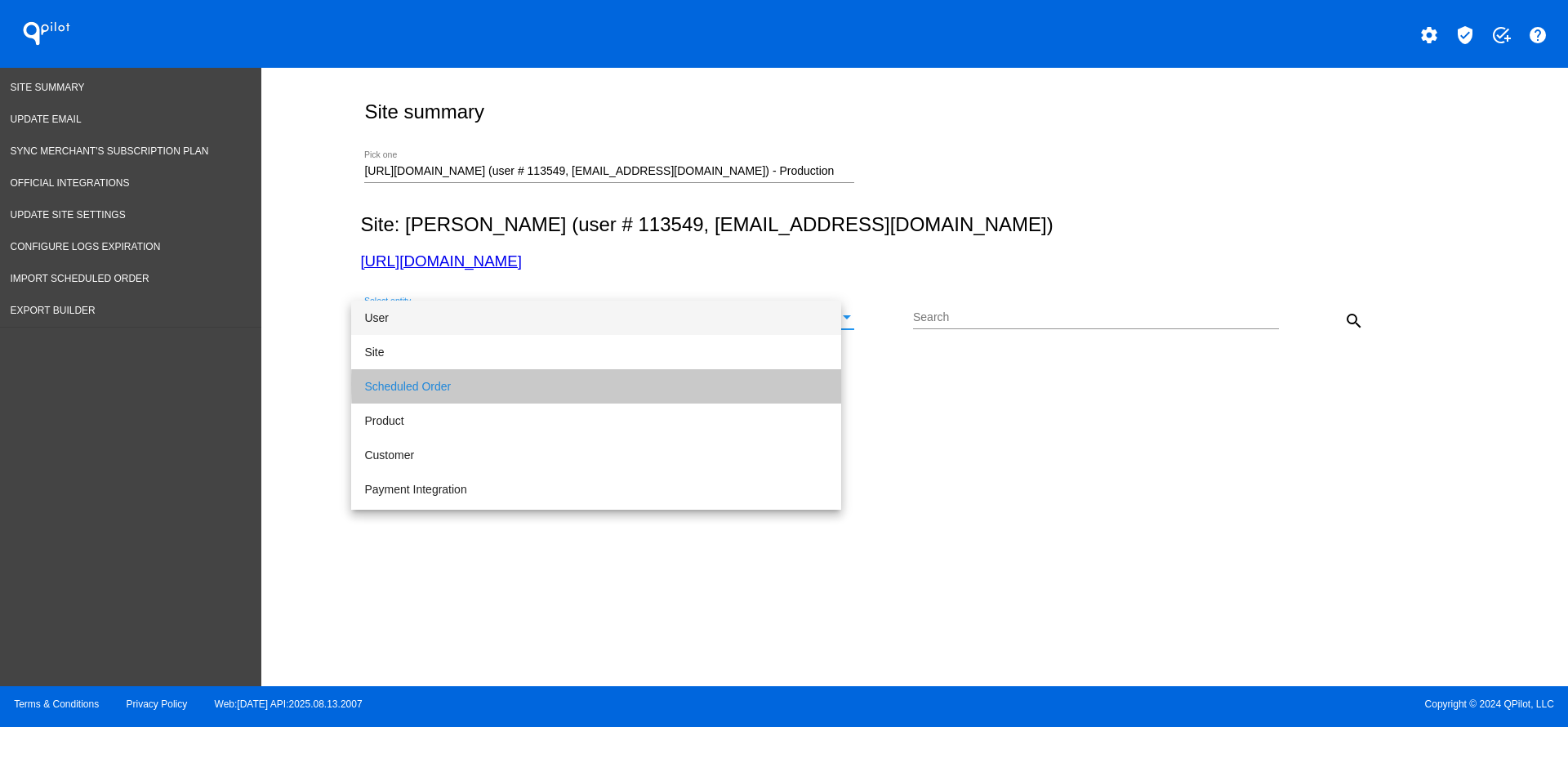
click at [1047, 316] on input "Search" at bounding box center [1096, 317] width 366 height 13
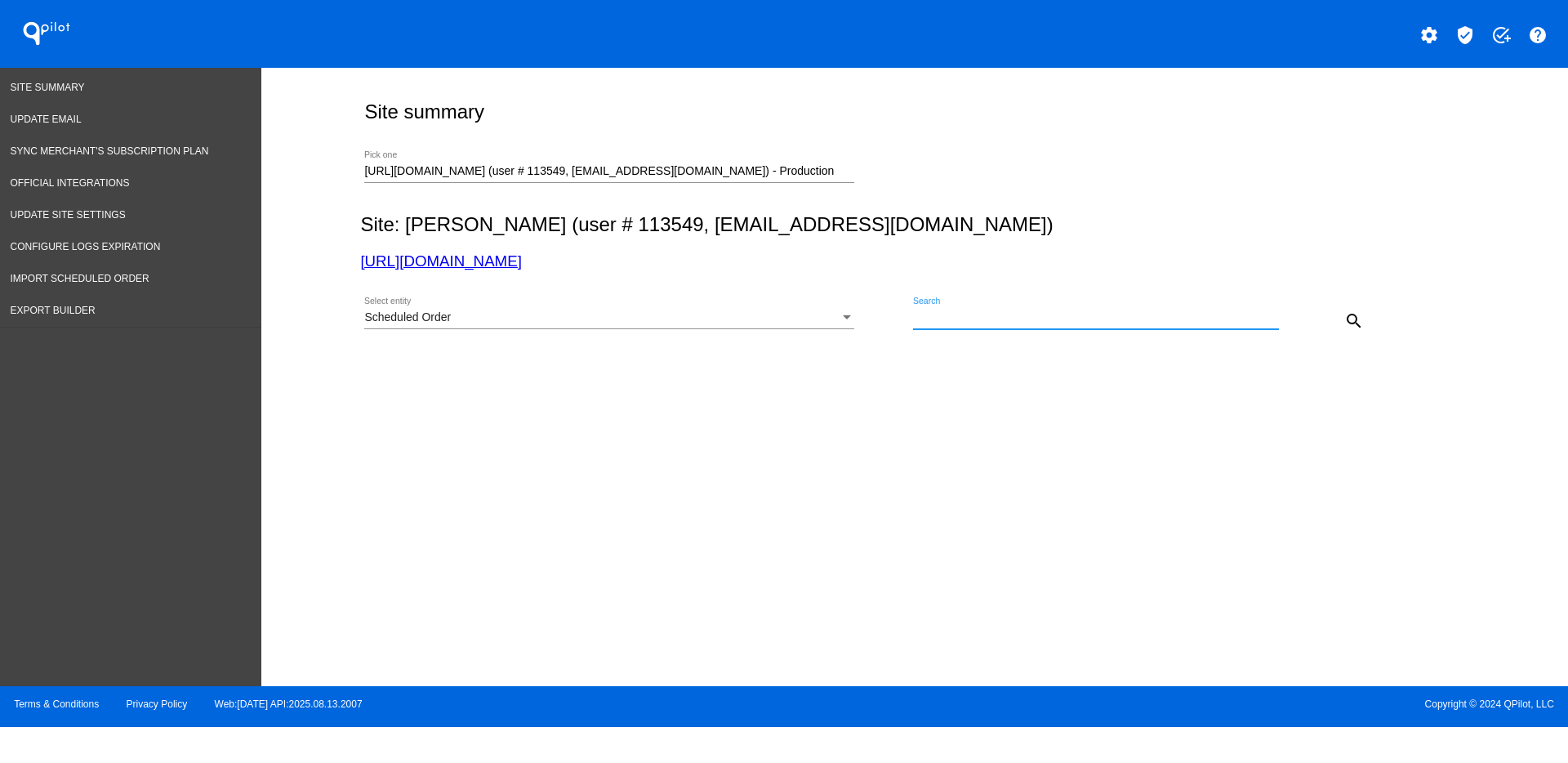
paste input "1011778"
click at [1356, 319] on mat-icon "search" at bounding box center [1354, 321] width 20 height 20
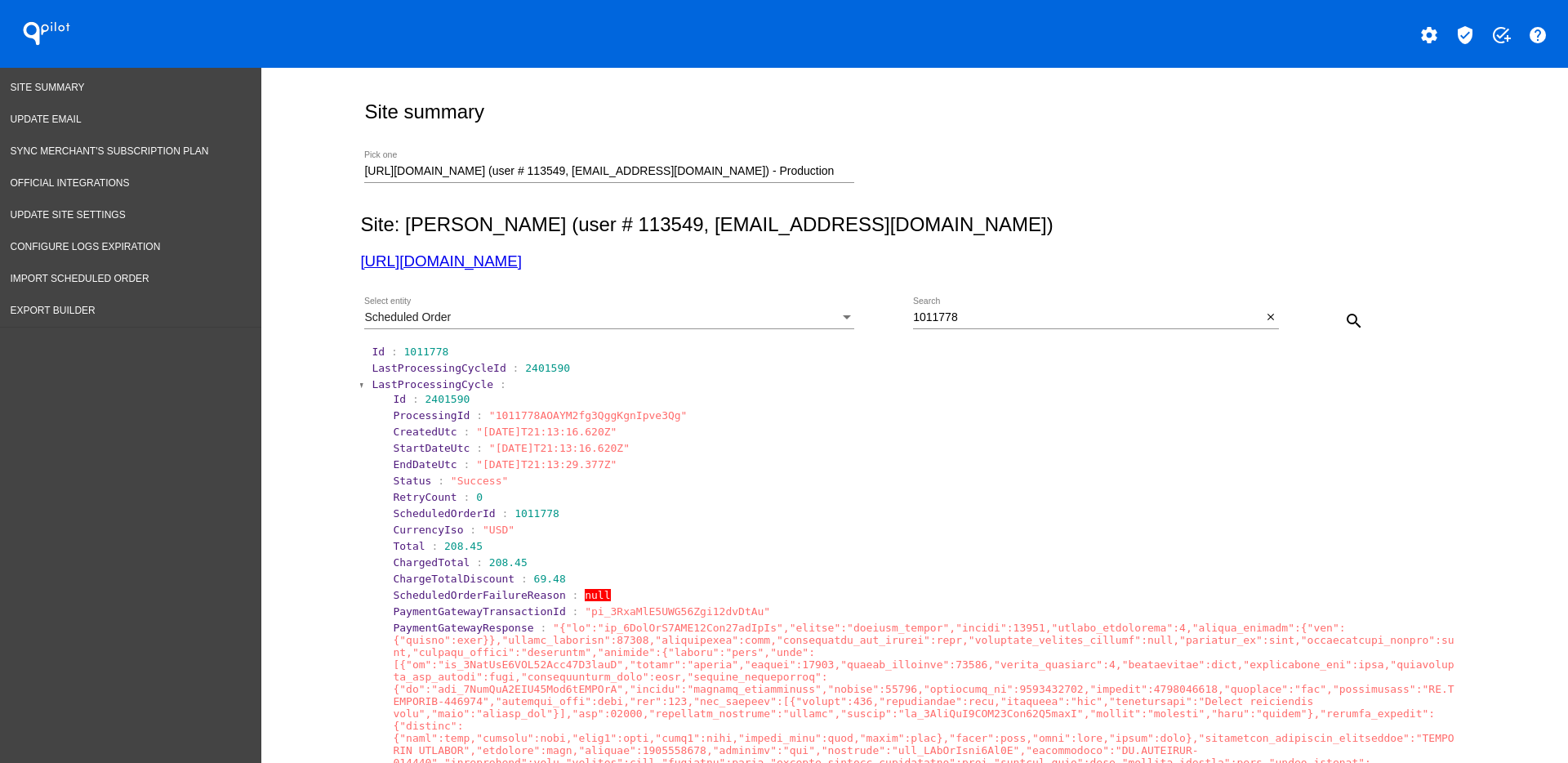
click at [400, 383] on span "LastProcessingCycle" at bounding box center [433, 384] width 122 height 12
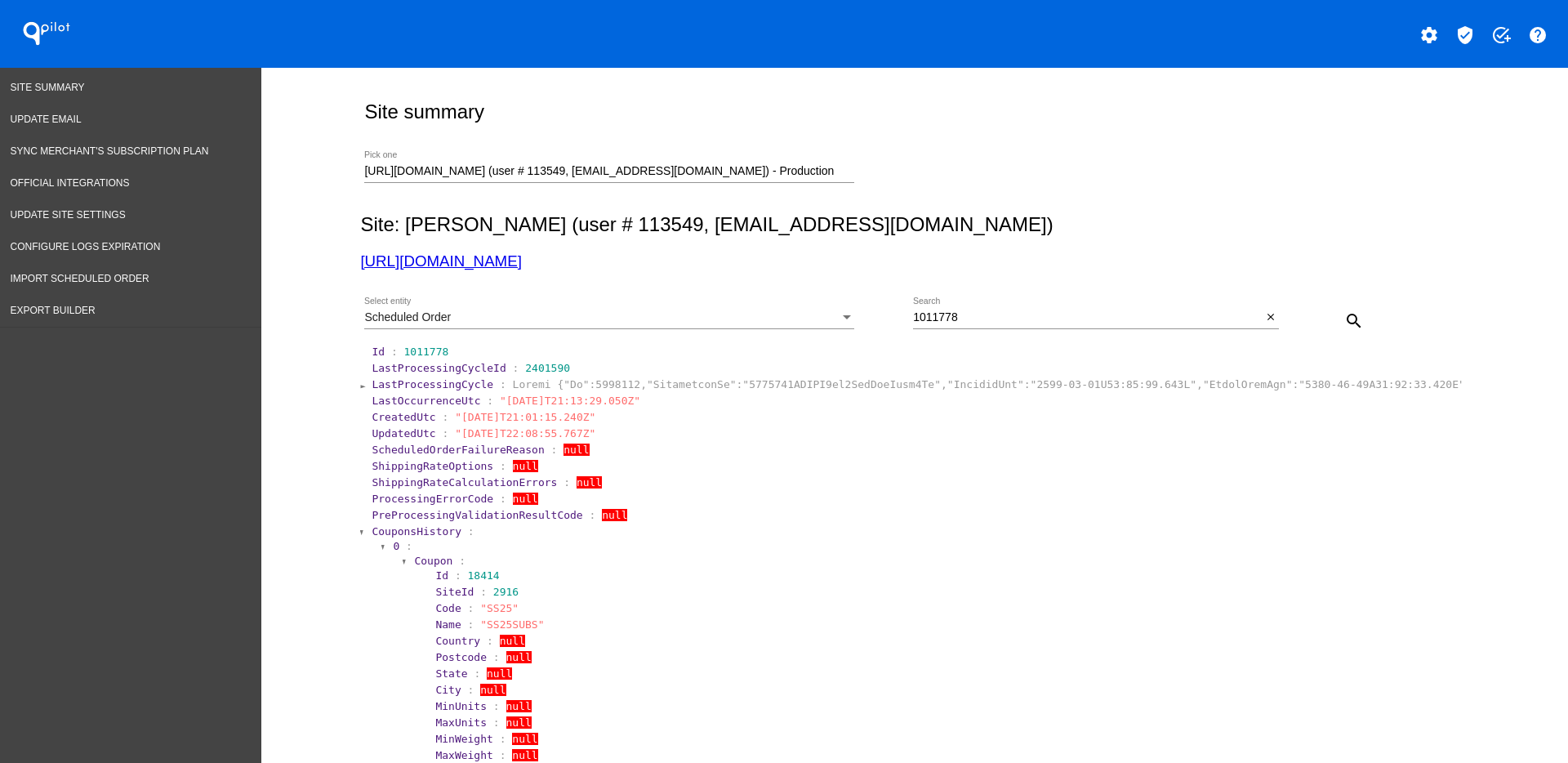
click at [427, 532] on span "CouponsHistory" at bounding box center [417, 530] width 90 height 12
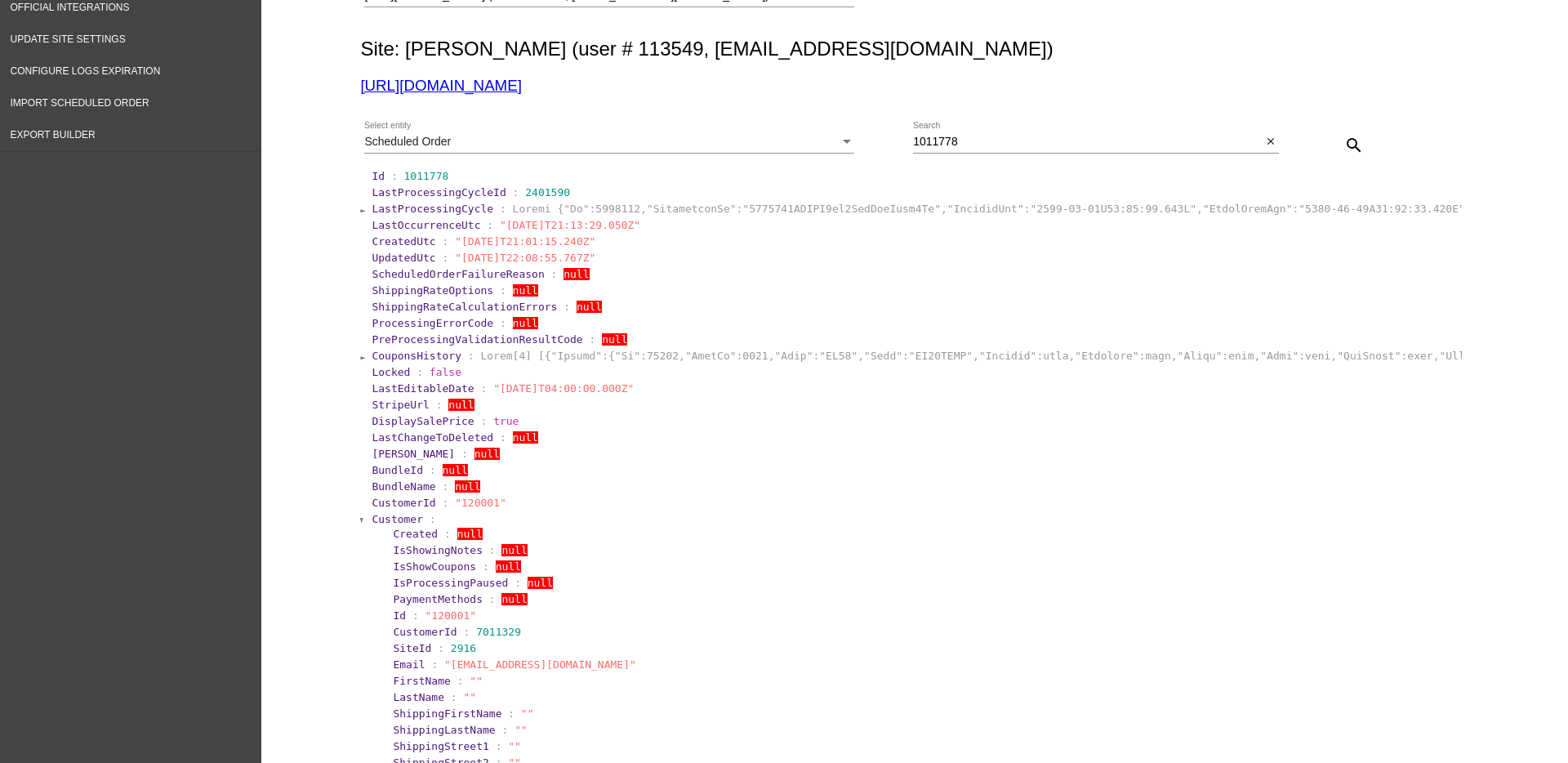
scroll to position [205, 0]
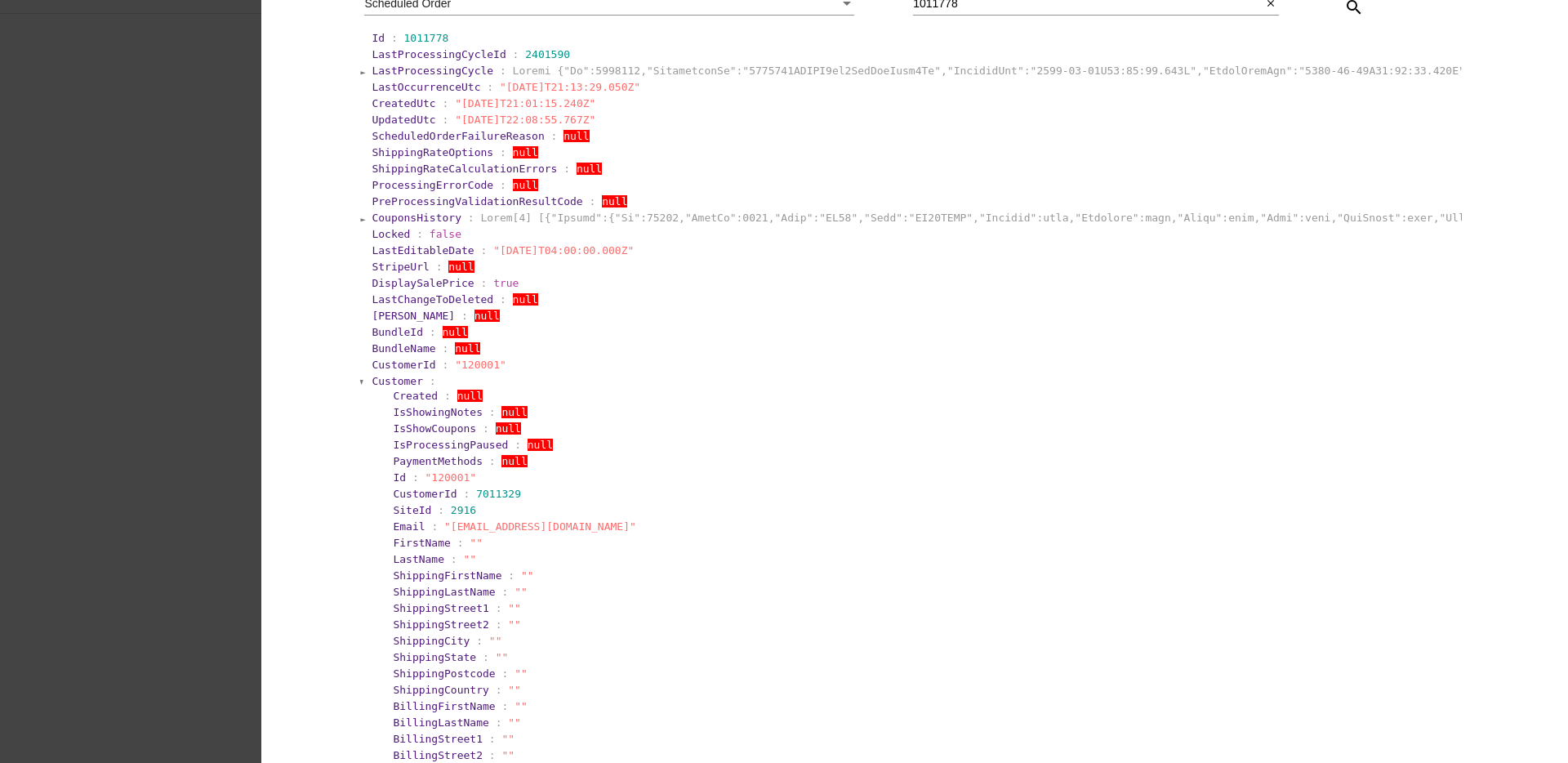
scroll to position [306, 0]
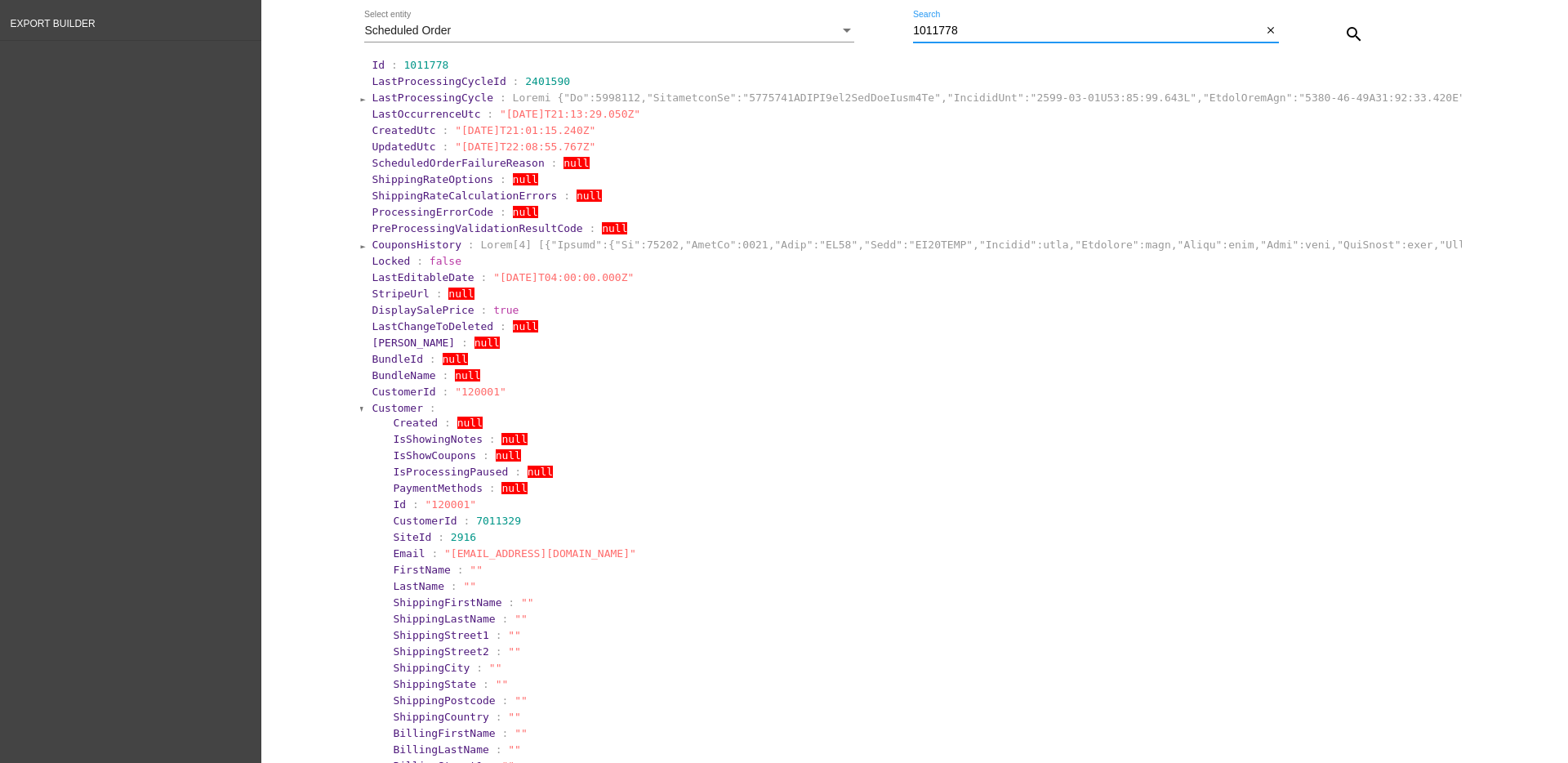
drag, startPoint x: 987, startPoint y: 8, endPoint x: 877, endPoint y: 15, distance: 110.2
click at [877, 15] on div "Scheduled Order Select entity 1011778 Search close search" at bounding box center [910, 28] width 1101 height 58
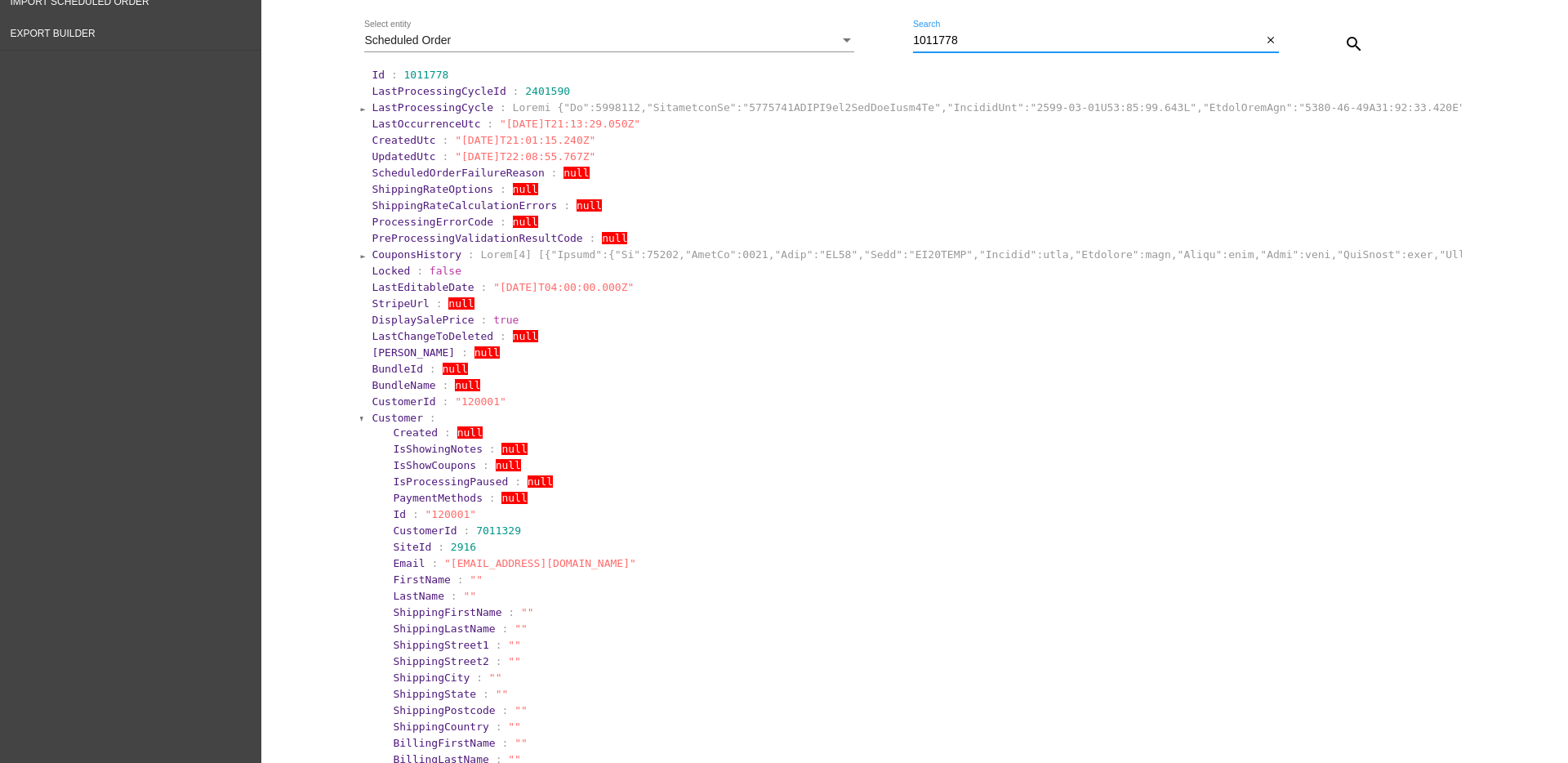
paste input "594"
type input "1011594"
click at [1350, 48] on mat-icon "search" at bounding box center [1354, 45] width 20 height 20
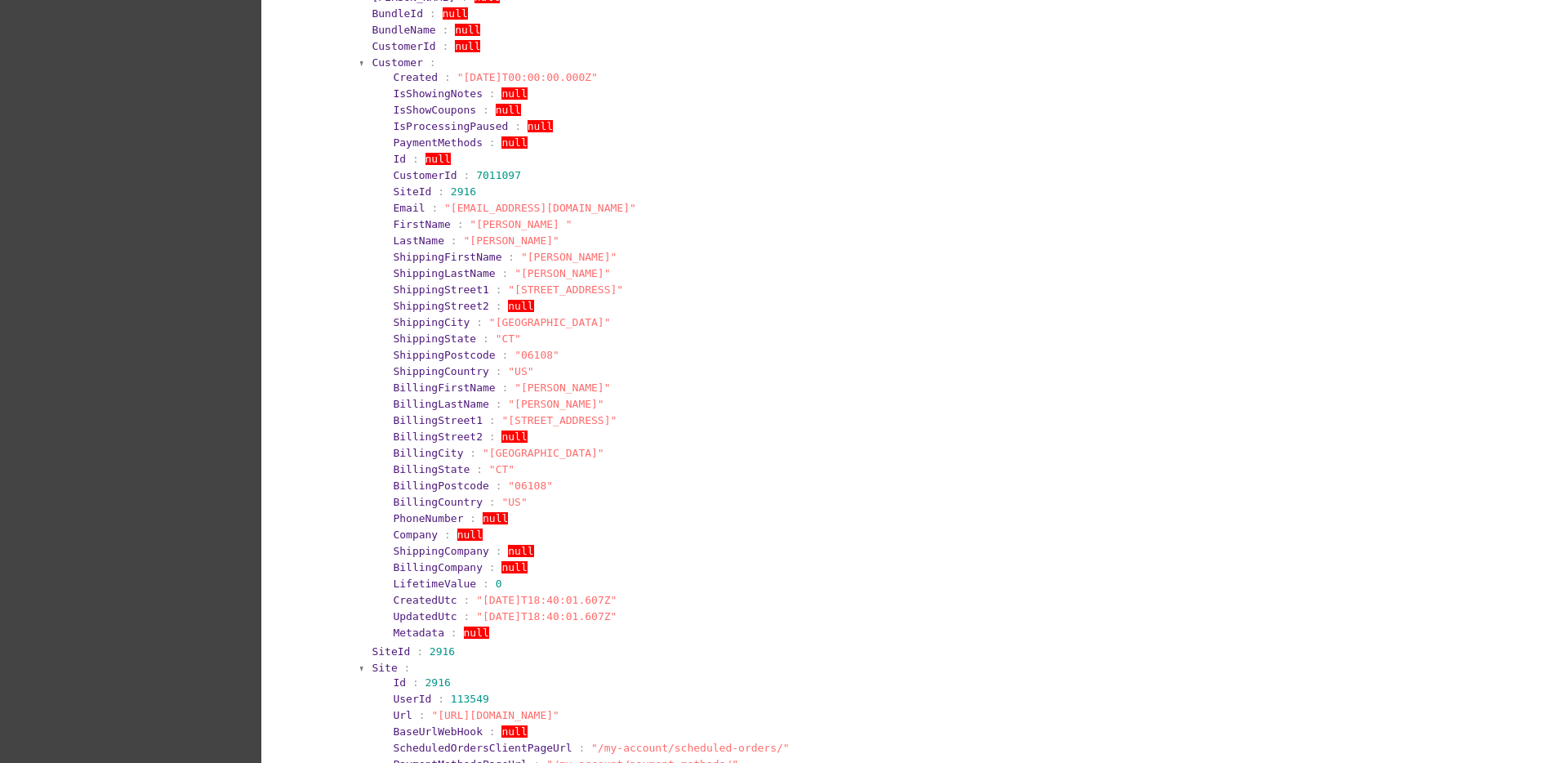
scroll to position [1196, 0]
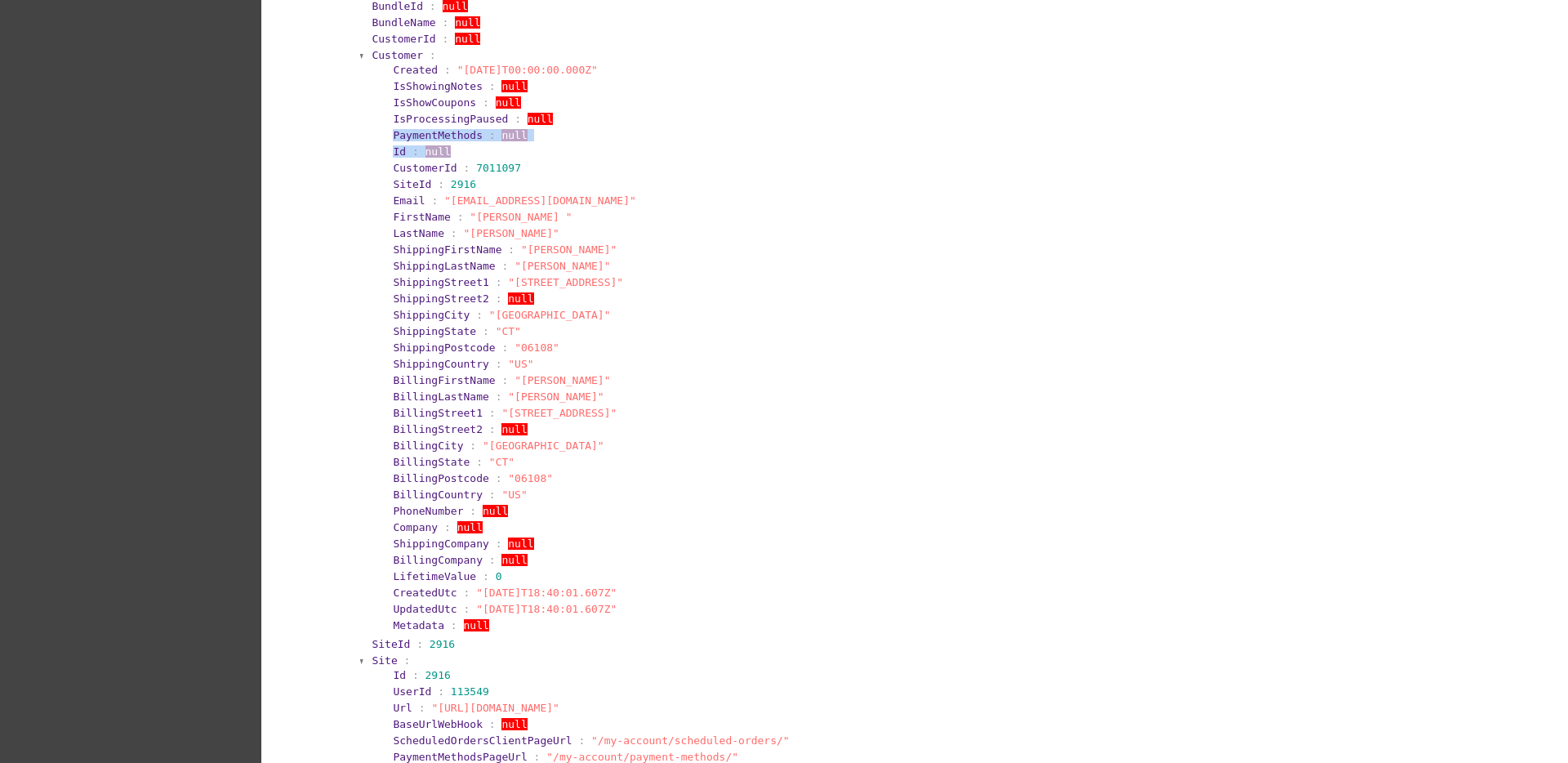
drag, startPoint x: 375, startPoint y: 148, endPoint x: 498, endPoint y: 145, distance: 123.0
click at [499, 146] on section "Id : null" at bounding box center [925, 151] width 1064 height 12
drag, startPoint x: 476, startPoint y: 156, endPoint x: 404, endPoint y: 154, distance: 72.0
click at [404, 154] on section "Id : null" at bounding box center [925, 151] width 1064 height 12
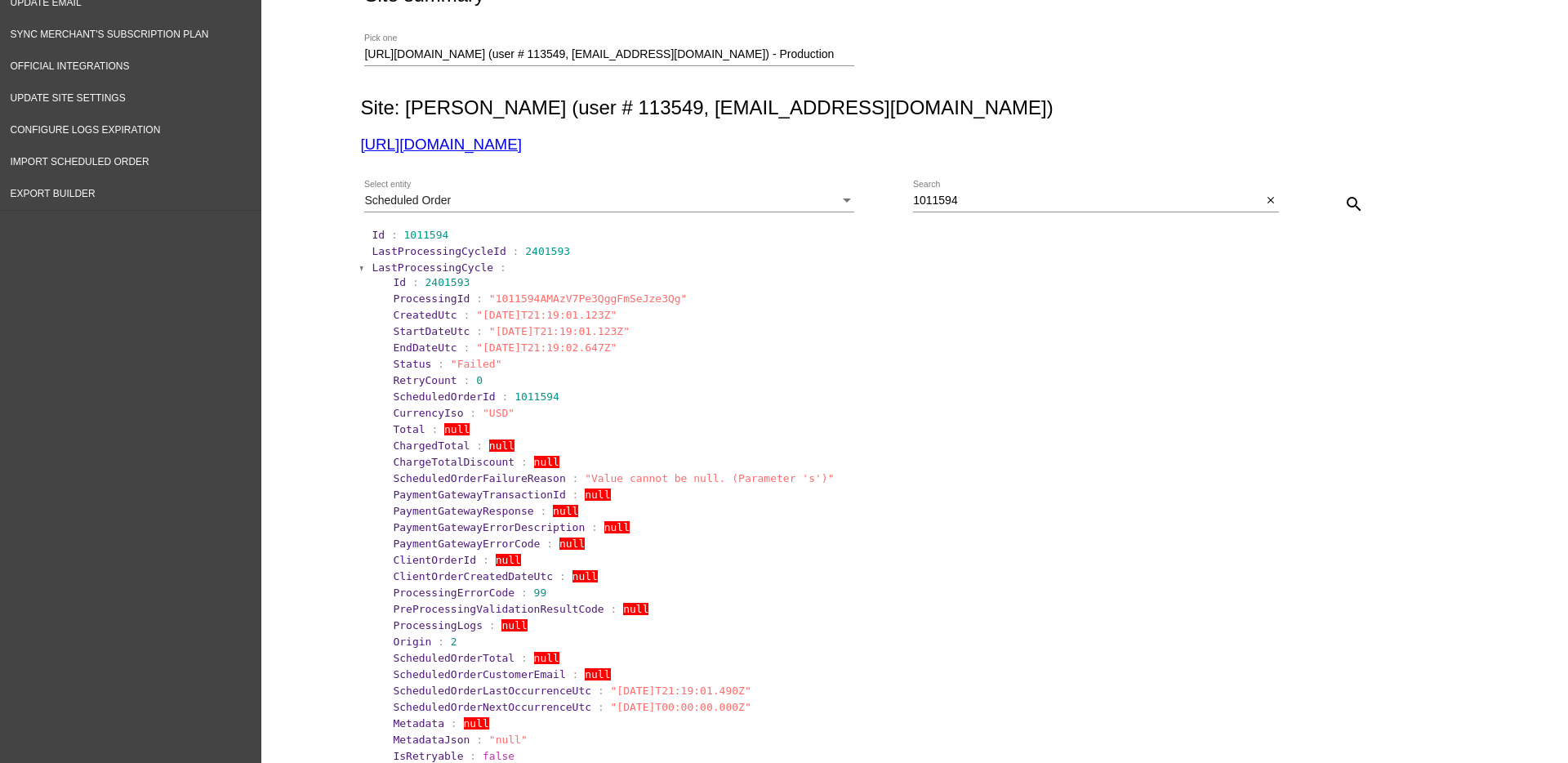
scroll to position [0, 0]
